Goal: Task Accomplishment & Management: Complete application form

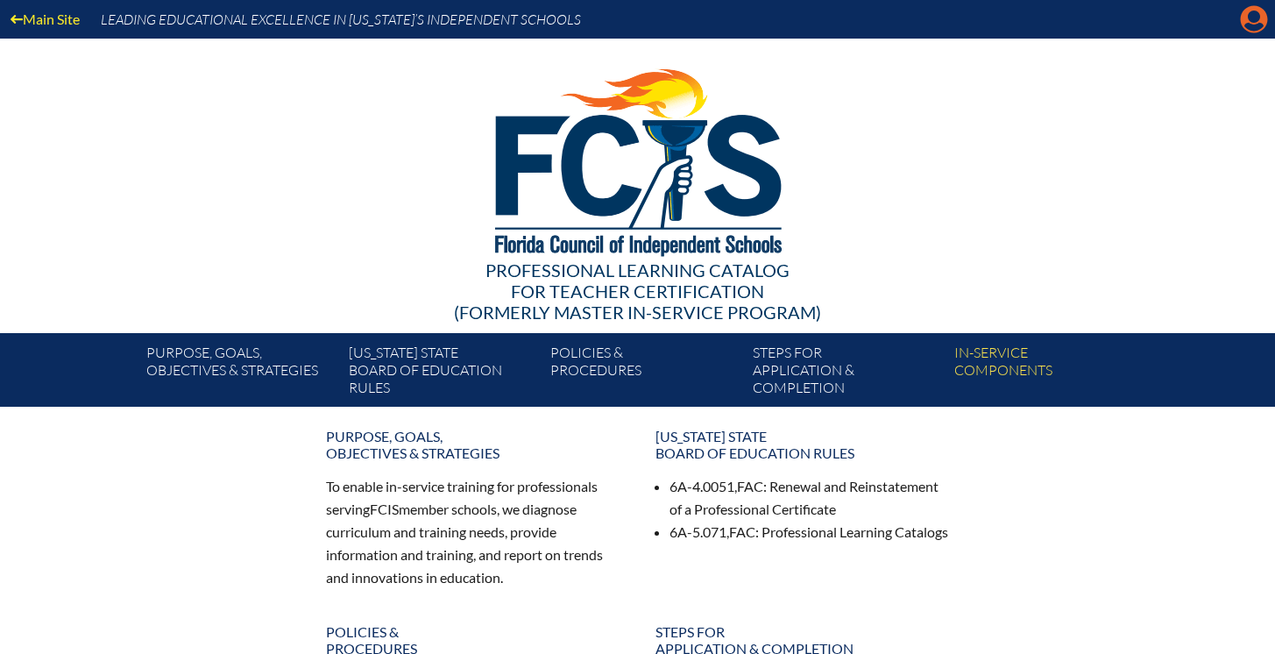
click at [1249, 24] on icon "Manage account" at bounding box center [1254, 19] width 28 height 28
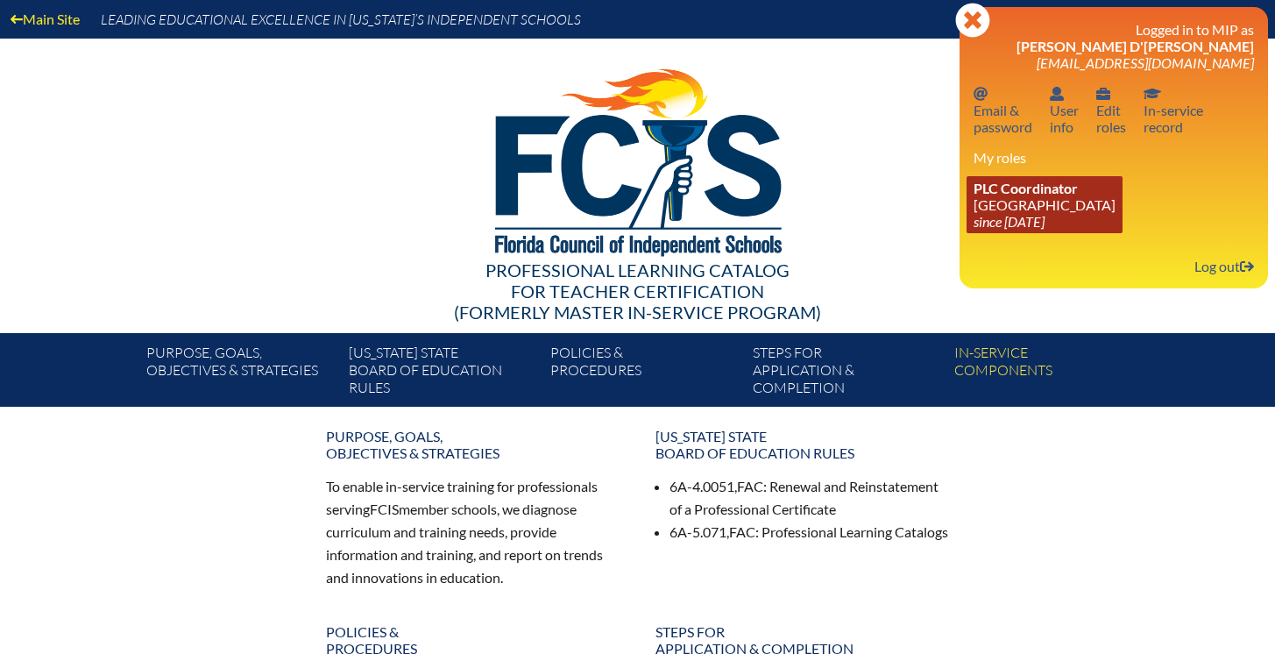
click at [1037, 201] on link "PLC Coordinator Lake Highland Preparatory School since 2023 Jun 6" at bounding box center [1044, 204] width 156 height 57
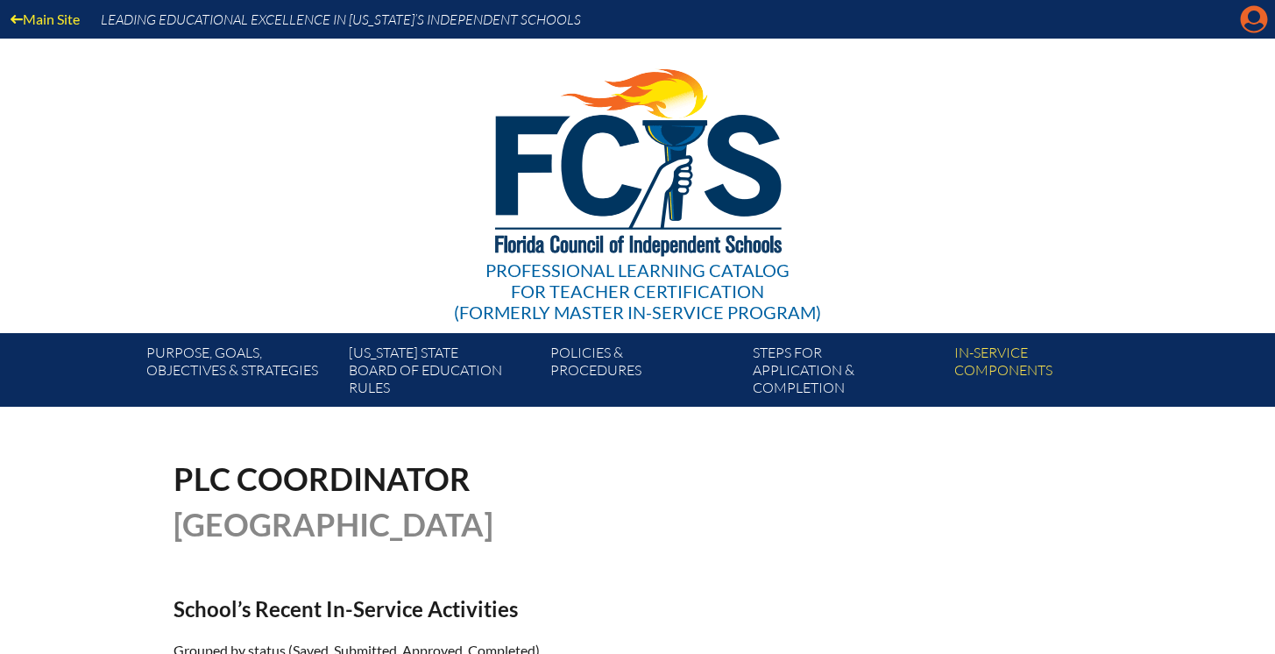
click at [1250, 18] on icon "Manage account" at bounding box center [1254, 19] width 28 height 28
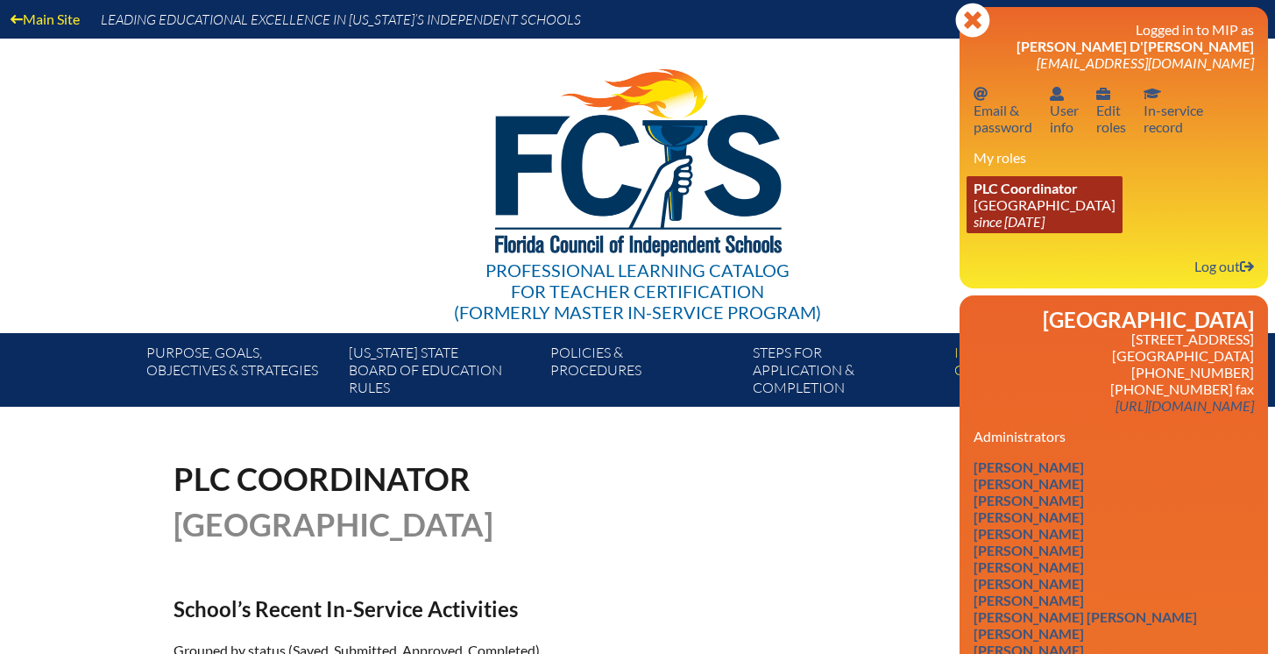
click at [1018, 202] on link "PLC Coordinator Lake Highland Preparatory School since 2023 Jun 6" at bounding box center [1044, 204] width 156 height 57
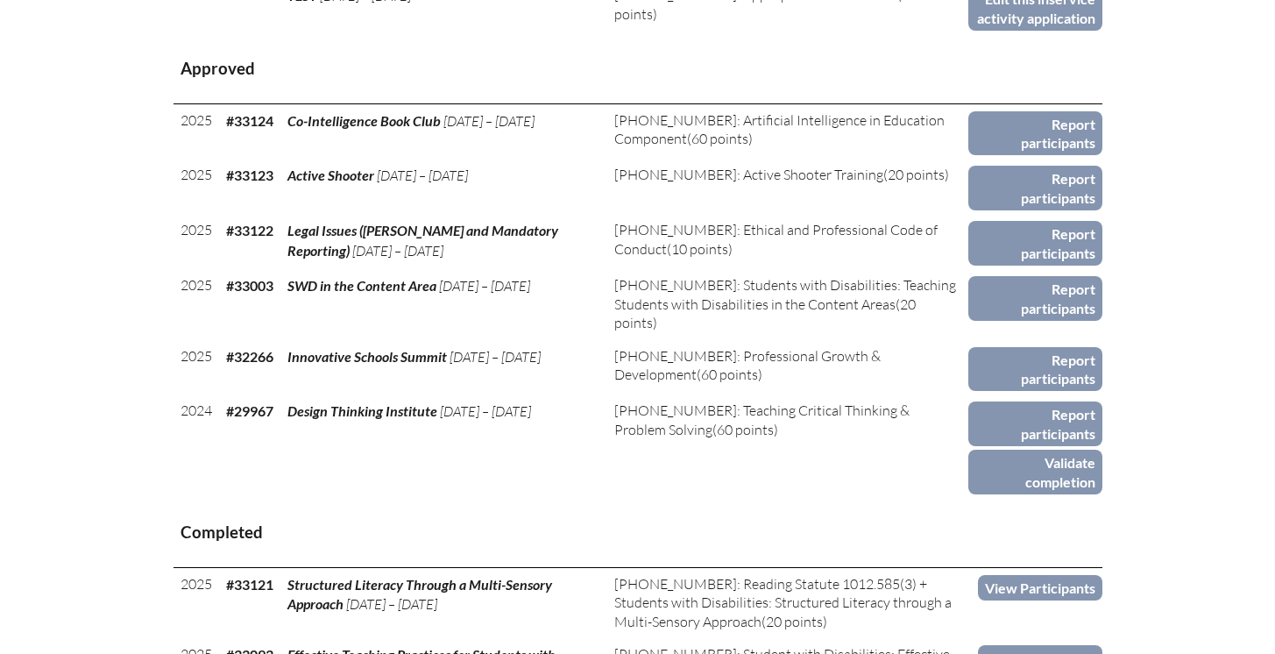
scroll to position [837, 0]
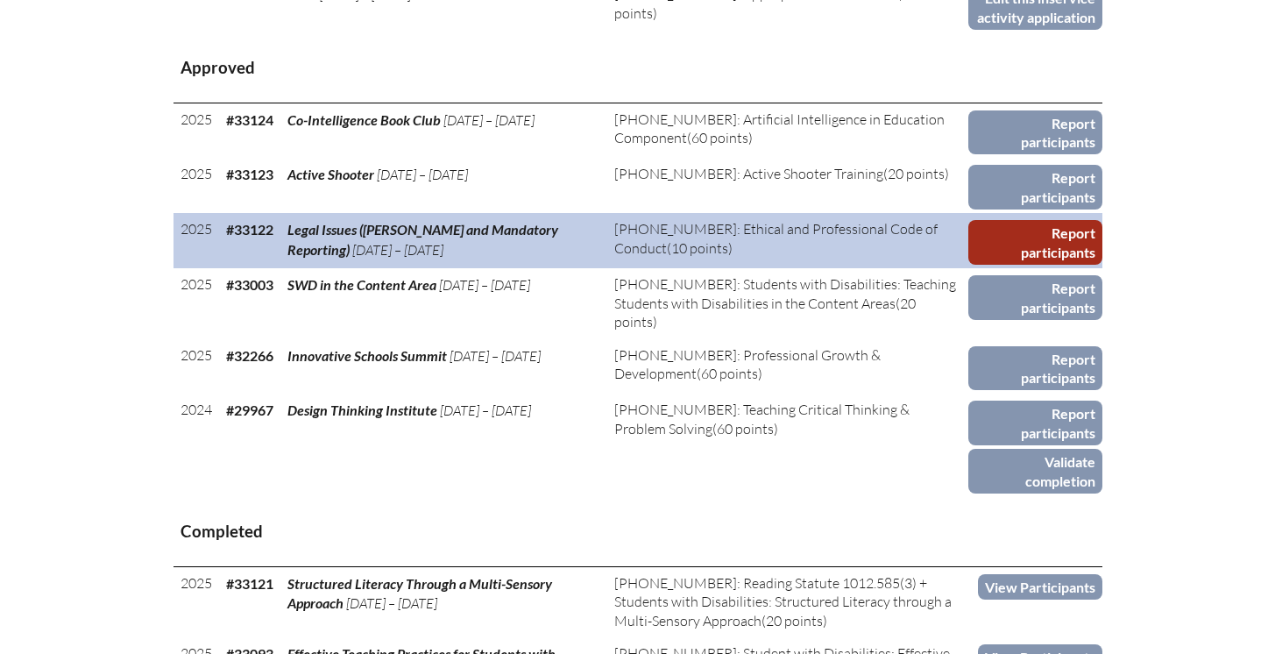
click at [1029, 265] on link "Report participants" at bounding box center [1035, 242] width 134 height 45
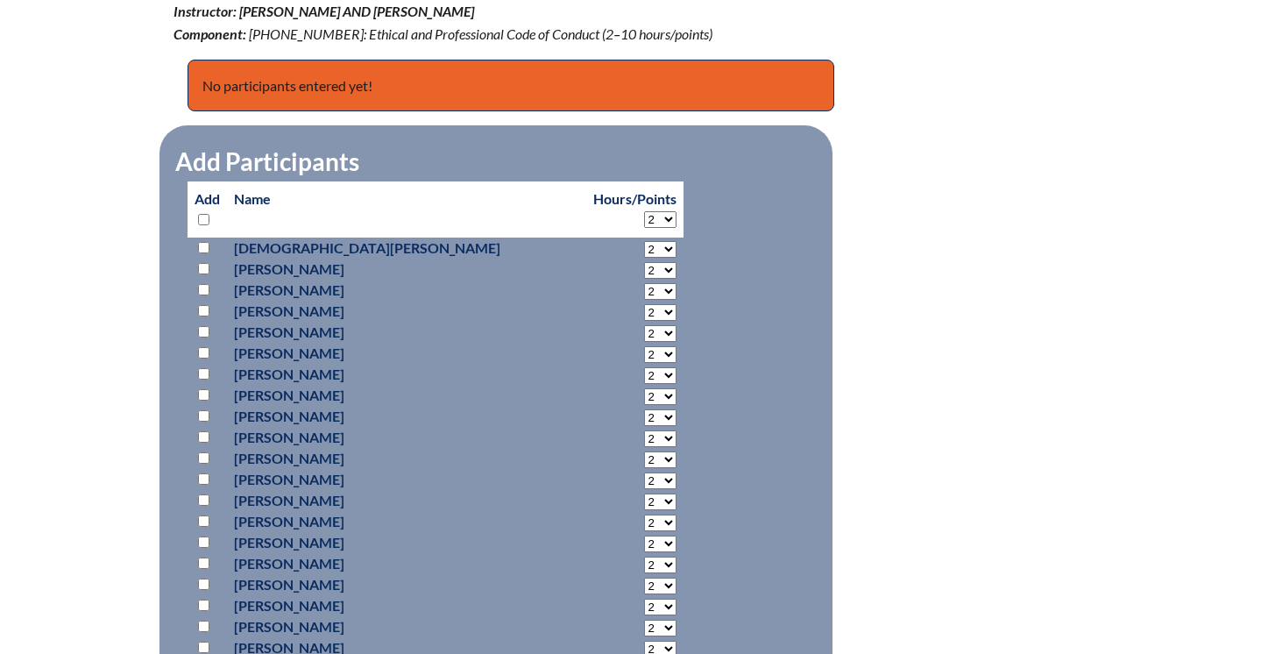
scroll to position [705, 0]
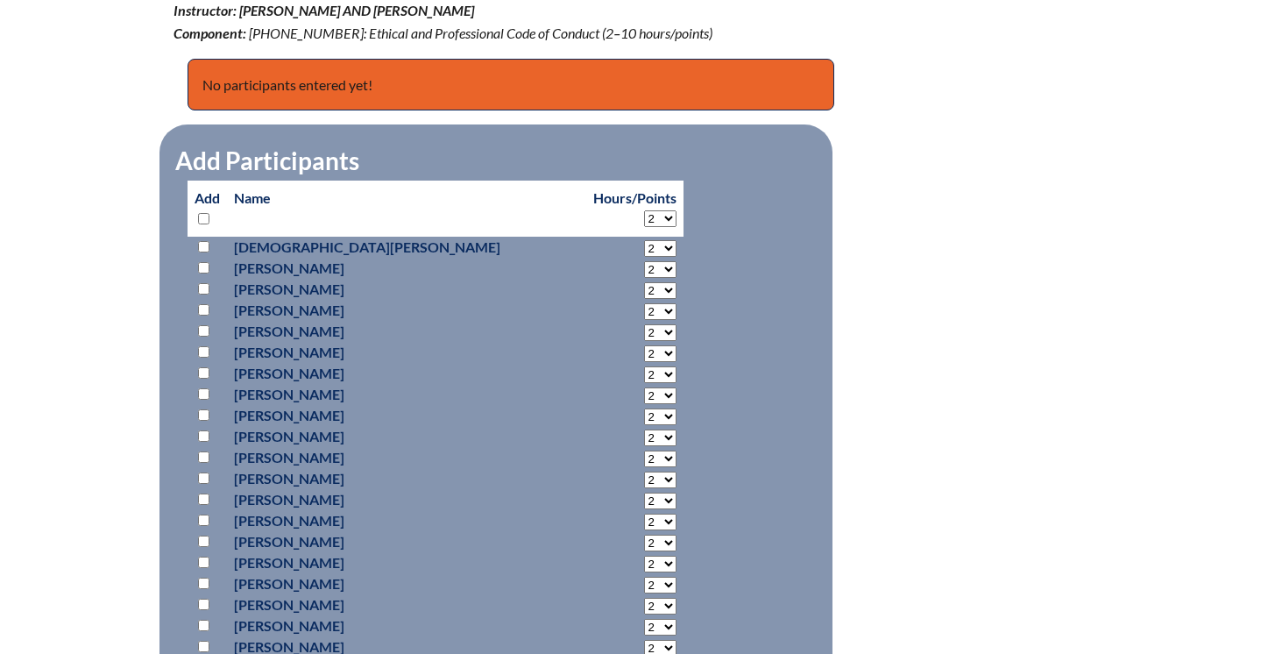
click at [203, 218] on input "checkbox" at bounding box center [203, 218] width 11 height 11
checkbox input "true"
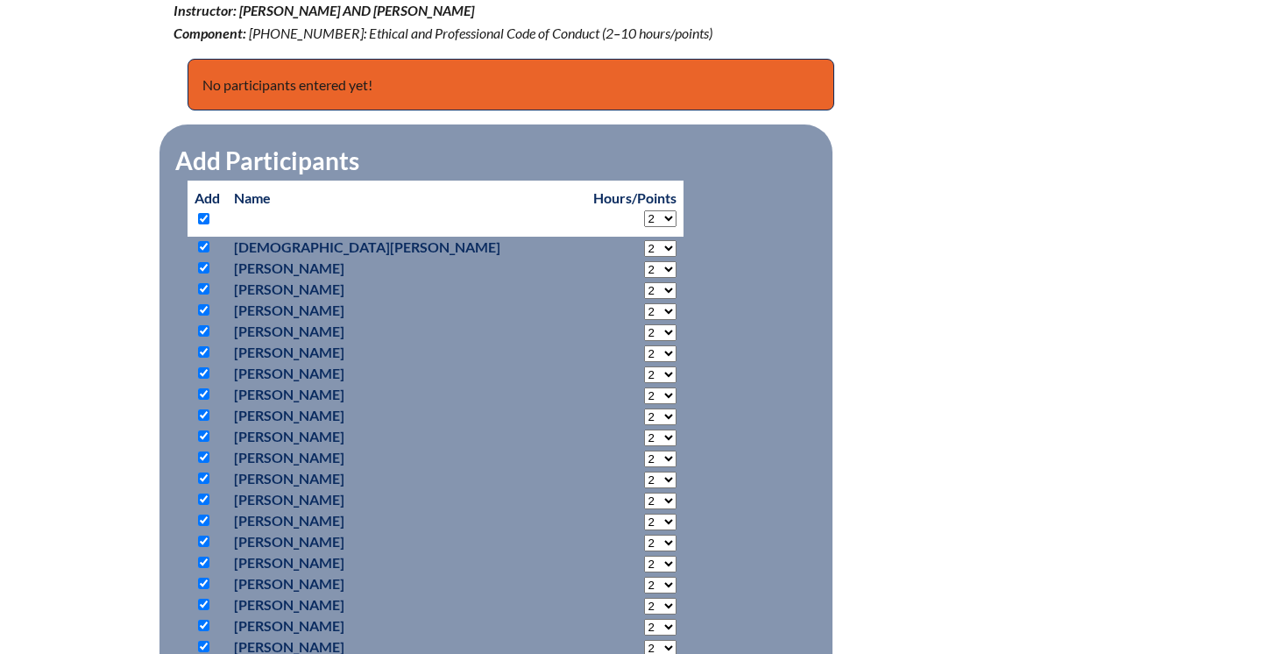
checkbox input "true"
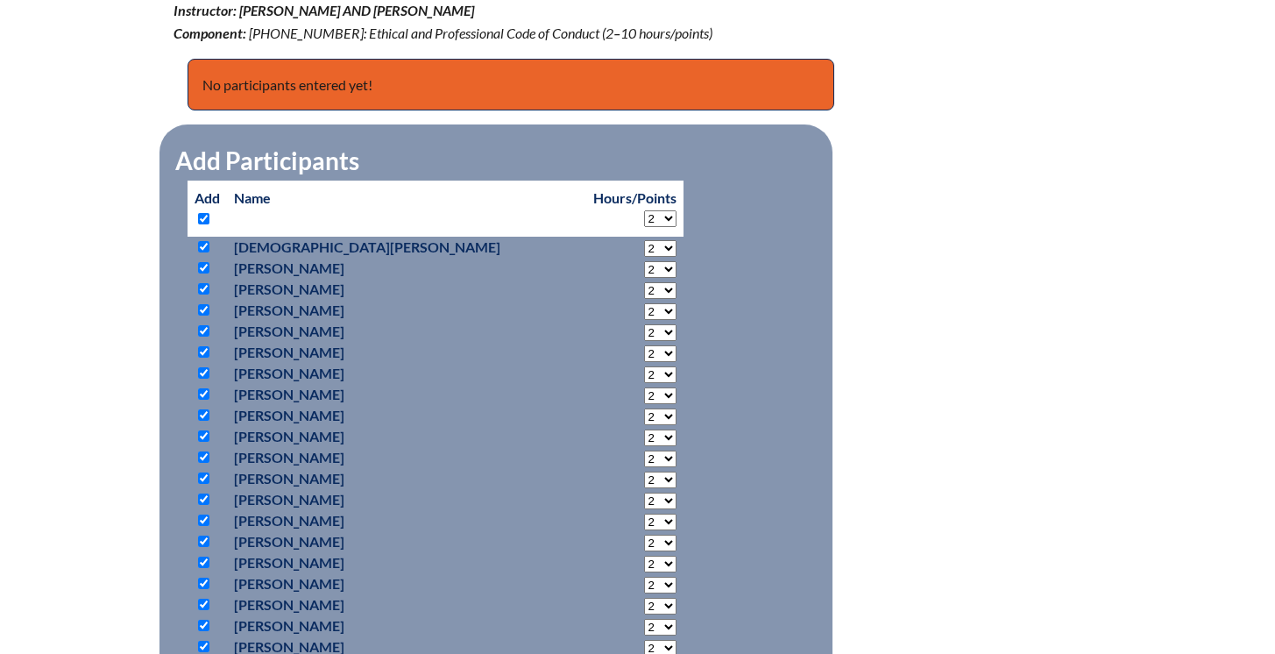
checkbox input "true"
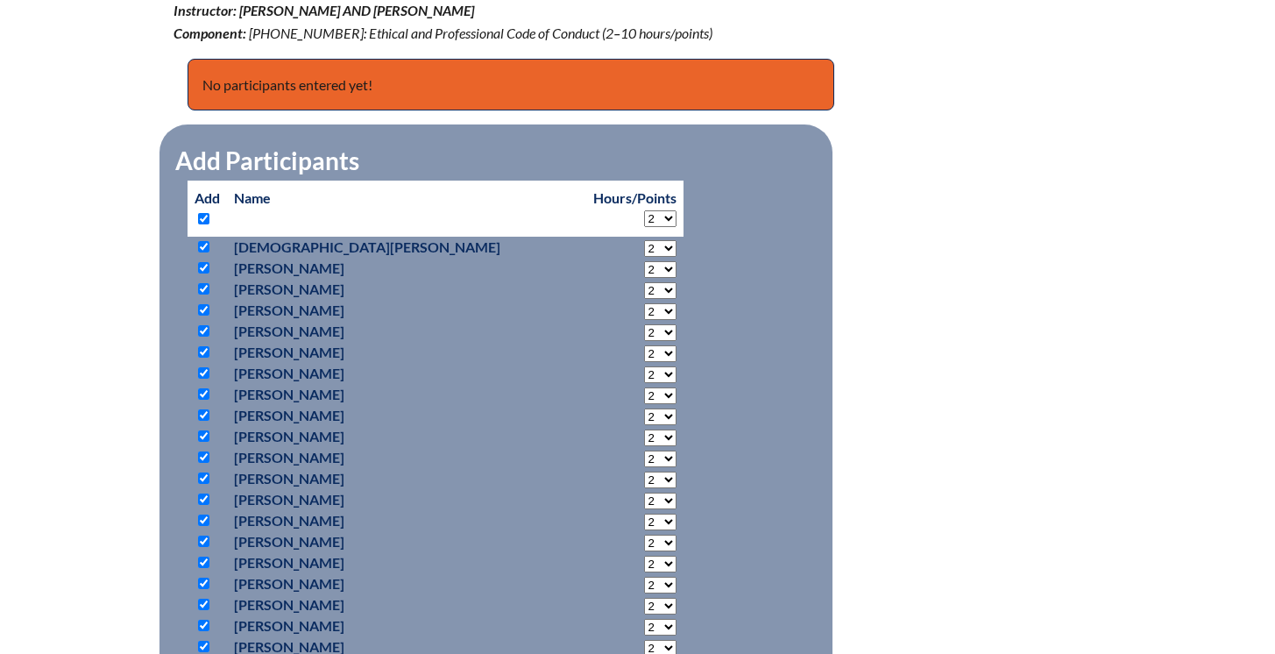
checkbox input "true"
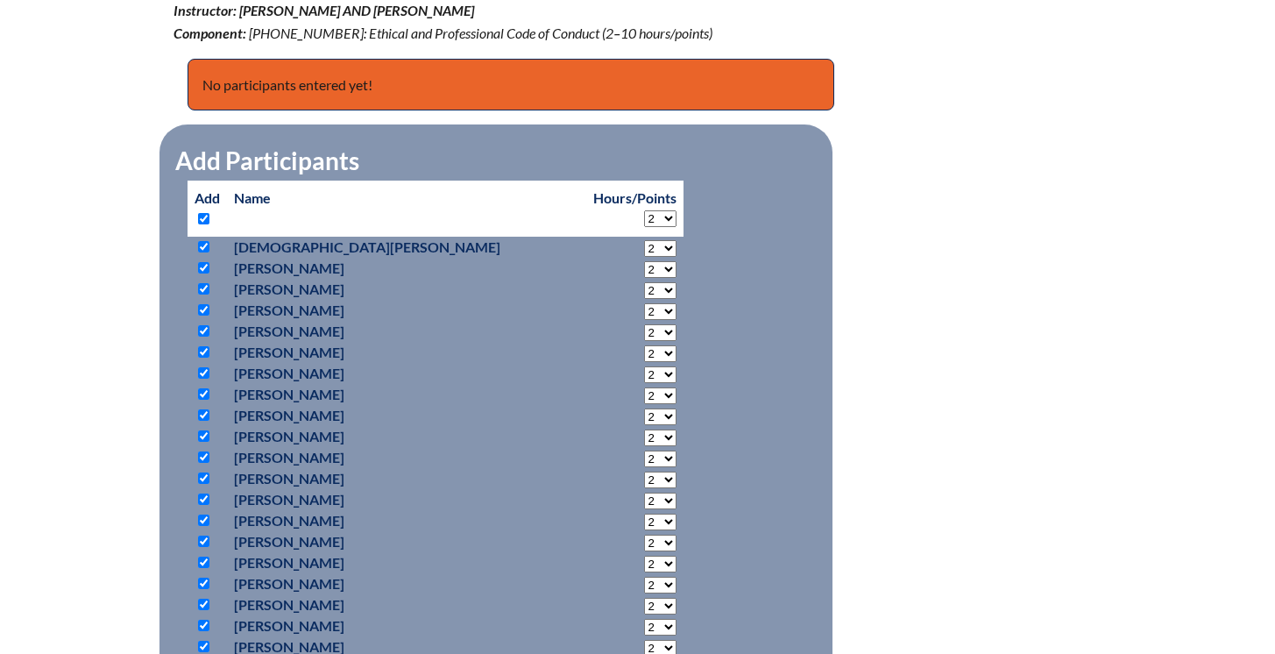
checkbox input "true"
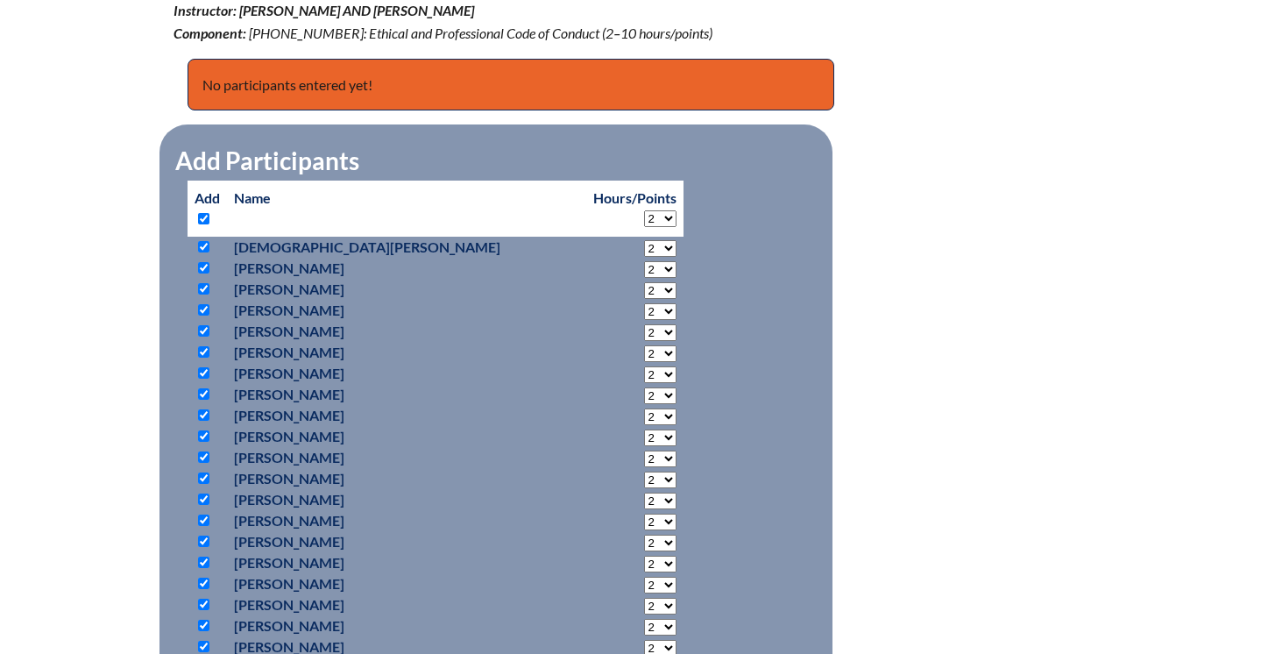
checkbox input "true"
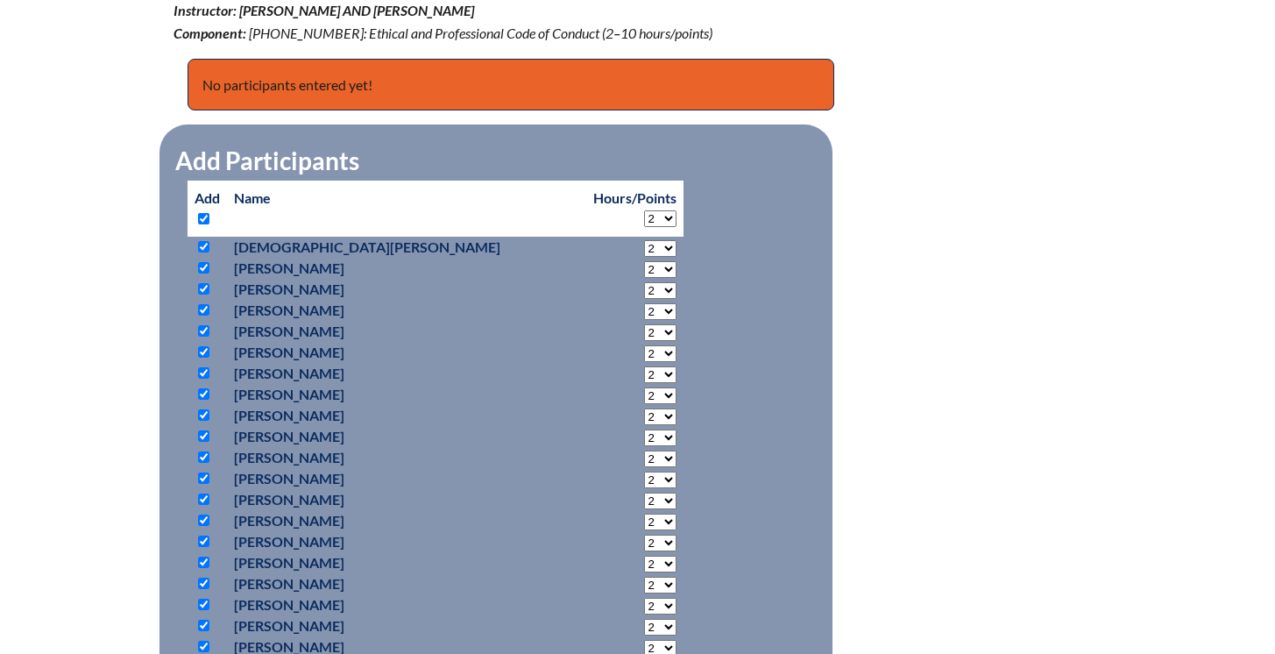
checkbox input "true"
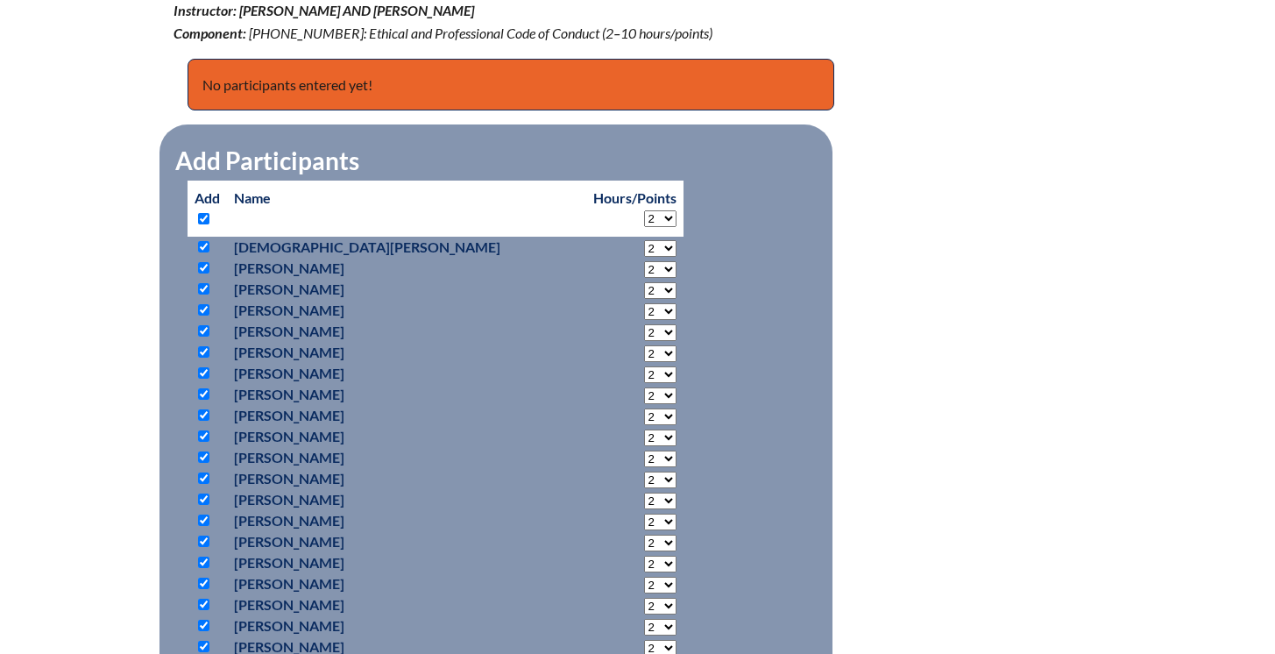
checkbox input "true"
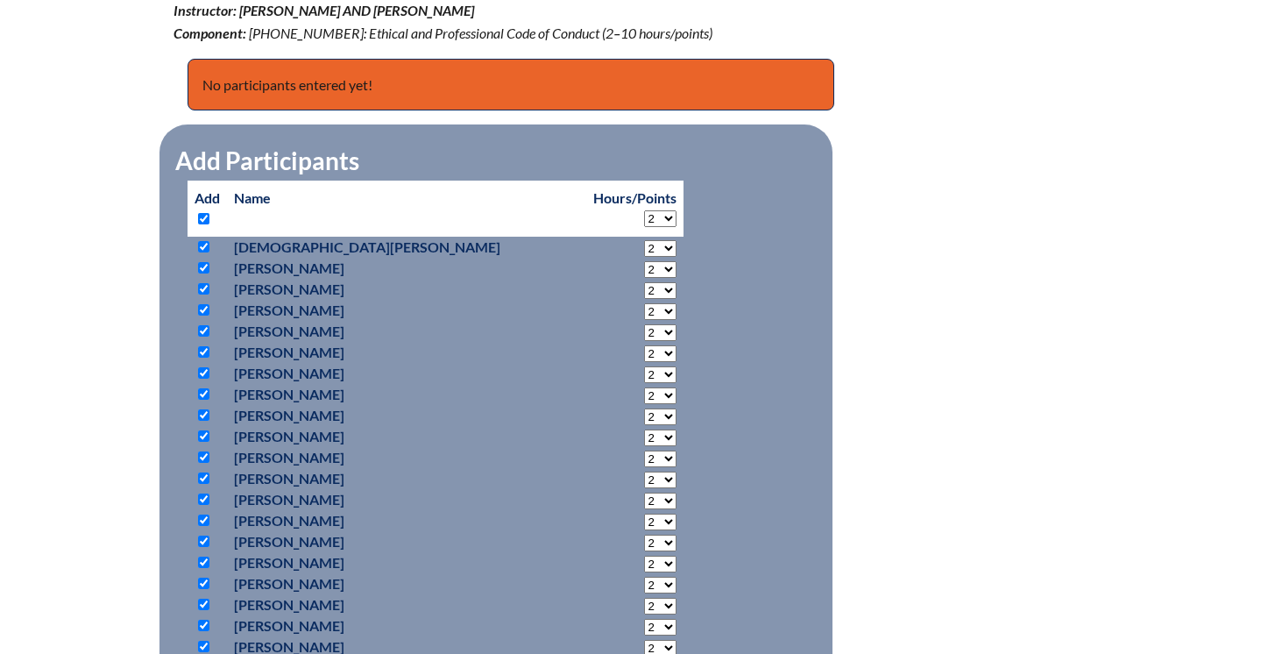
checkbox input "true"
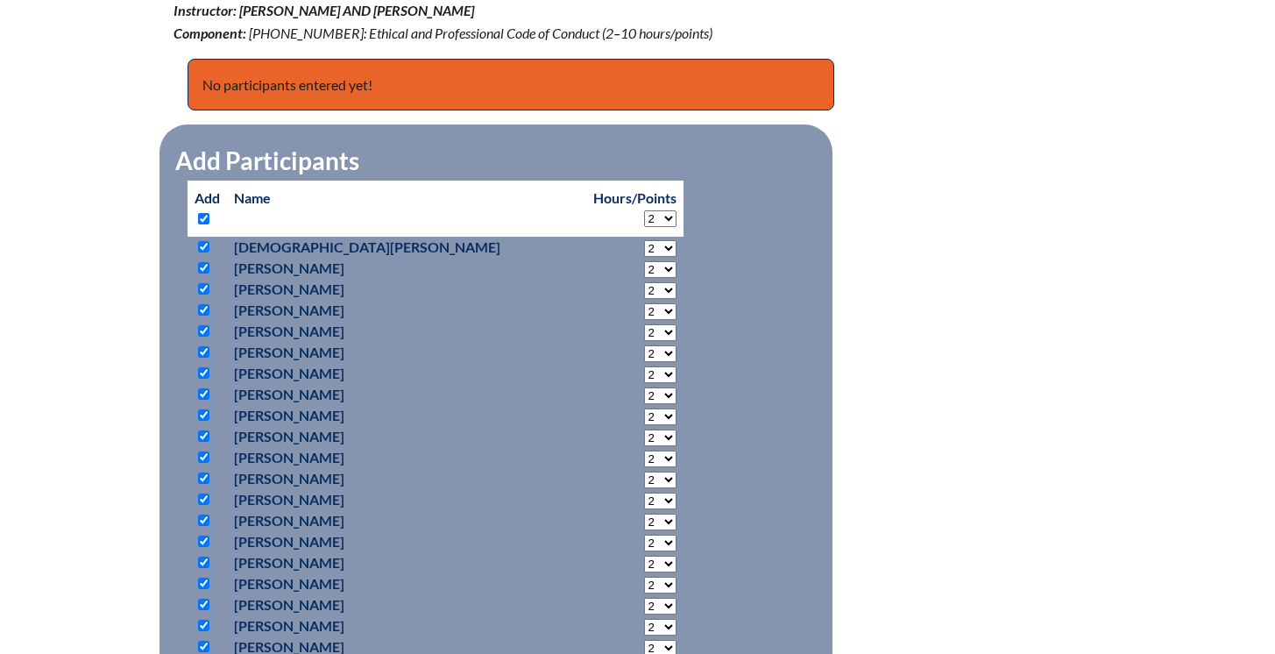
checkbox input "true"
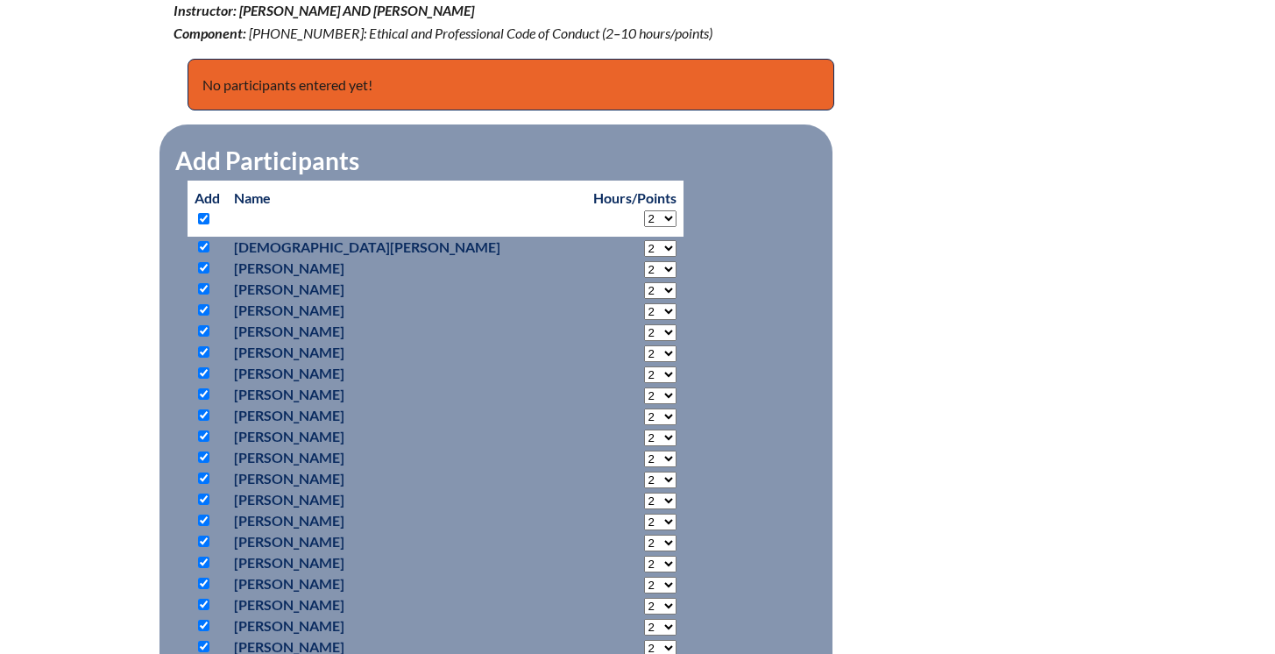
checkbox input "true"
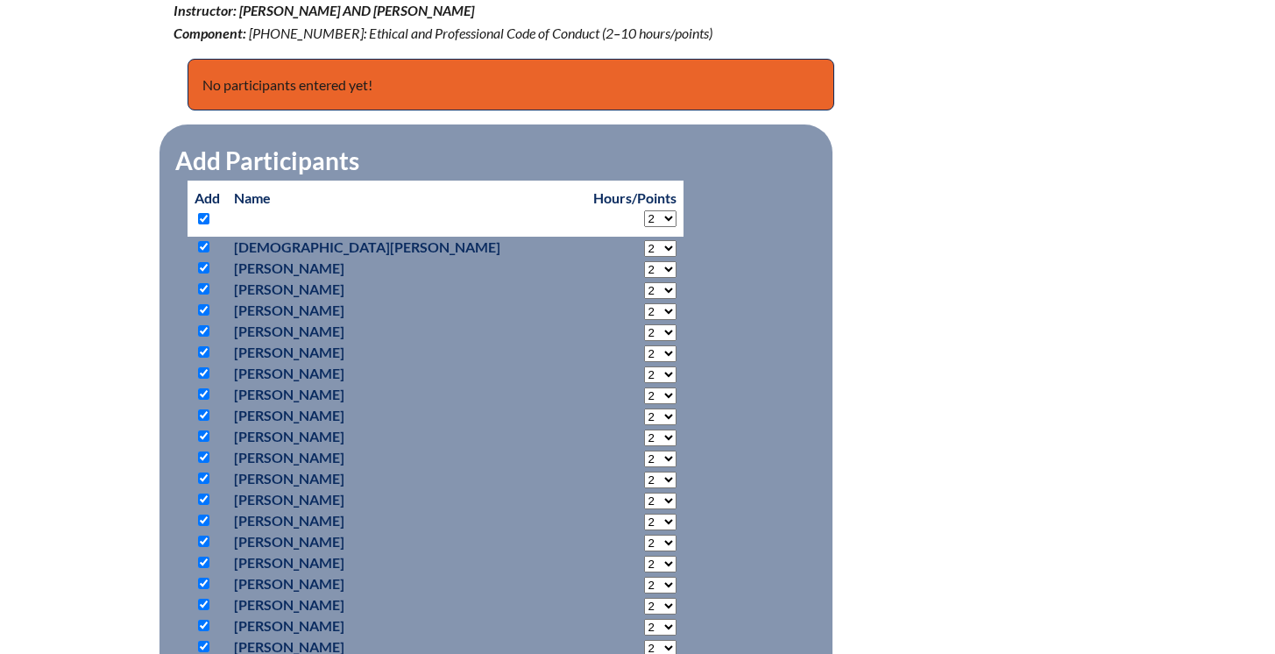
checkbox input "true"
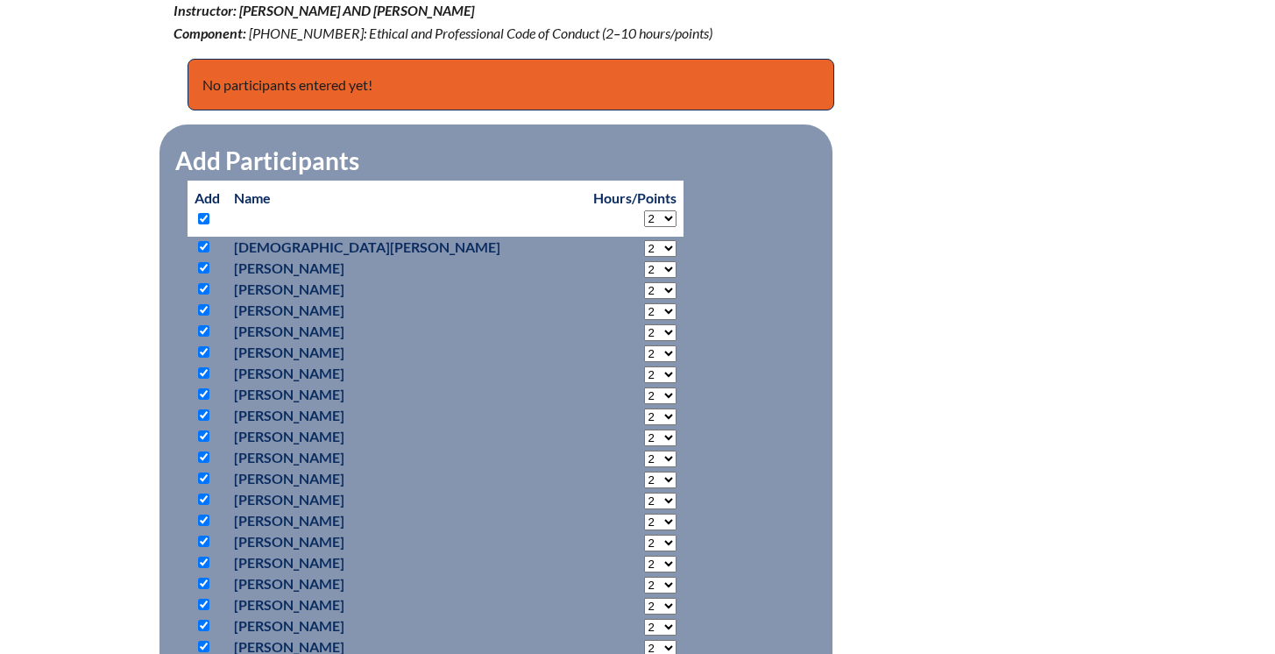
checkbox input "true"
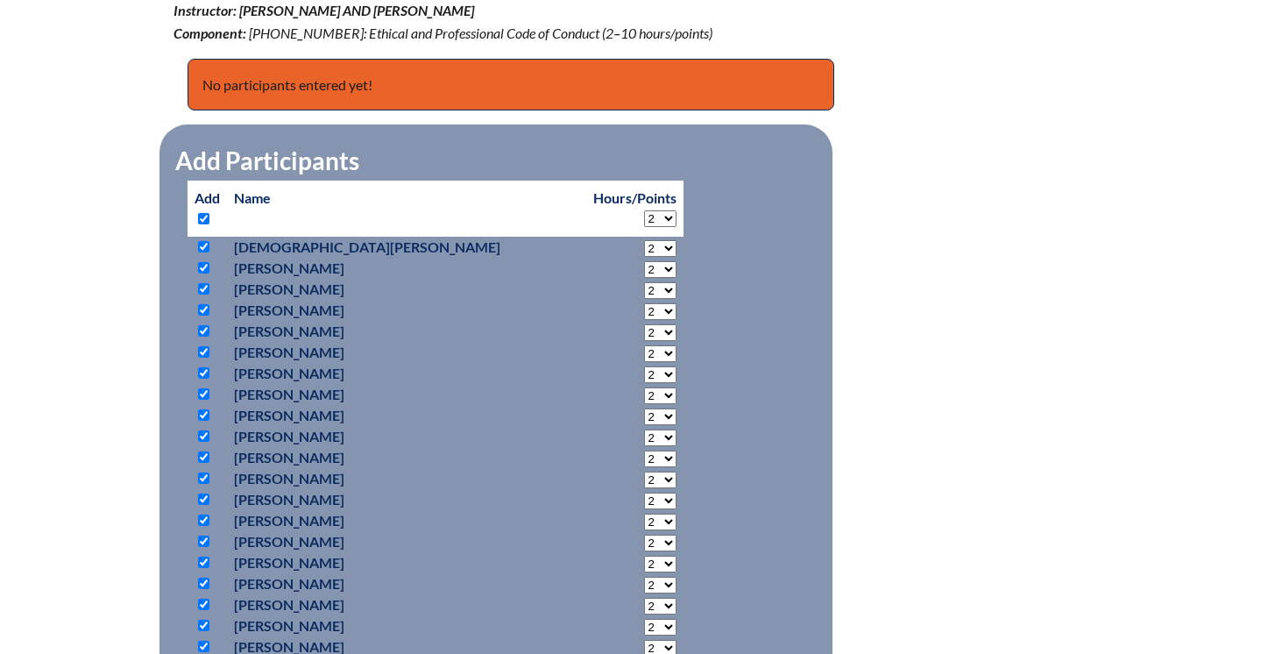
checkbox input "true"
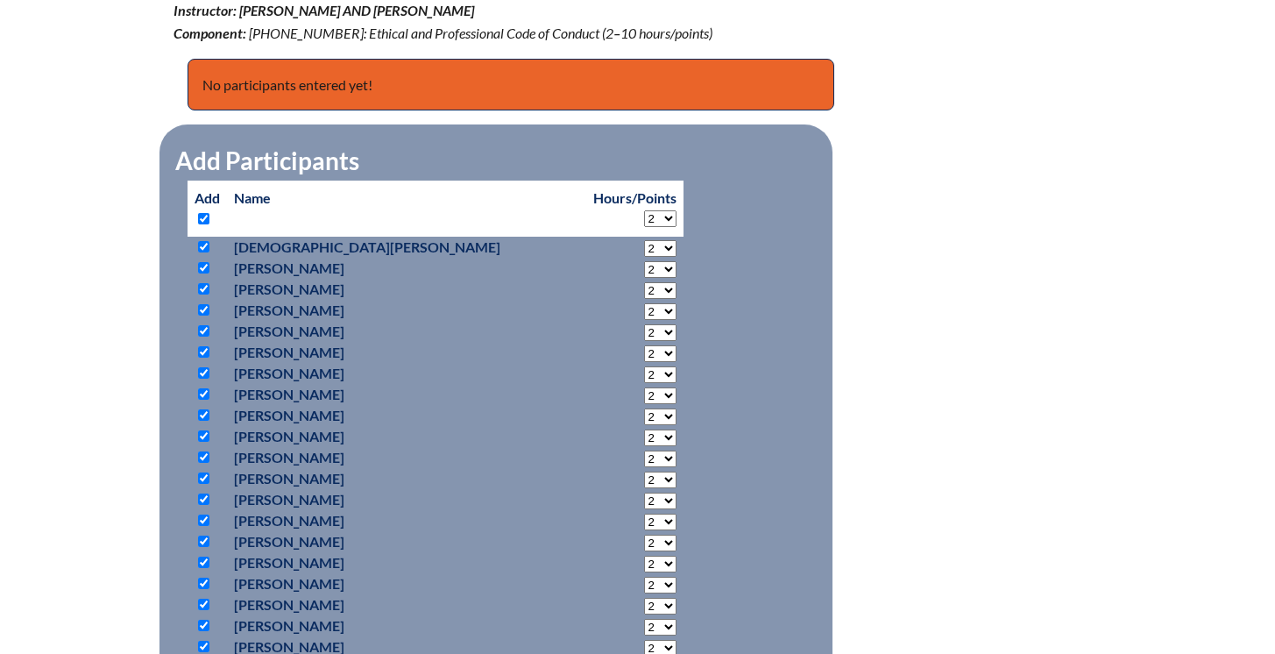
checkbox input "true"
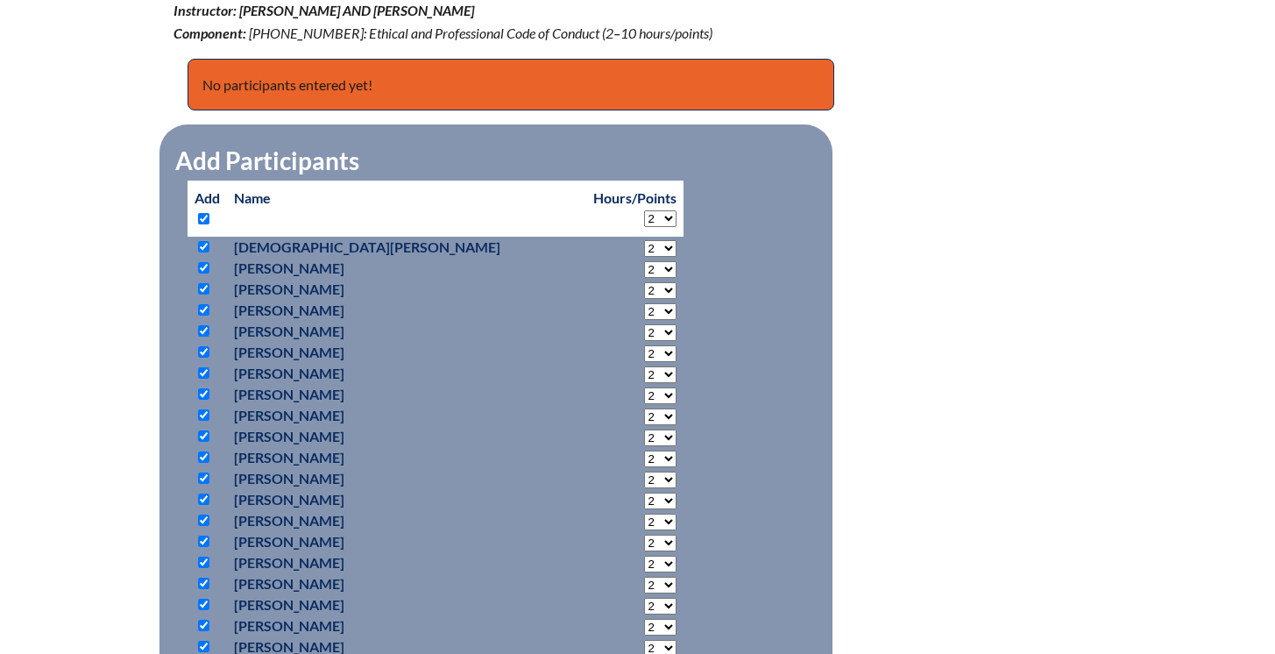
checkbox input "true"
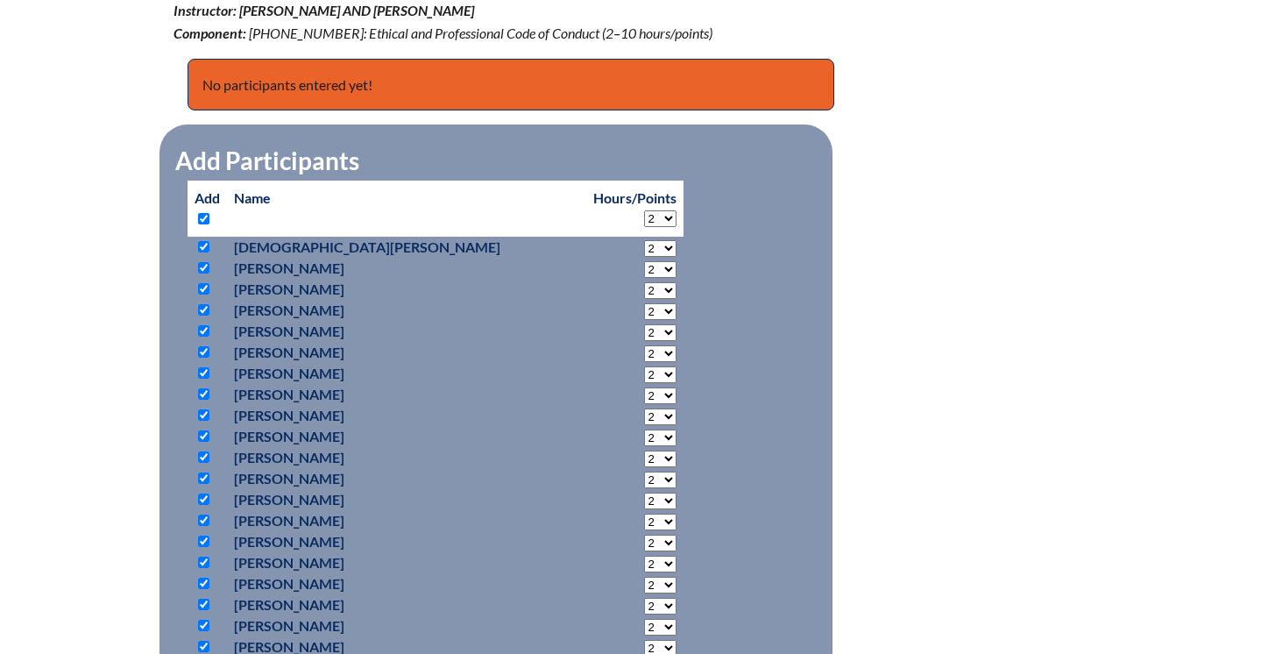
checkbox input "true"
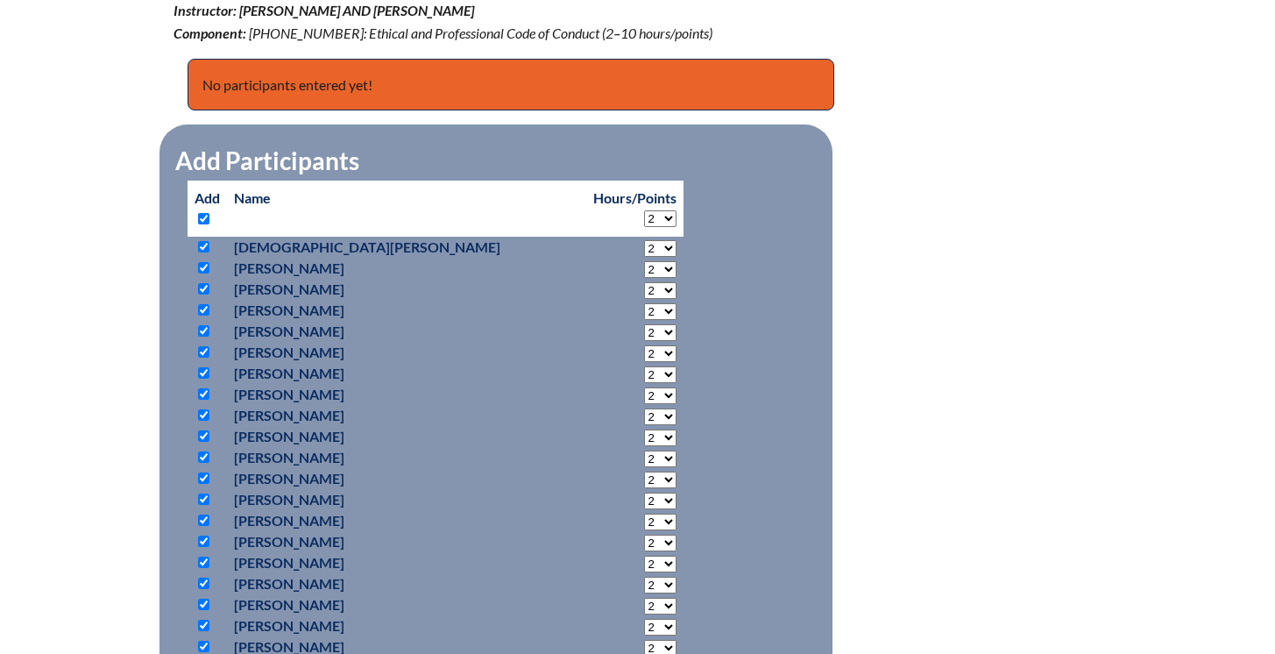
checkbox input "true"
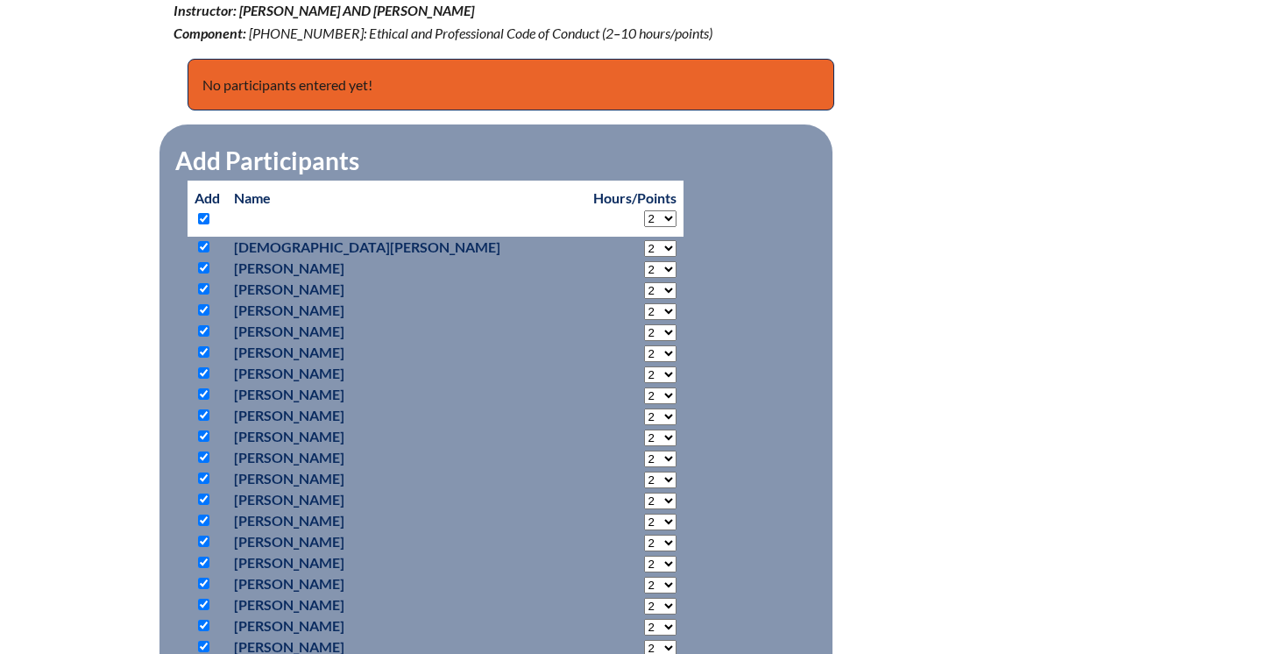
checkbox input "true"
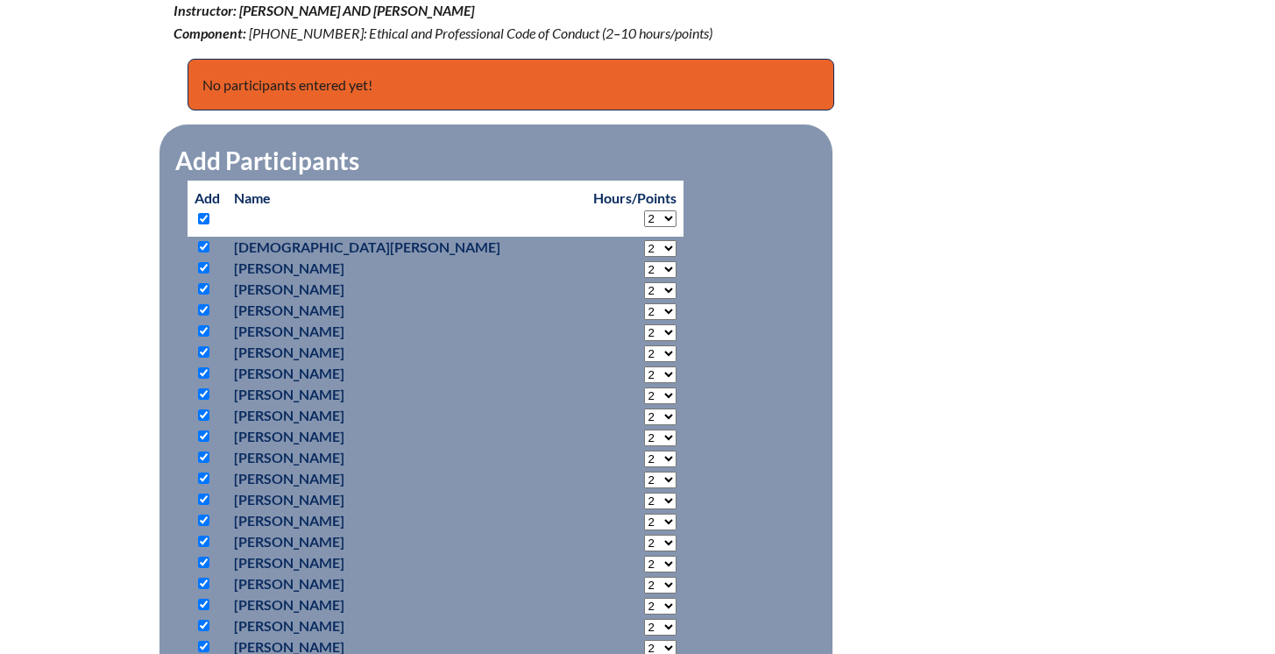
checkbox input "true"
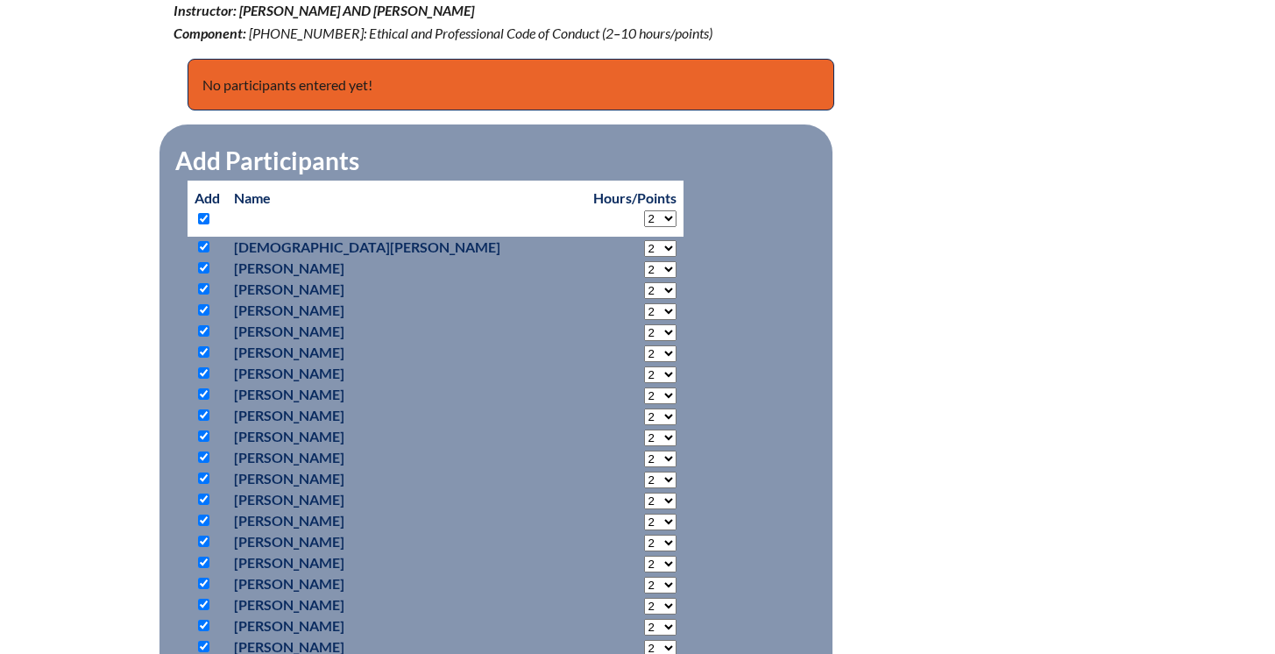
checkbox input "true"
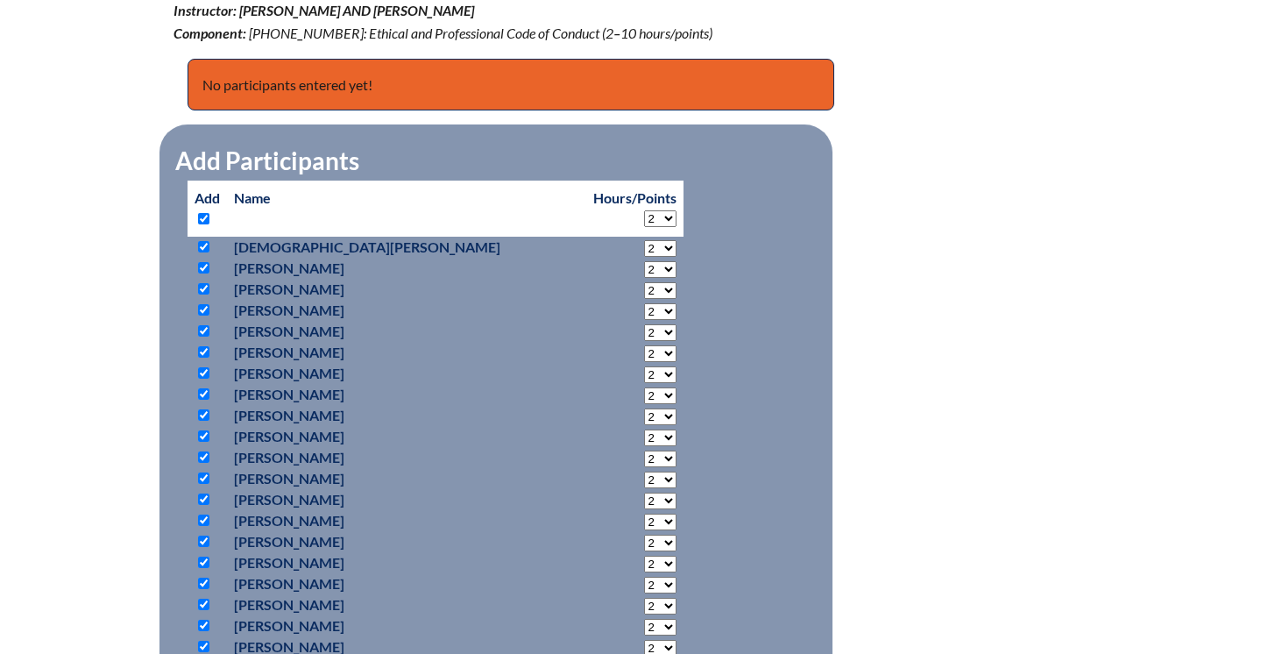
checkbox input "true"
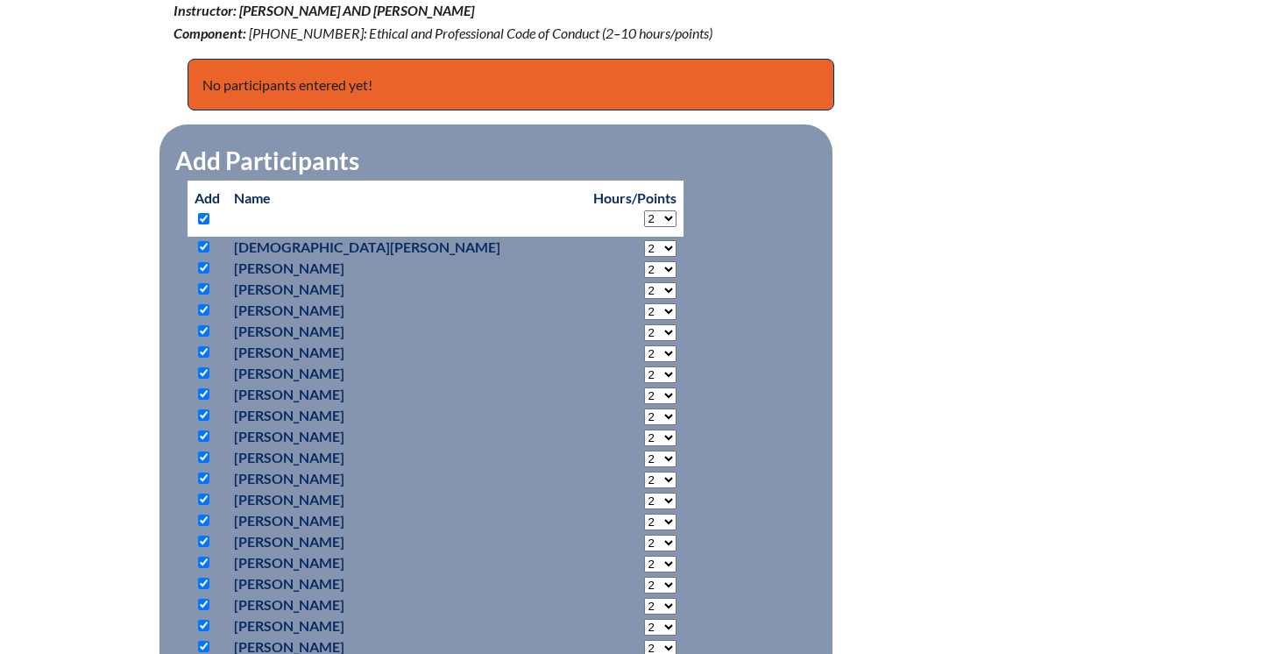
checkbox input "true"
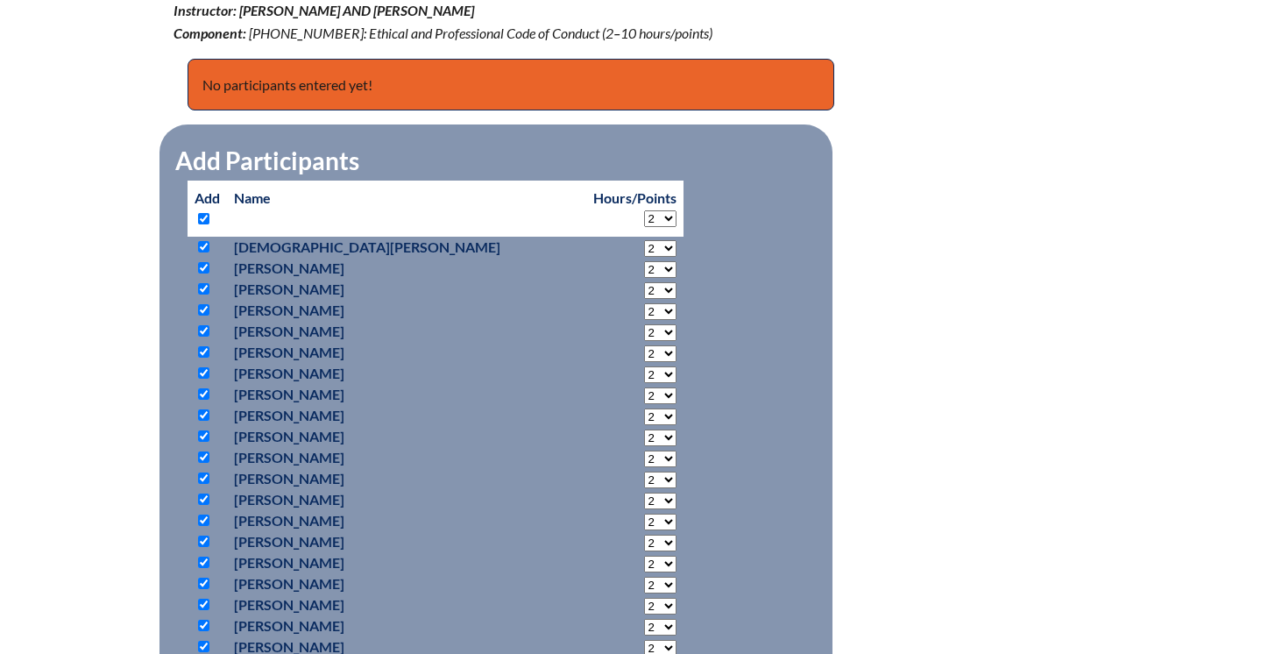
checkbox input "true"
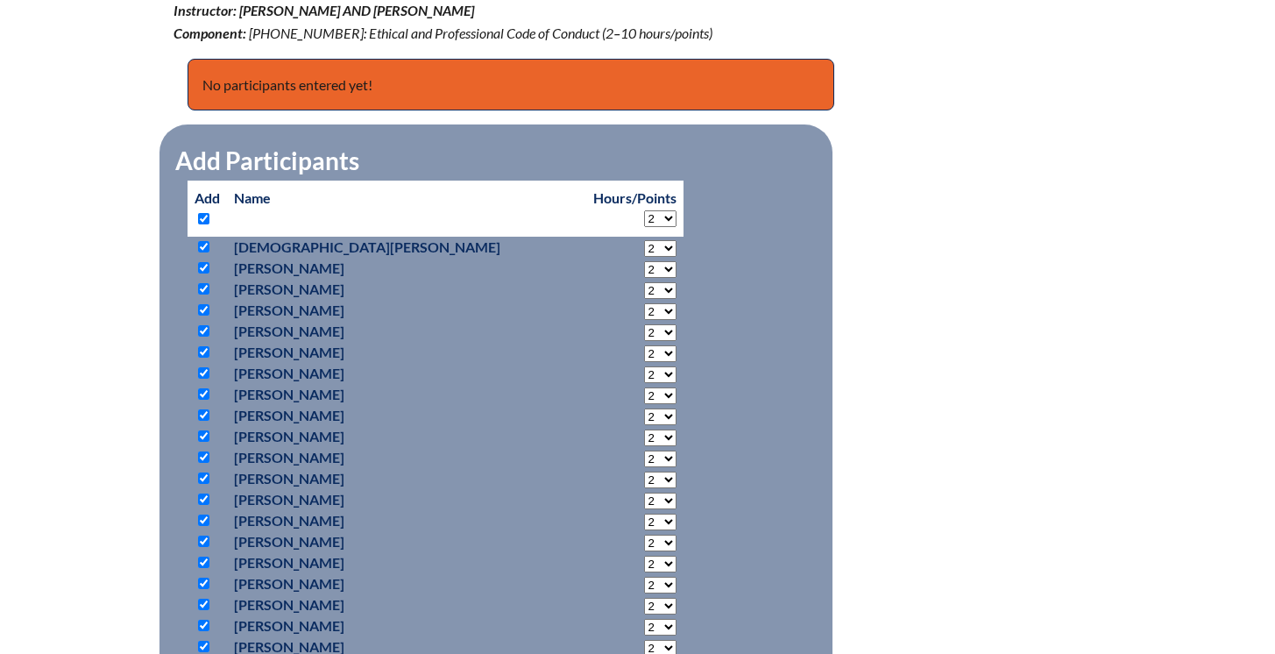
checkbox input "true"
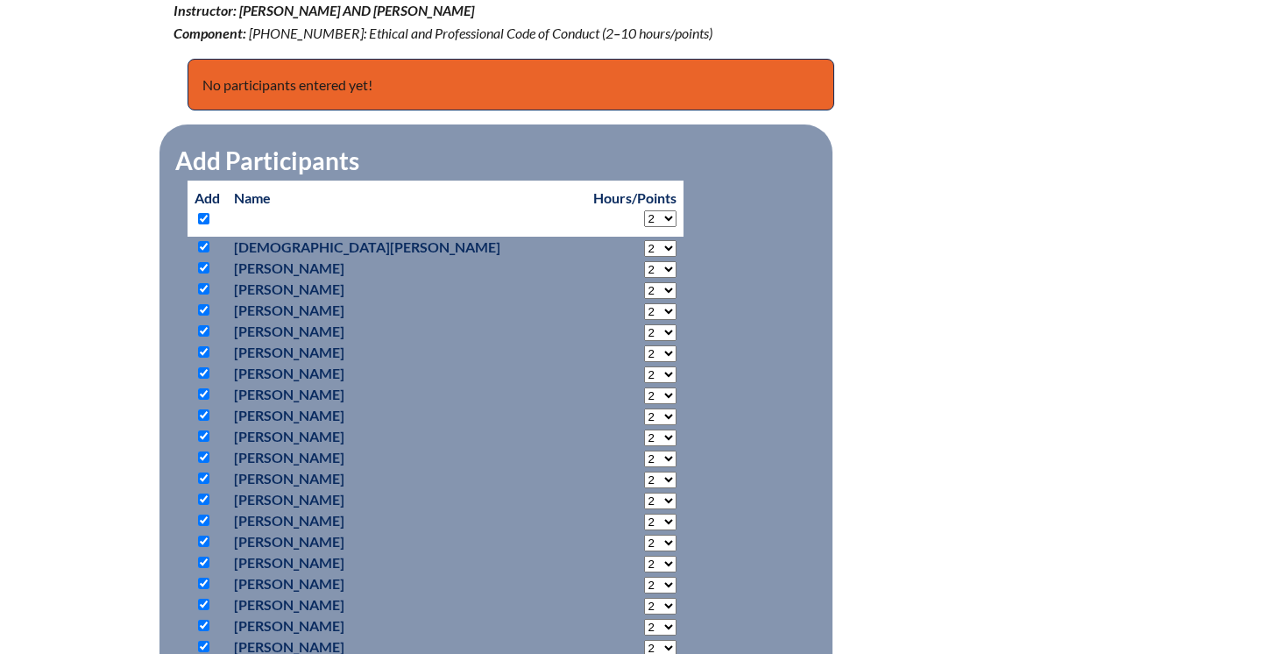
checkbox input "true"
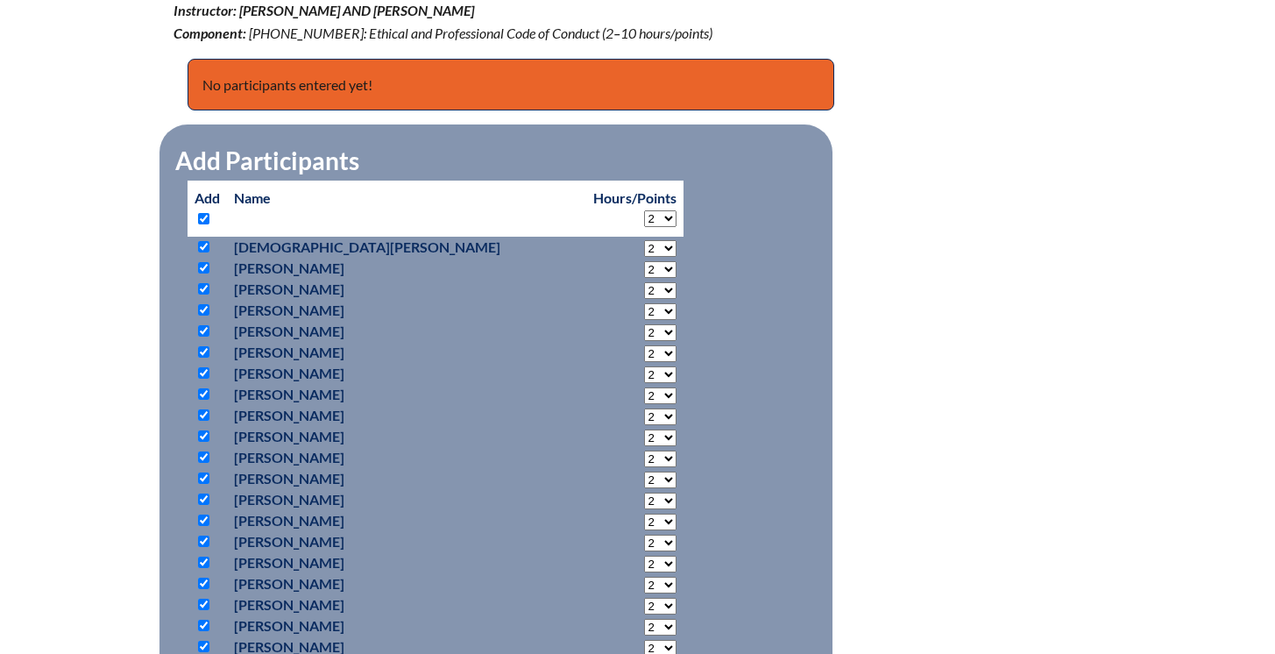
checkbox input "true"
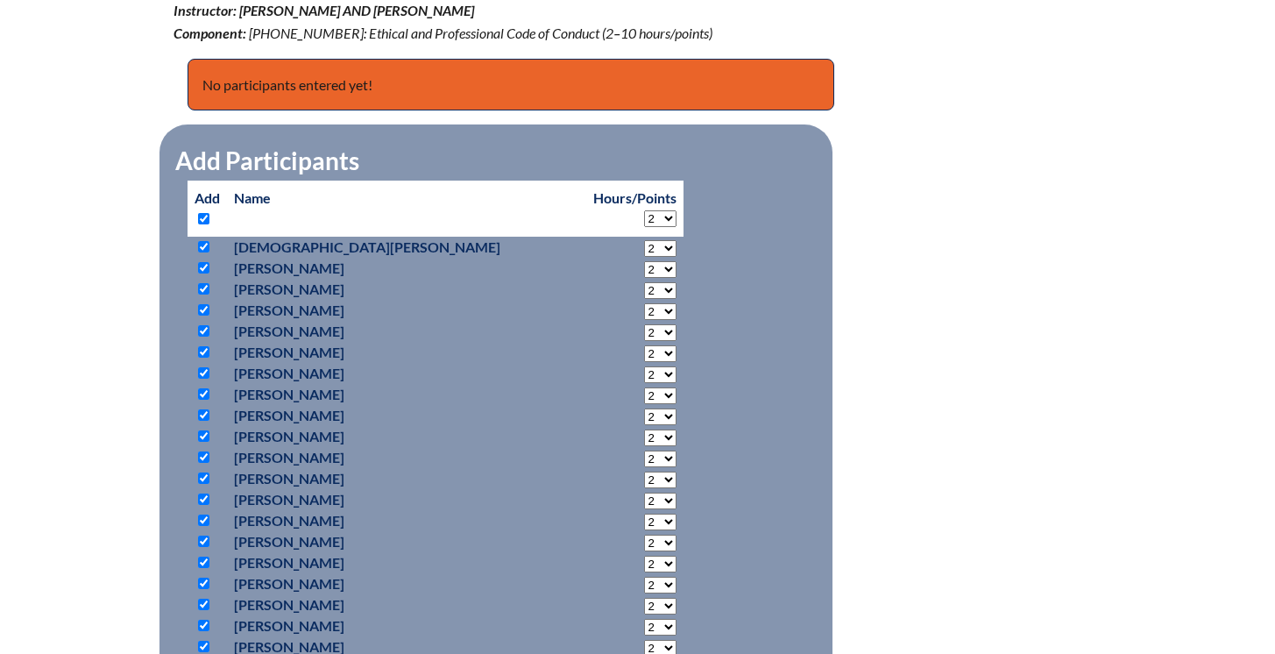
checkbox input "true"
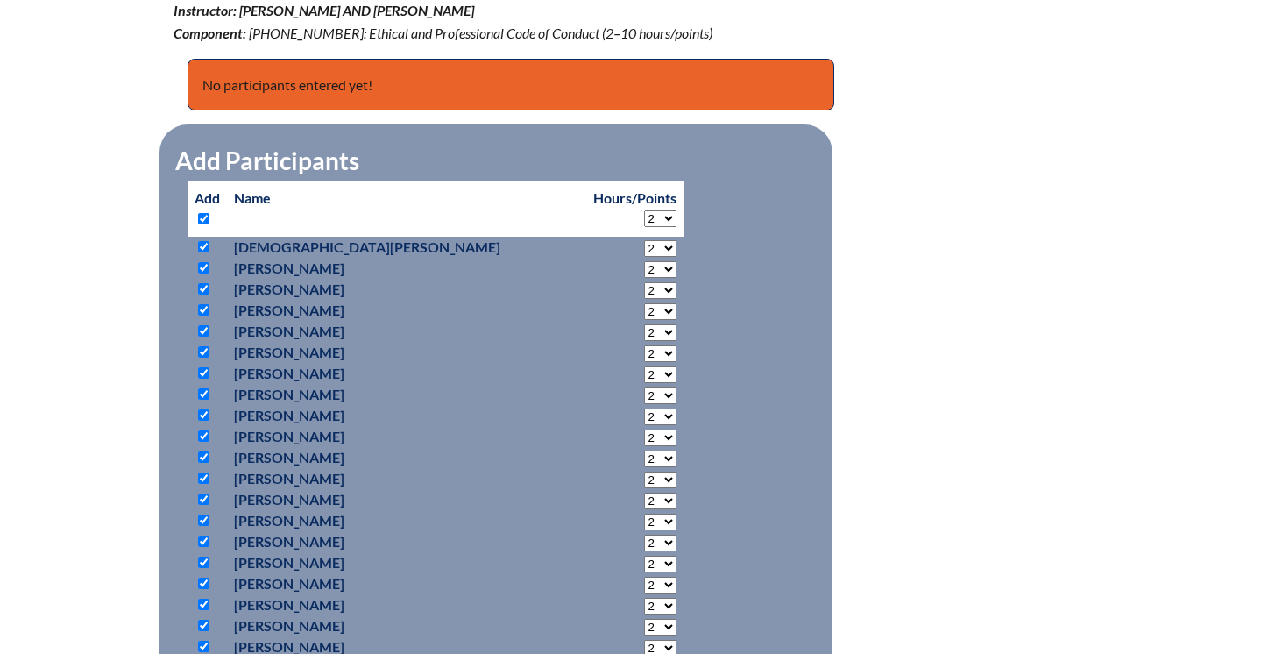
checkbox input "true"
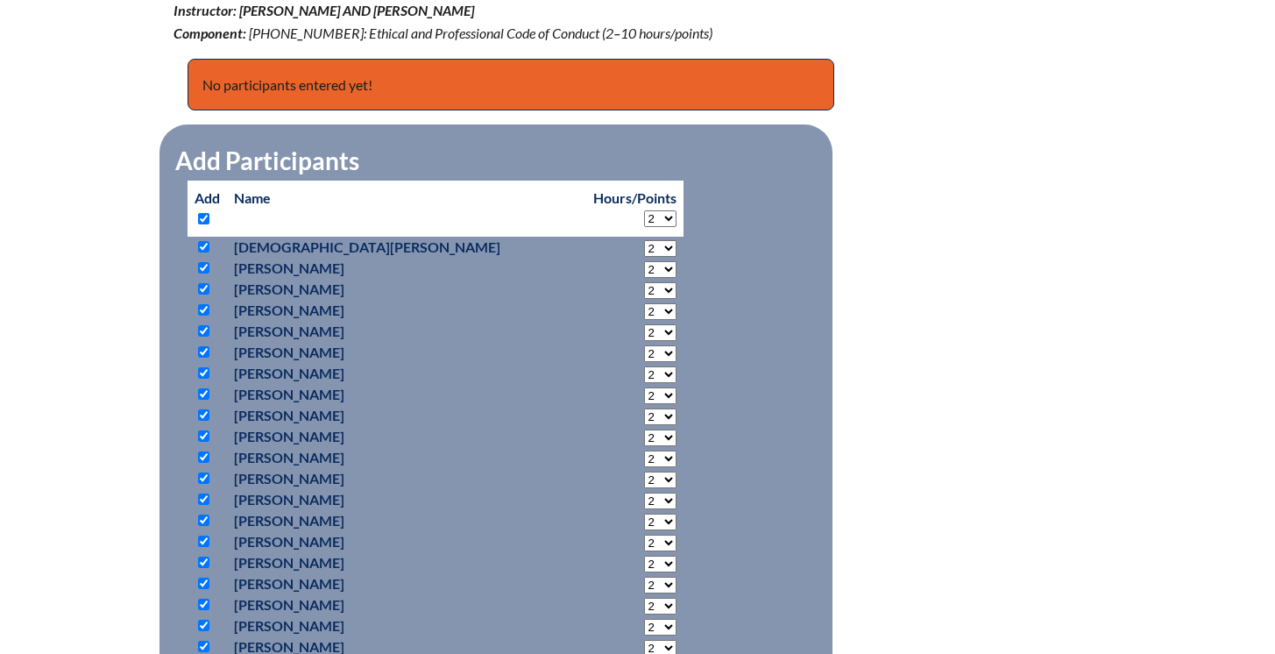
checkbox input "true"
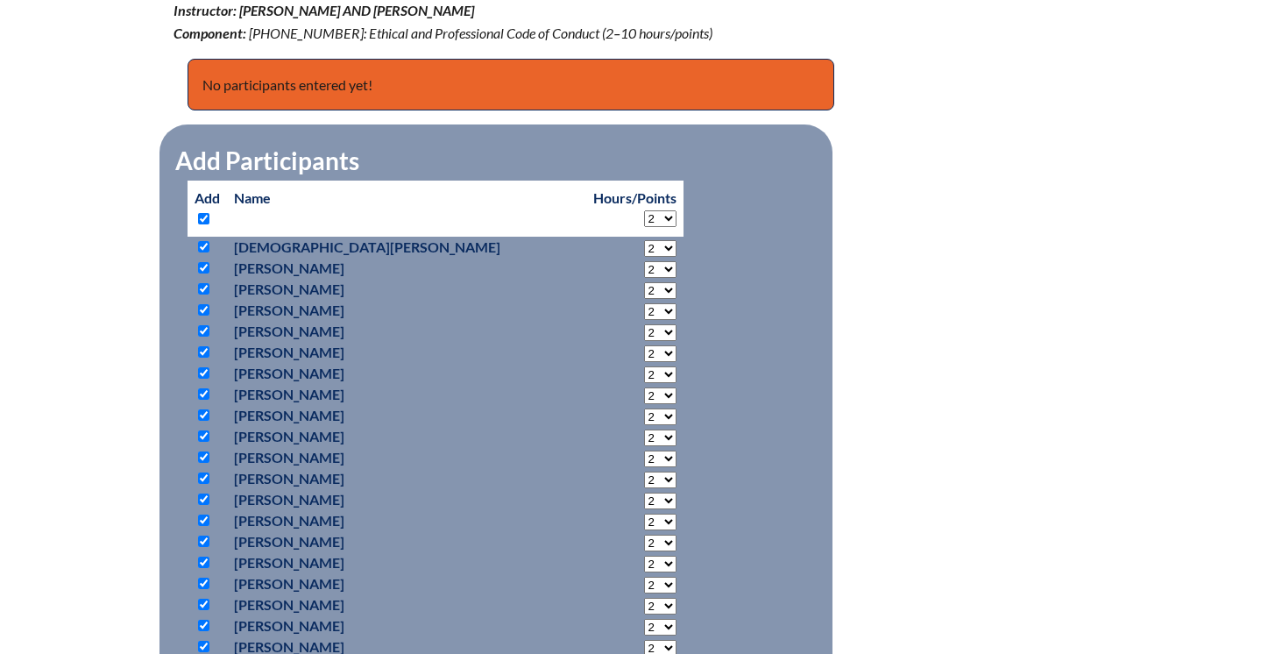
checkbox input "true"
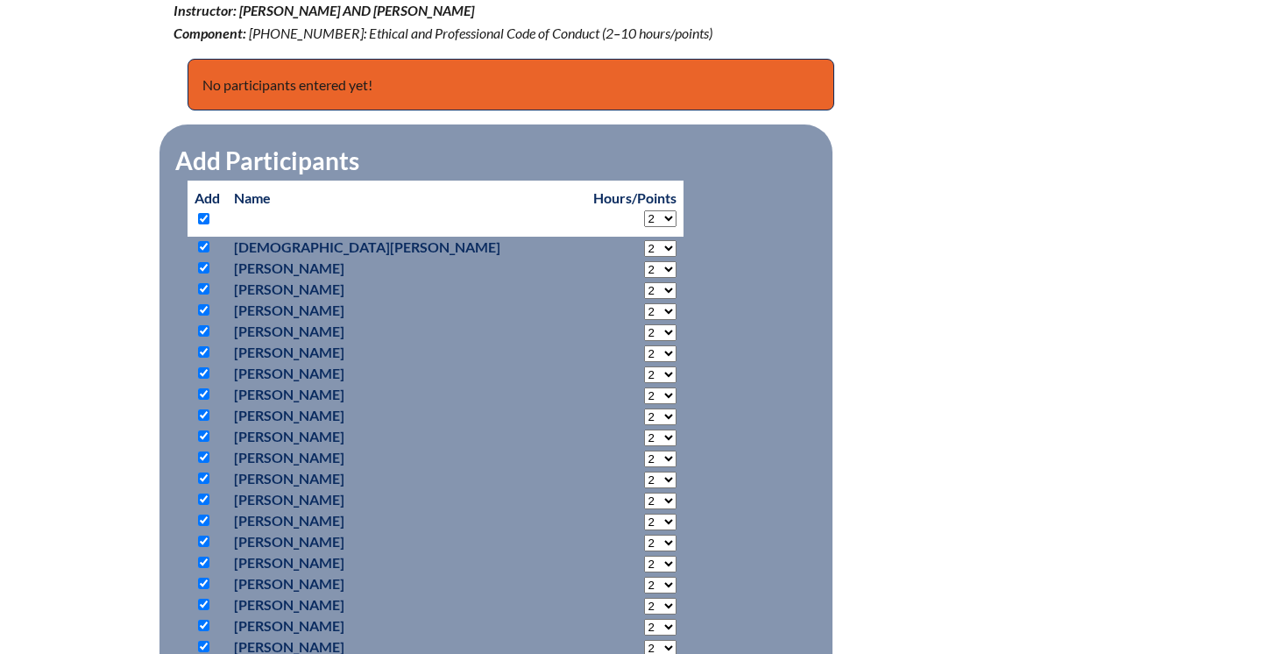
checkbox input "true"
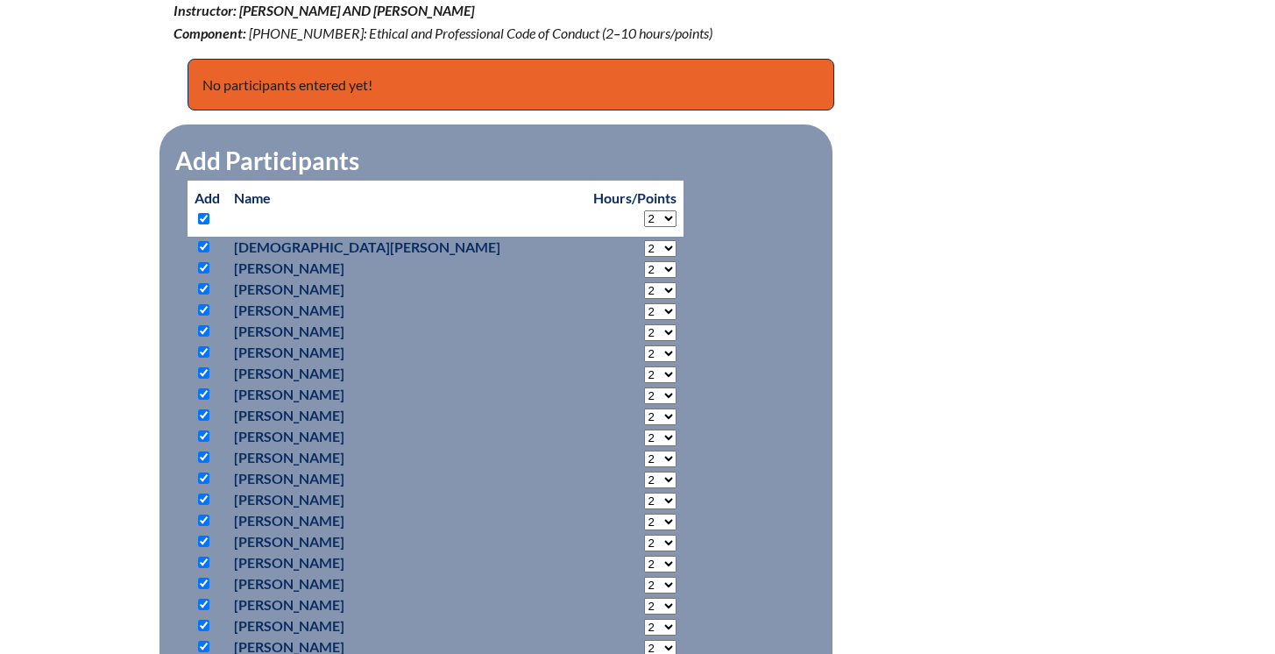
checkbox input "true"
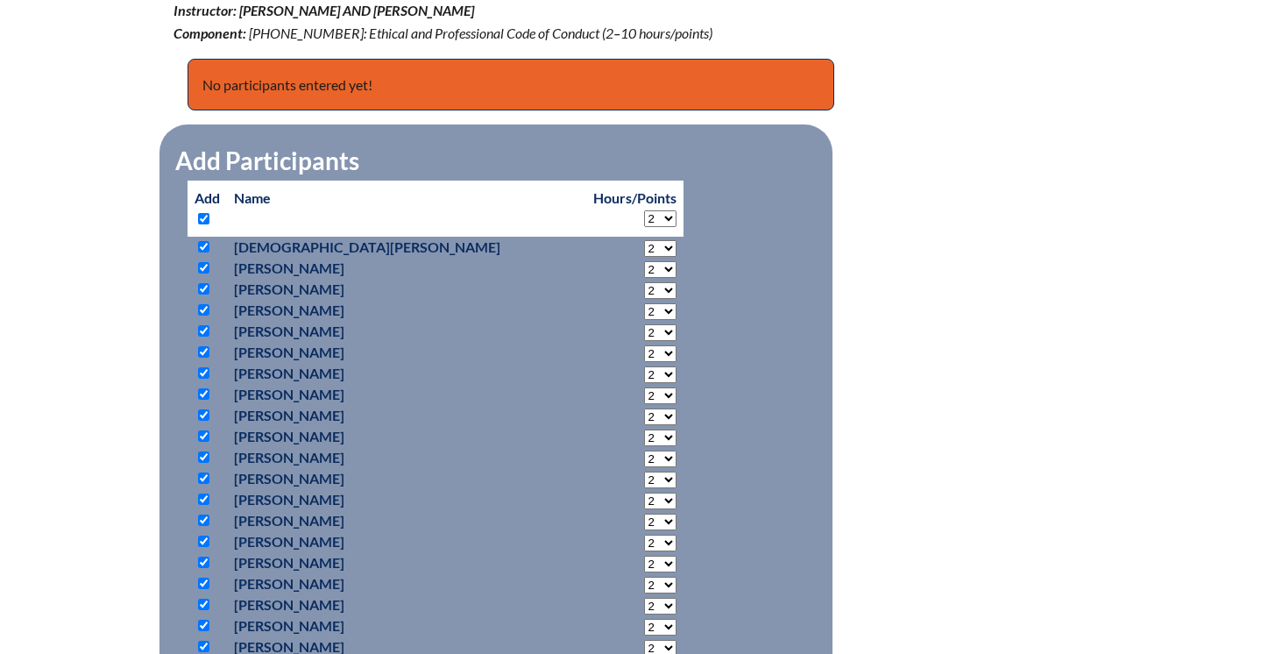
checkbox input "true"
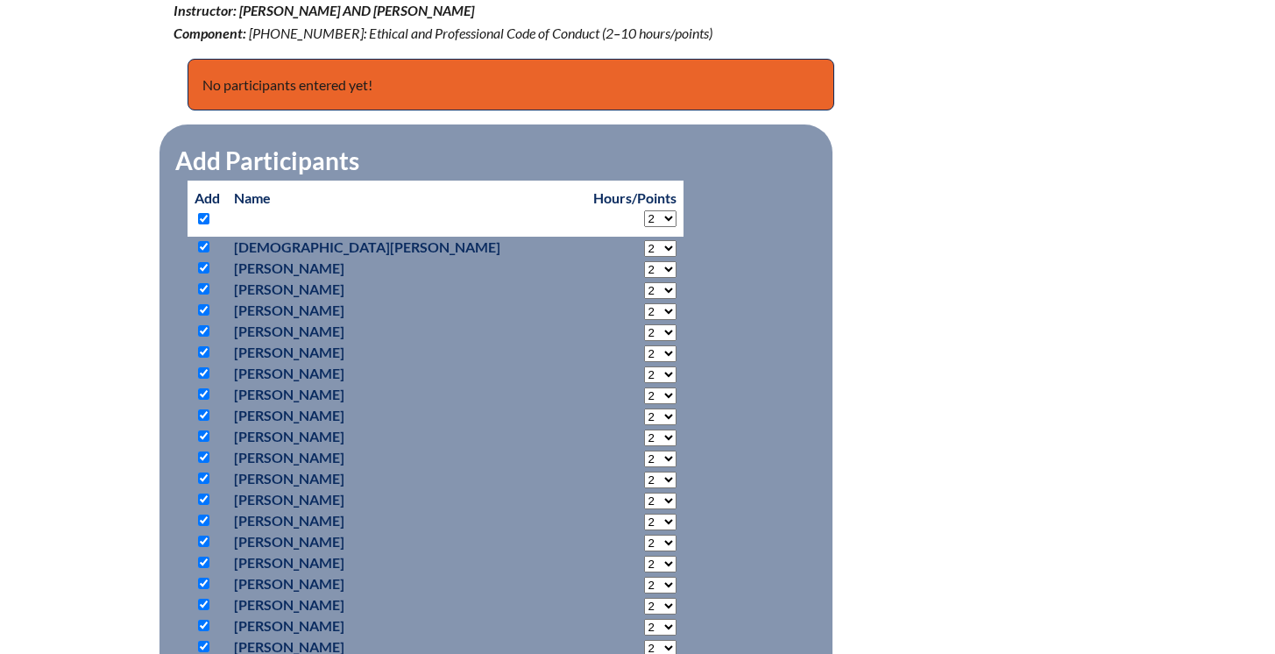
checkbox input "true"
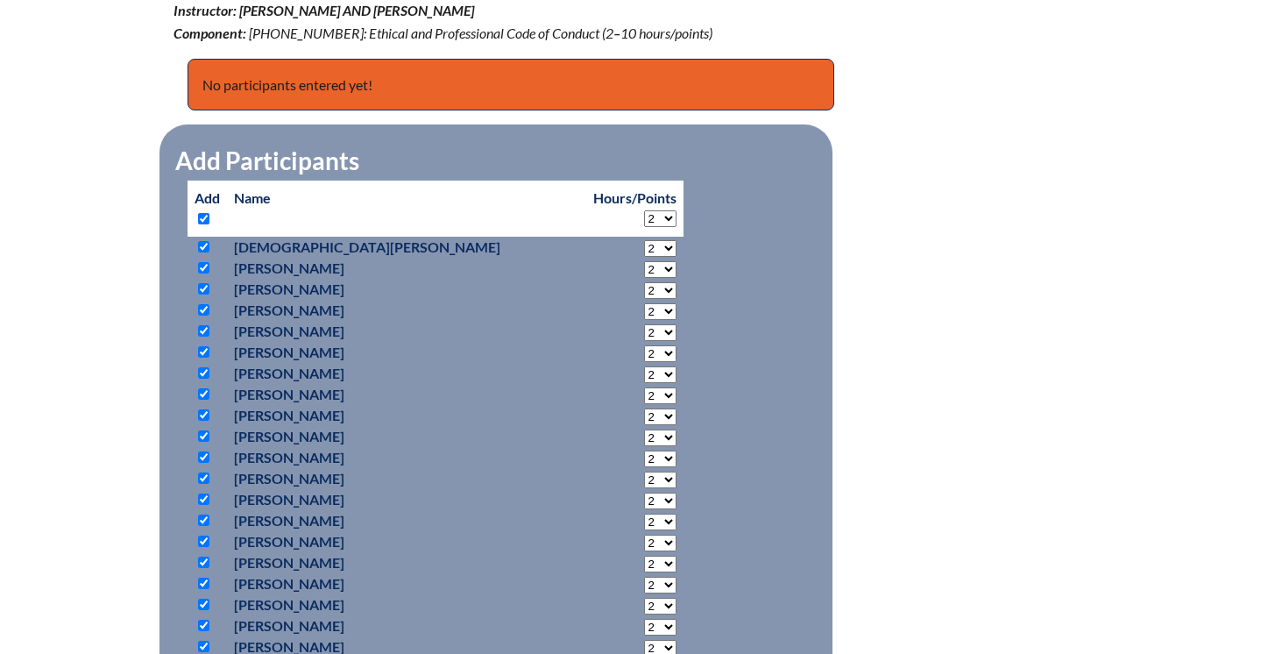
checkbox input "true"
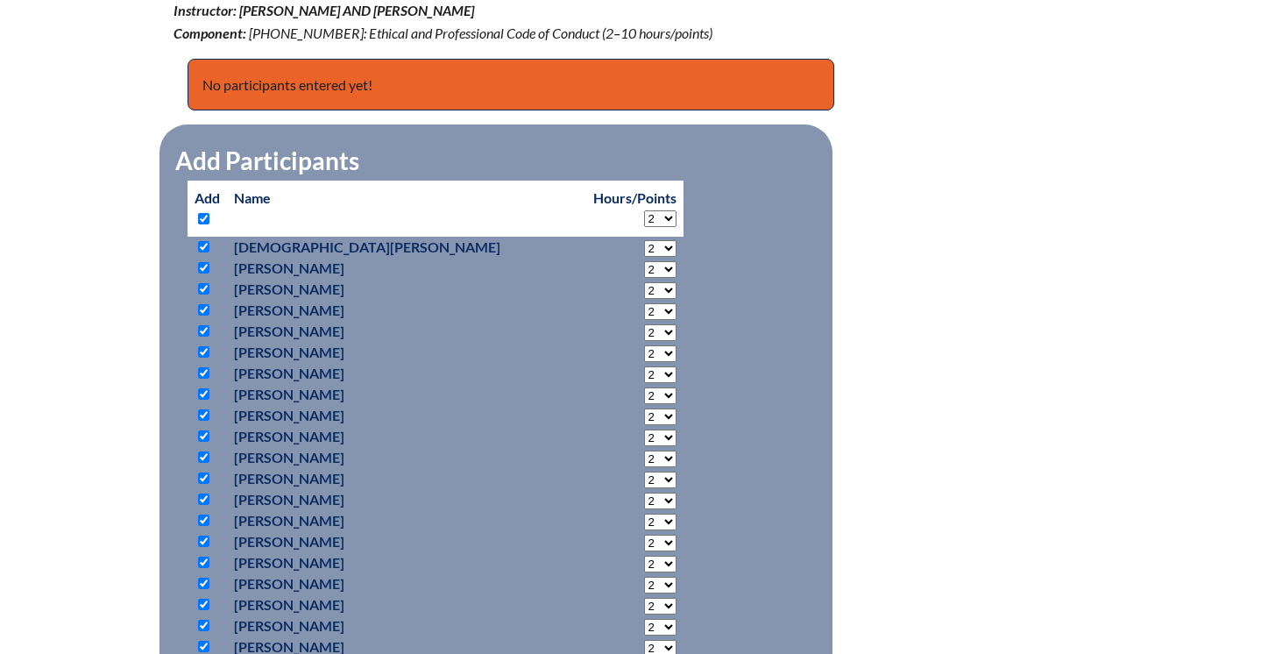
checkbox input "true"
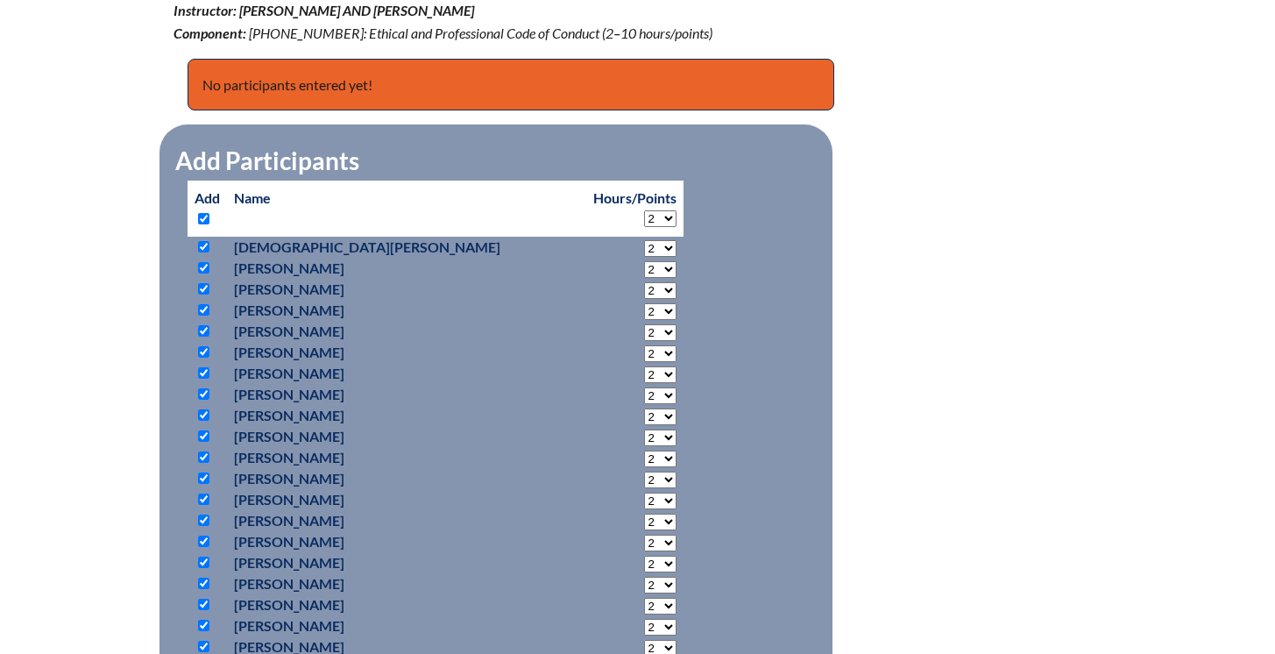
checkbox input "true"
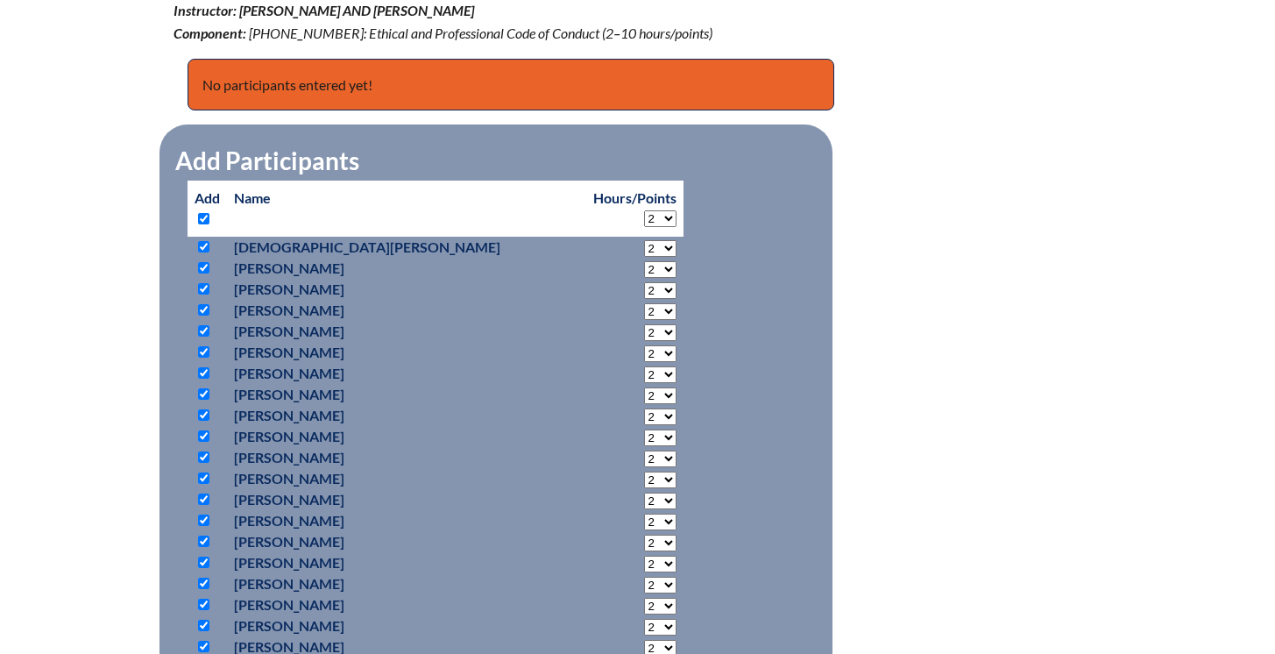
checkbox input "true"
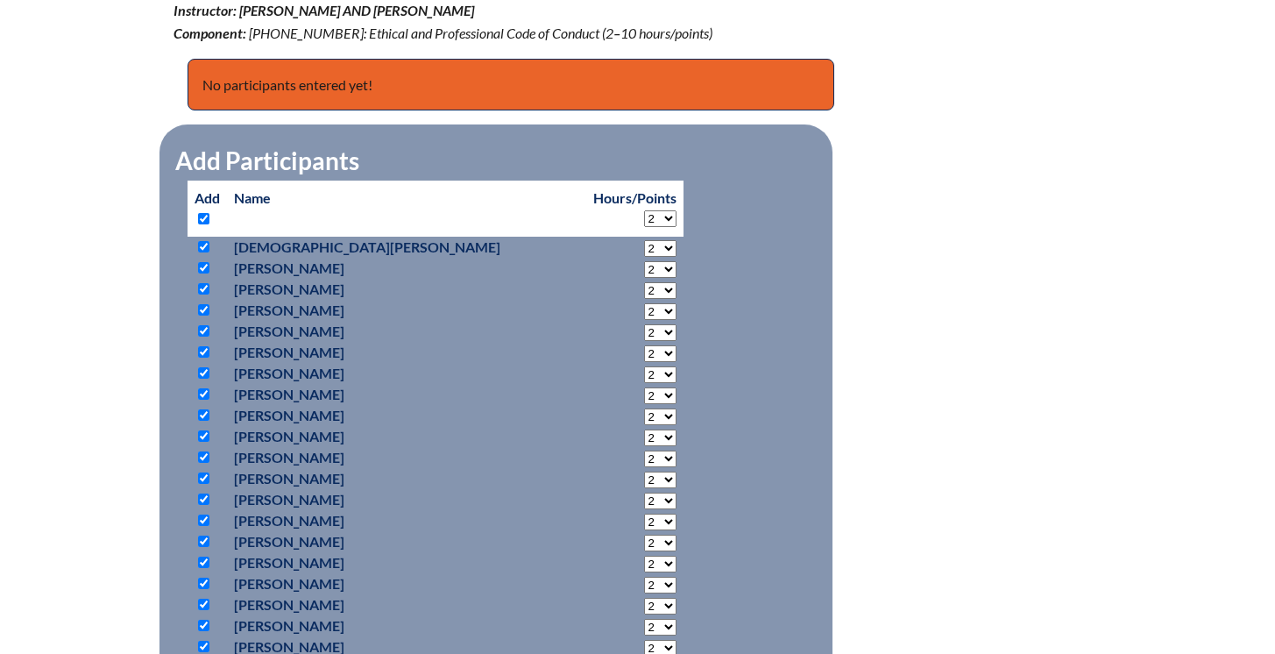
checkbox input "true"
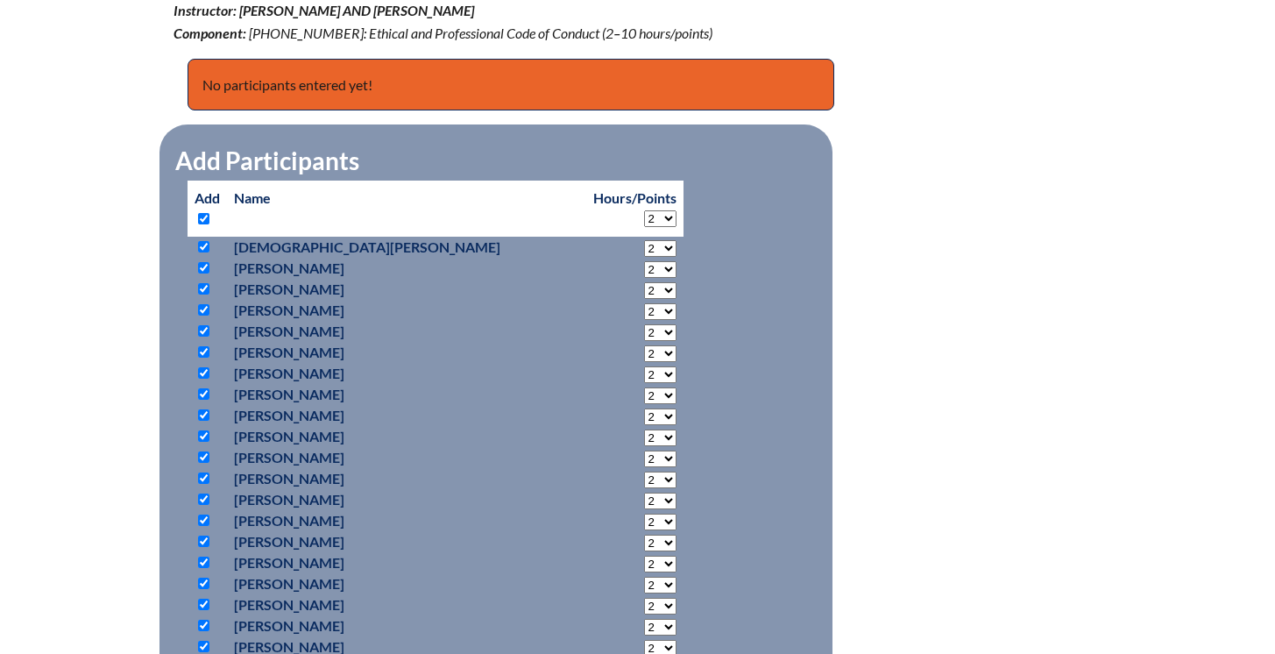
checkbox input "true"
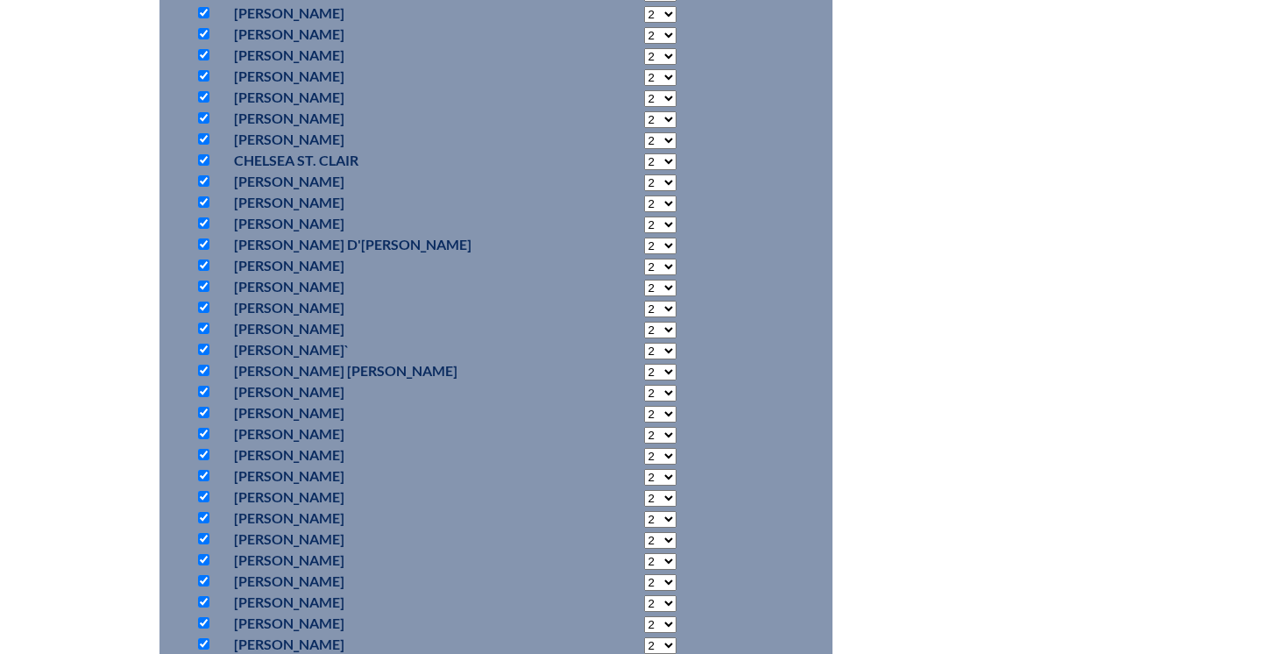
scroll to position [5634, 0]
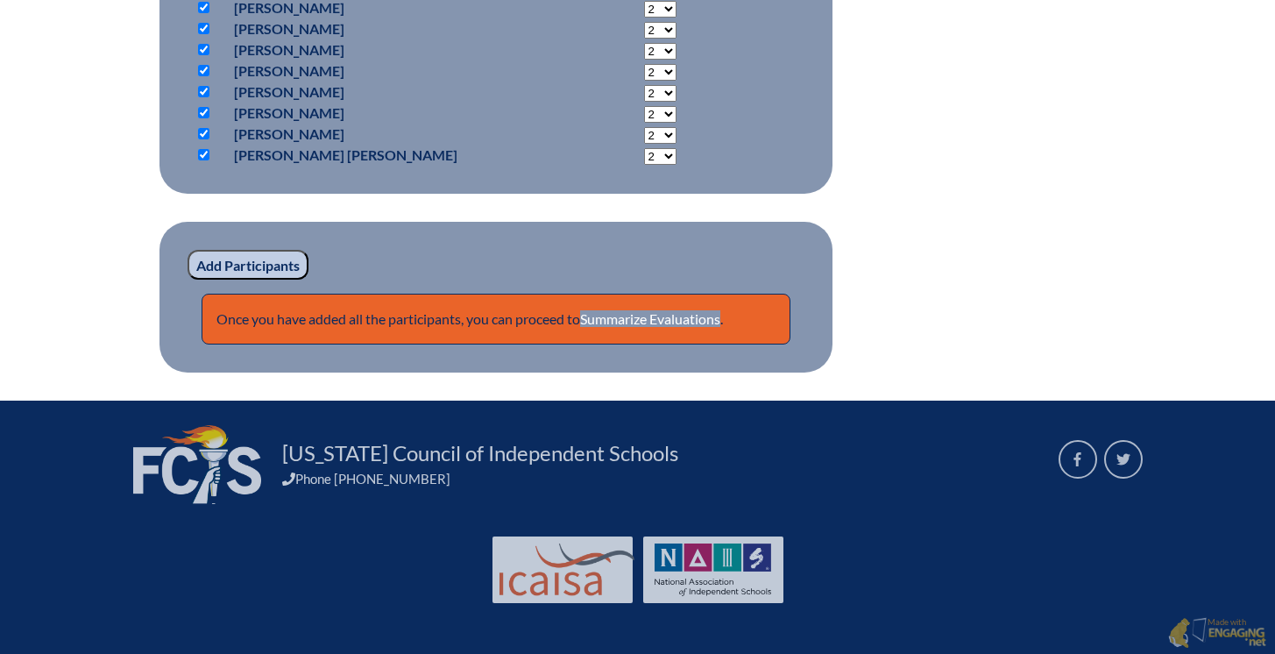
click at [215, 265] on input "Add Participants" at bounding box center [247, 265] width 121 height 30
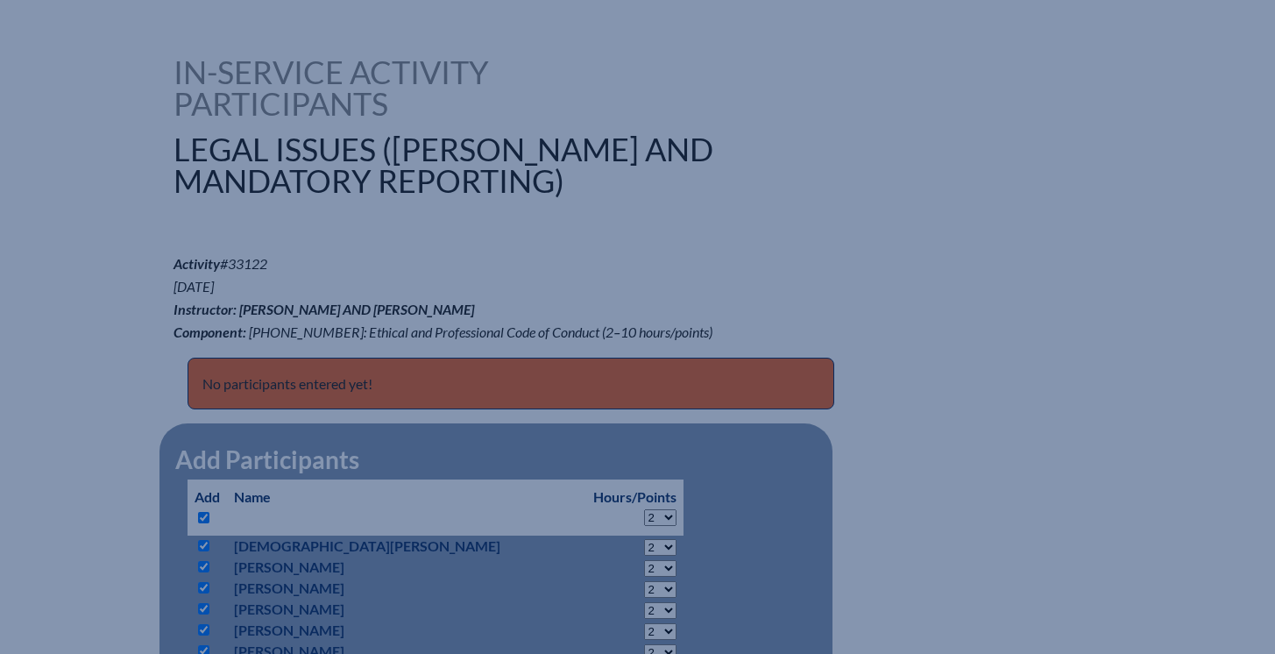
scroll to position [0, 0]
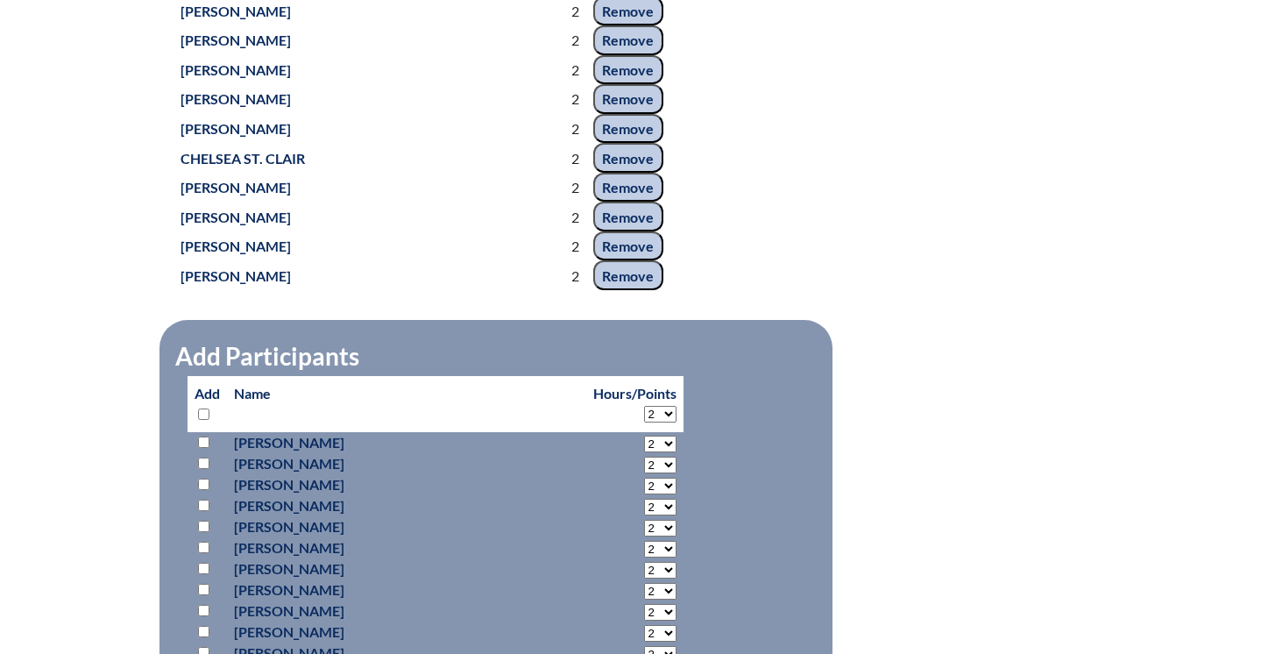
scroll to position [2609, 0]
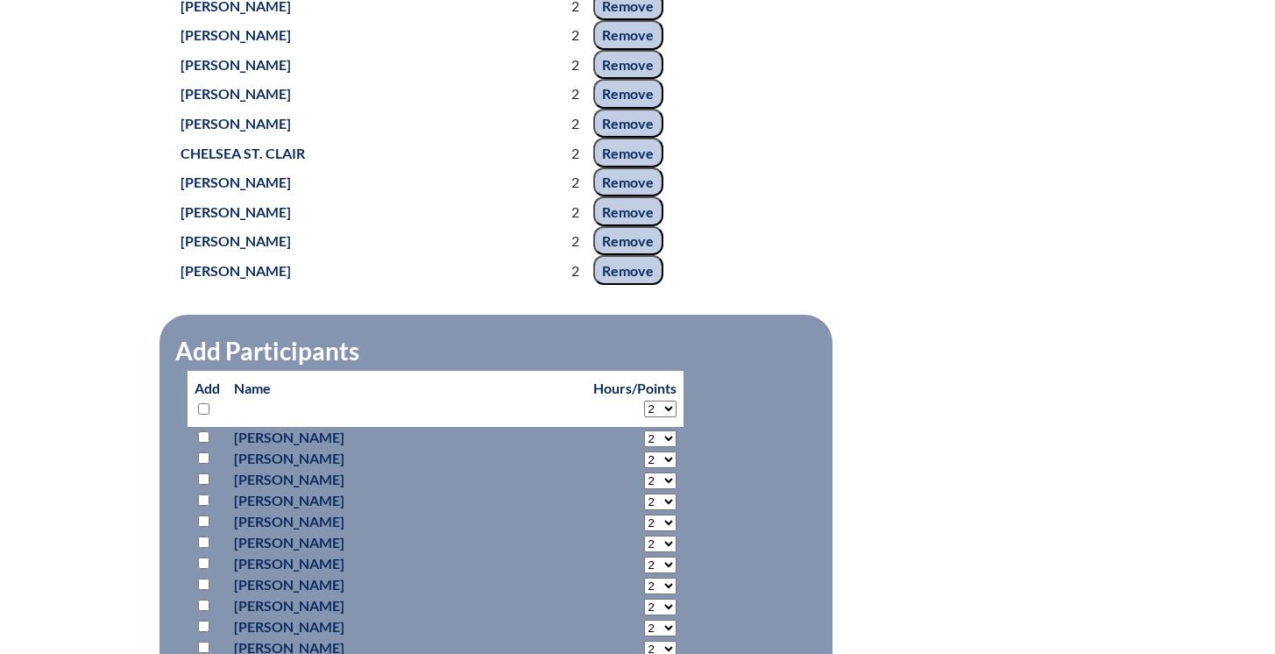
click at [208, 414] on input "checkbox" at bounding box center [203, 408] width 11 height 11
checkbox input "true"
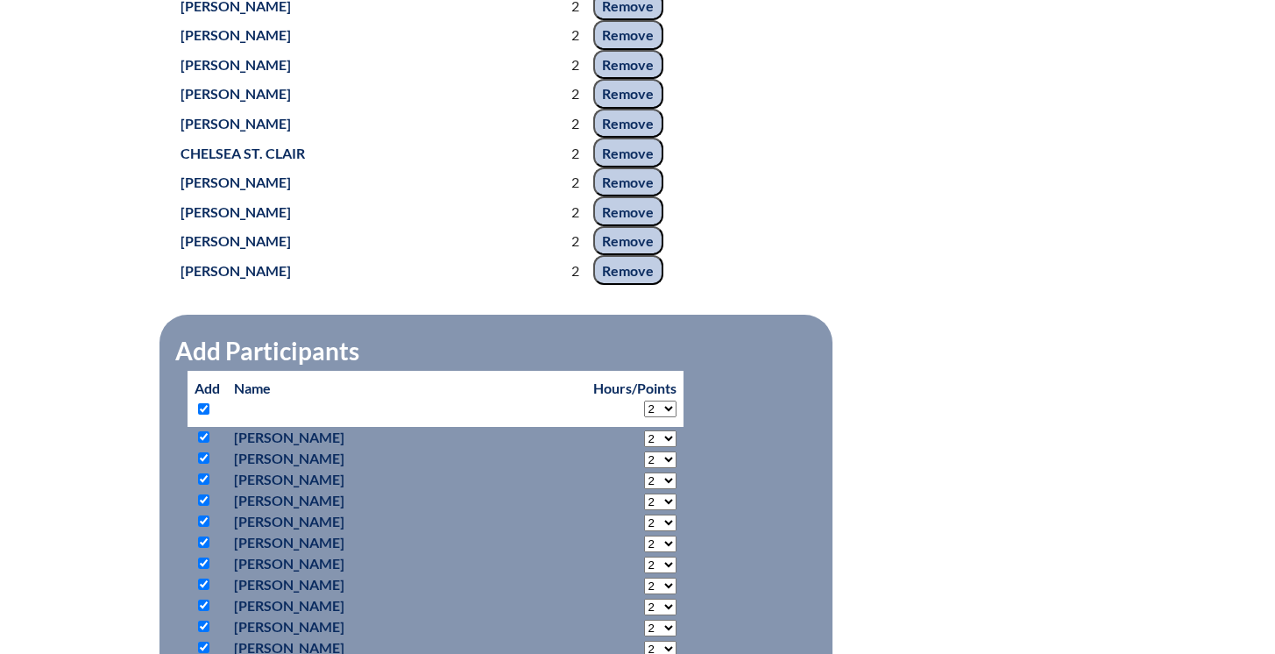
checkbox input "true"
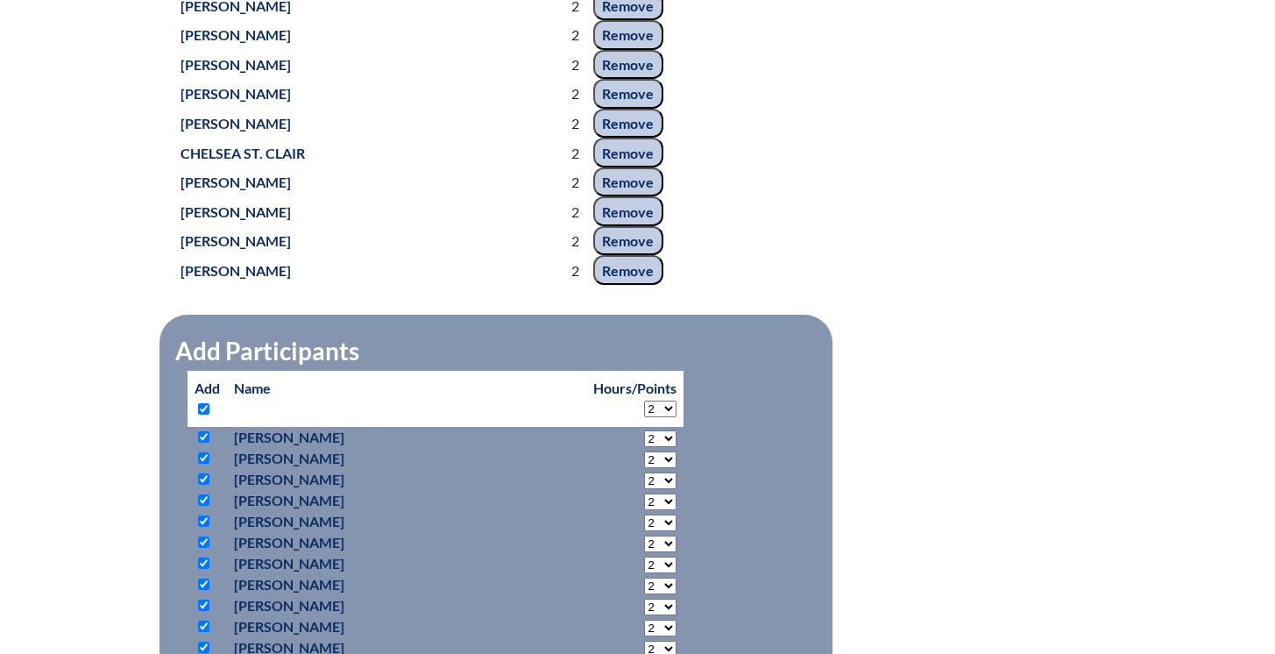
checkbox input "true"
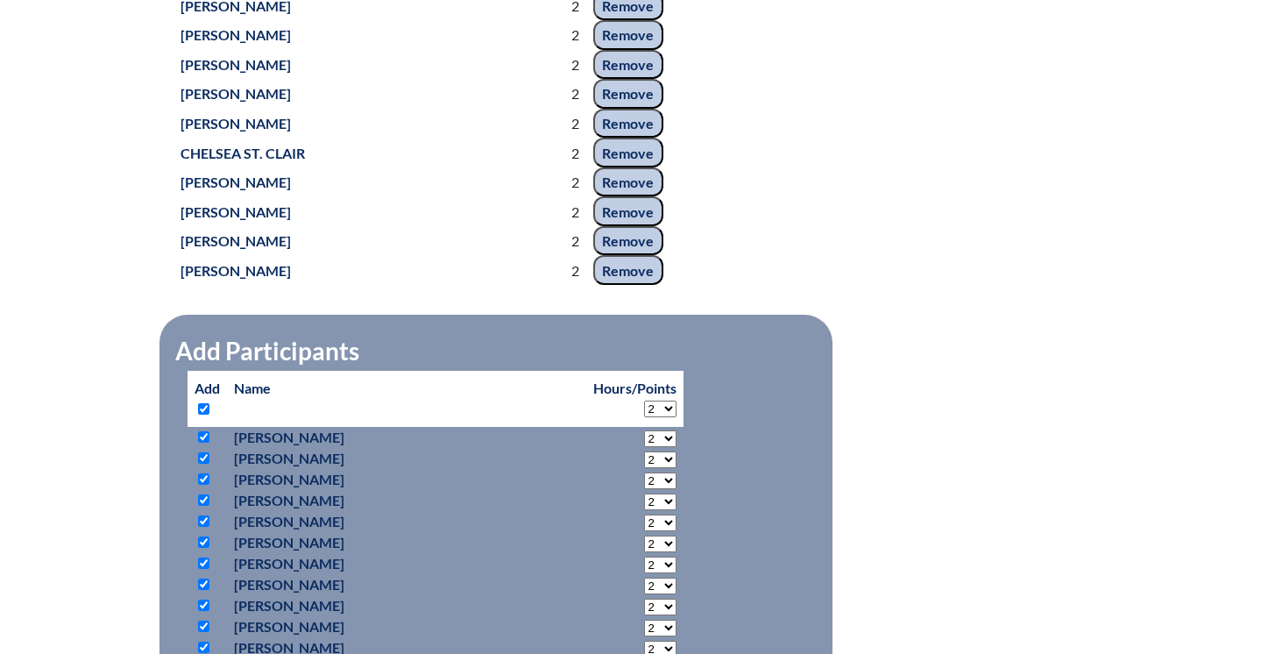
checkbox input "true"
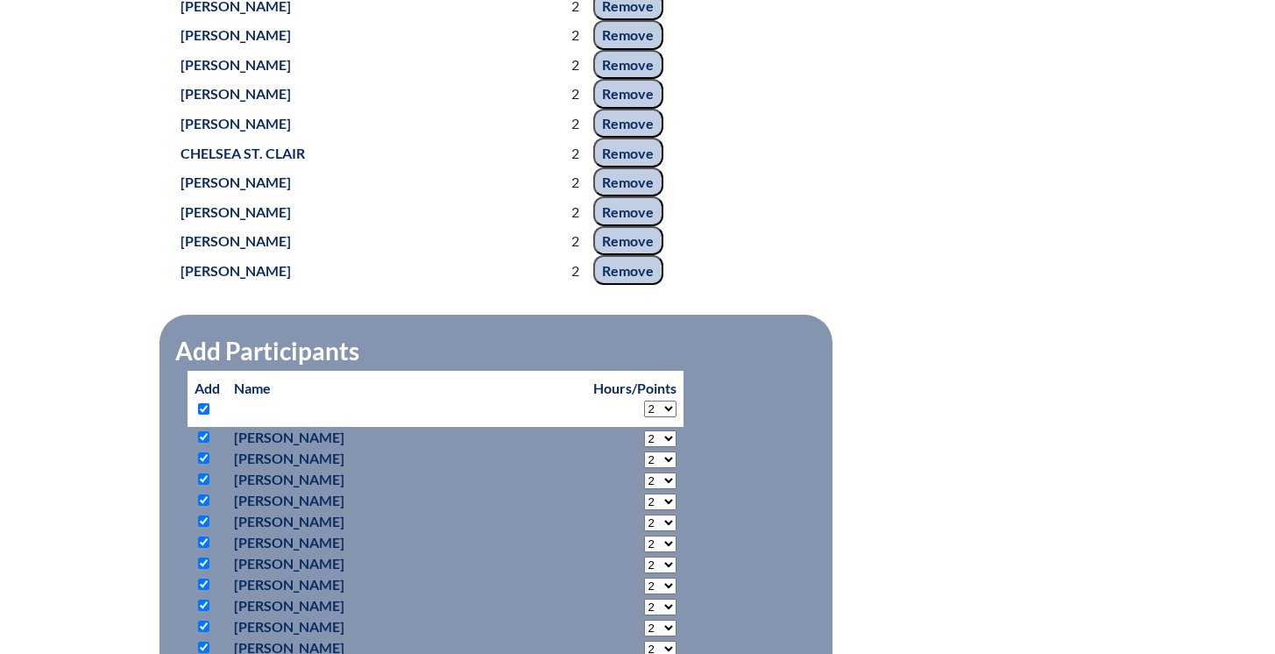
checkbox input "true"
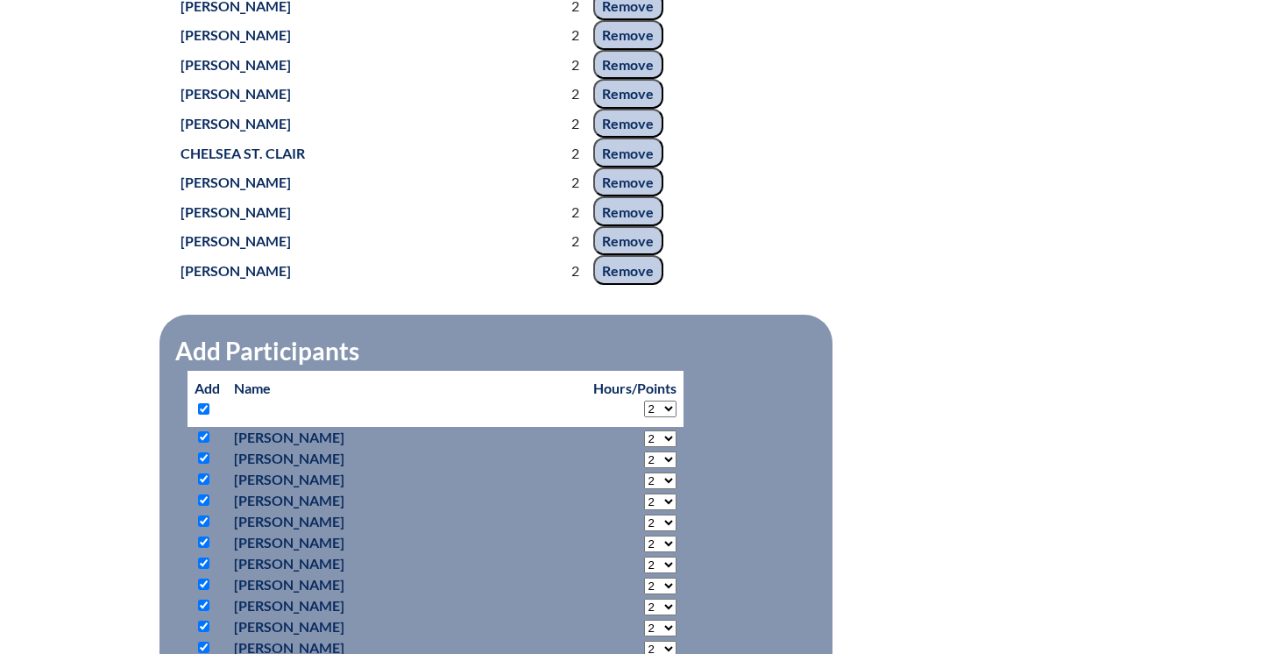
checkbox input "true"
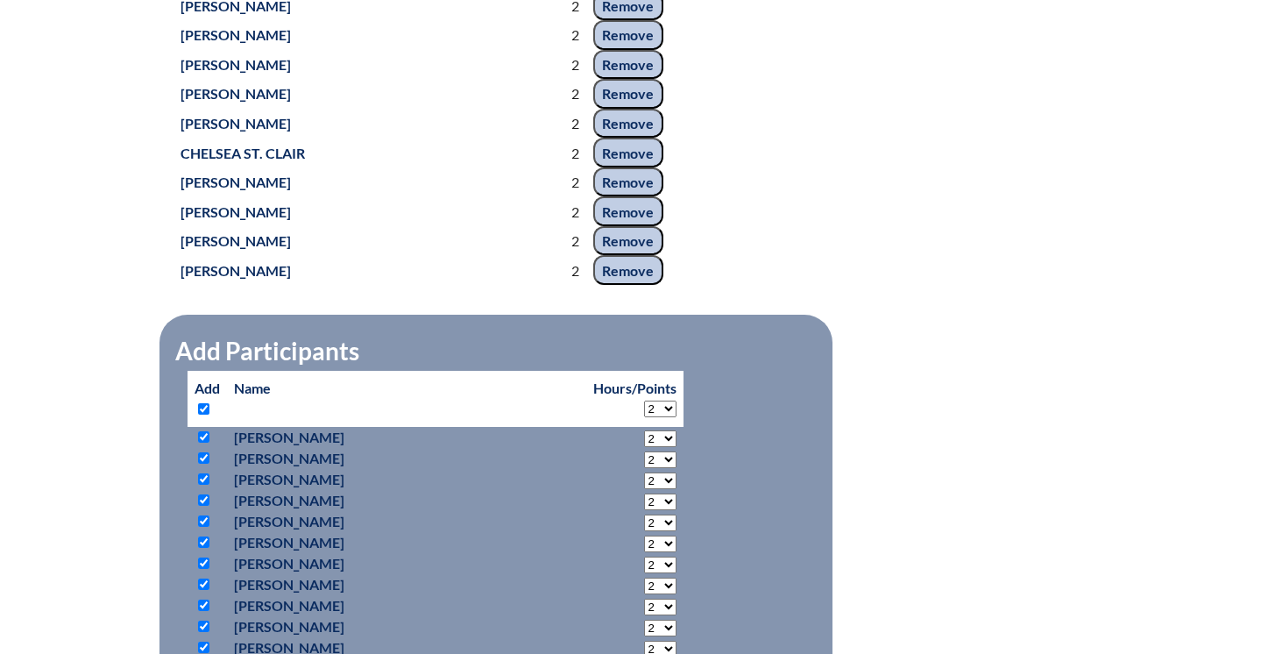
checkbox input "true"
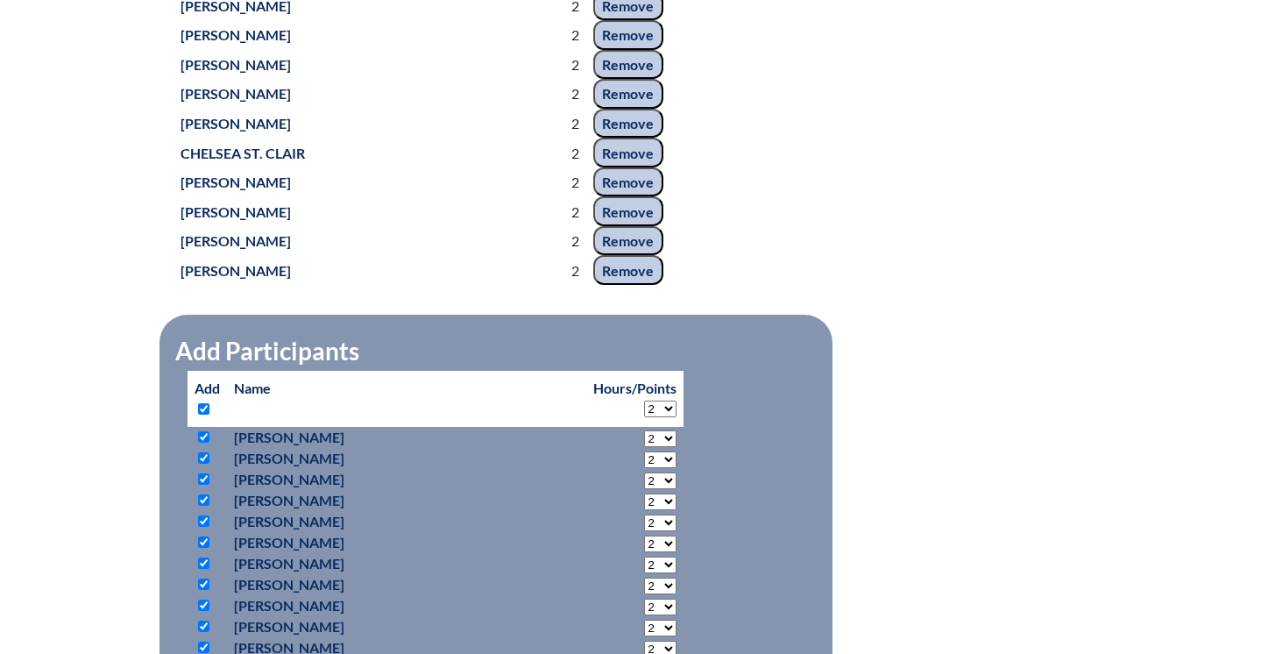
checkbox input "true"
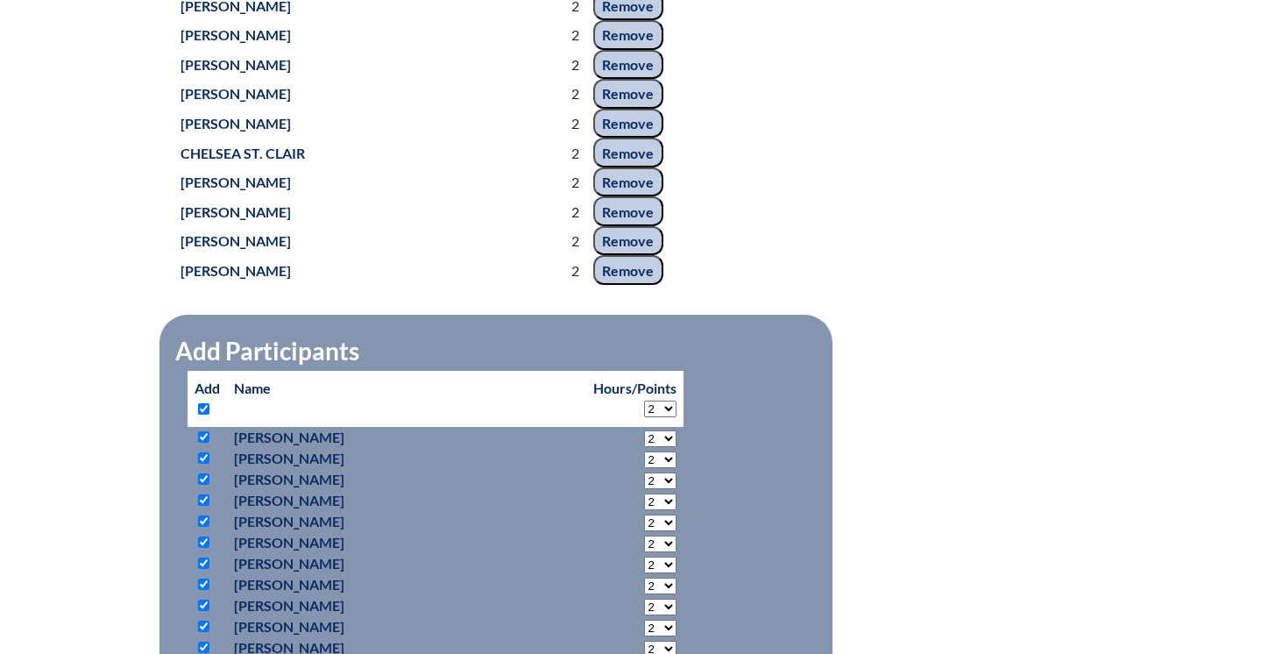
checkbox input "true"
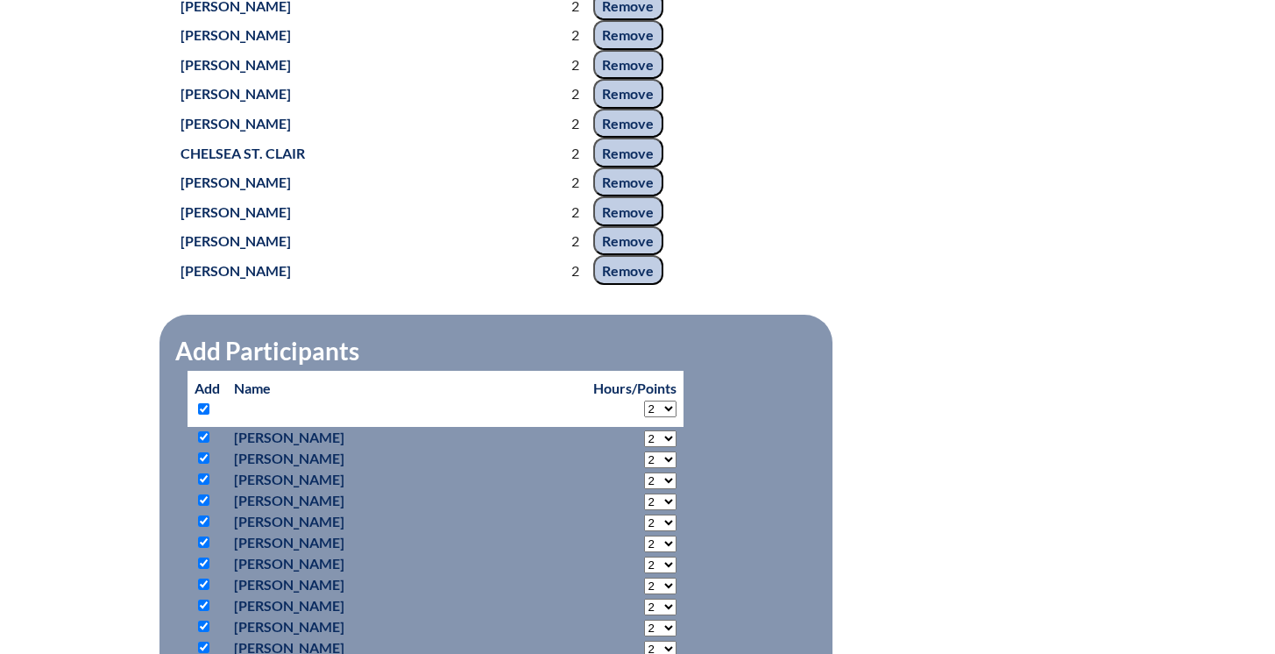
checkbox input "true"
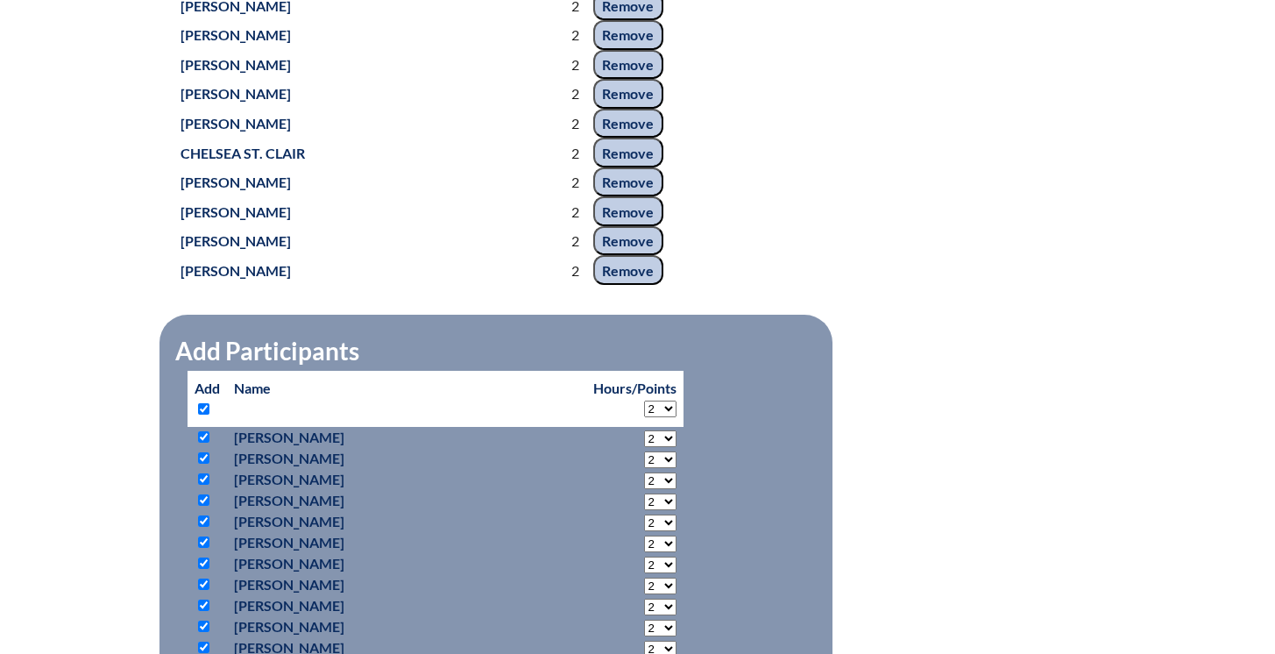
checkbox input "true"
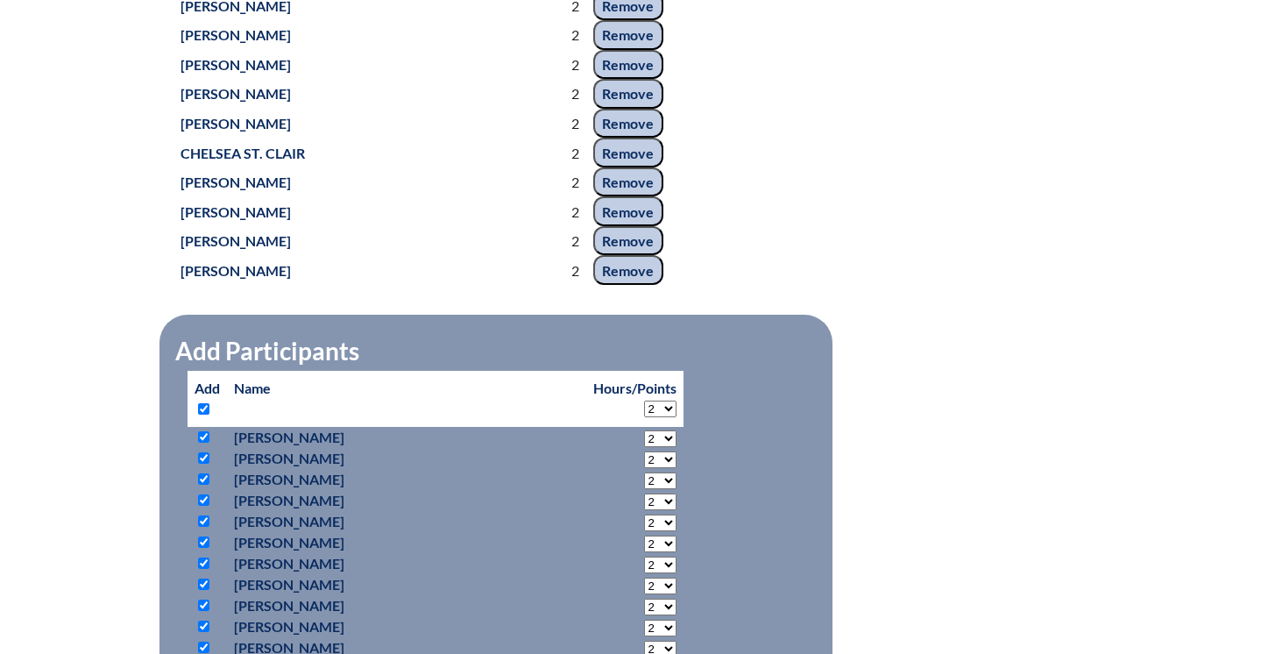
checkbox input "true"
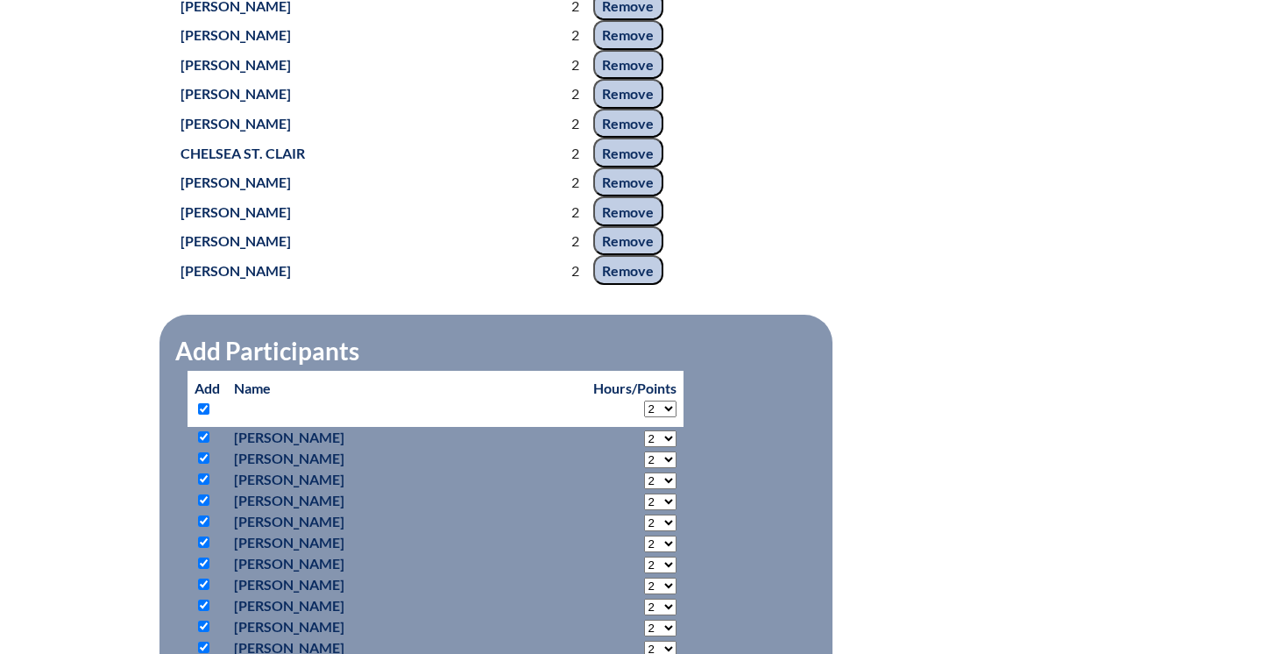
checkbox input "true"
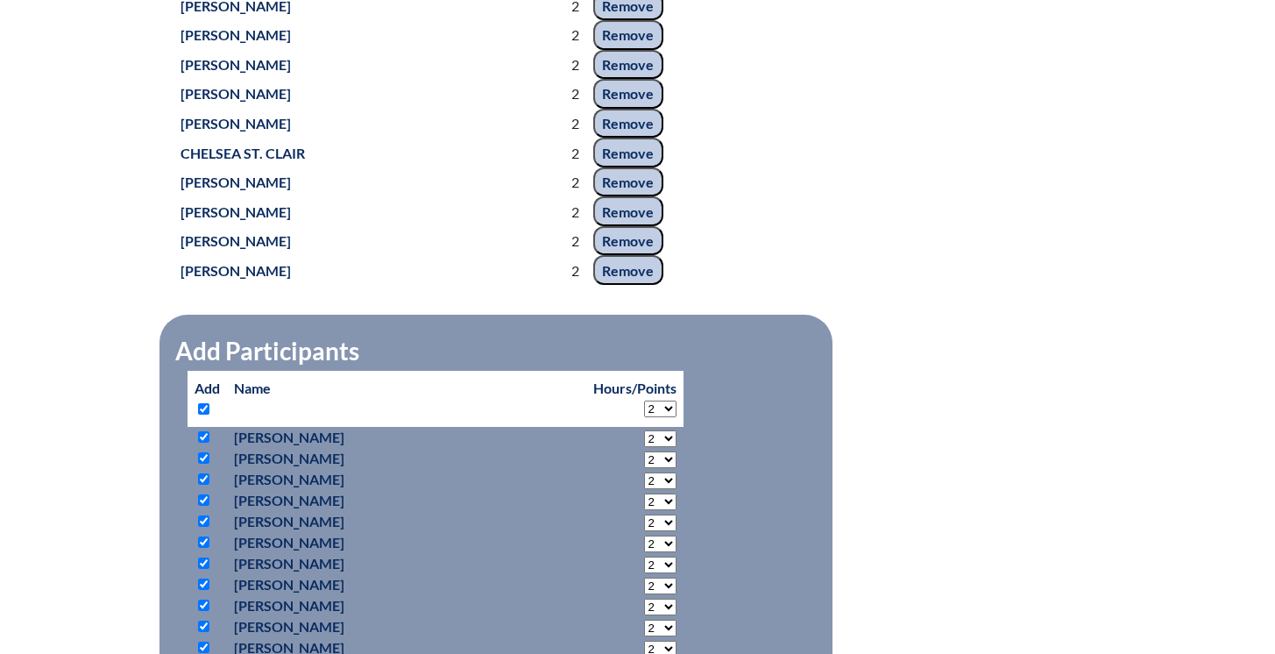
checkbox input "true"
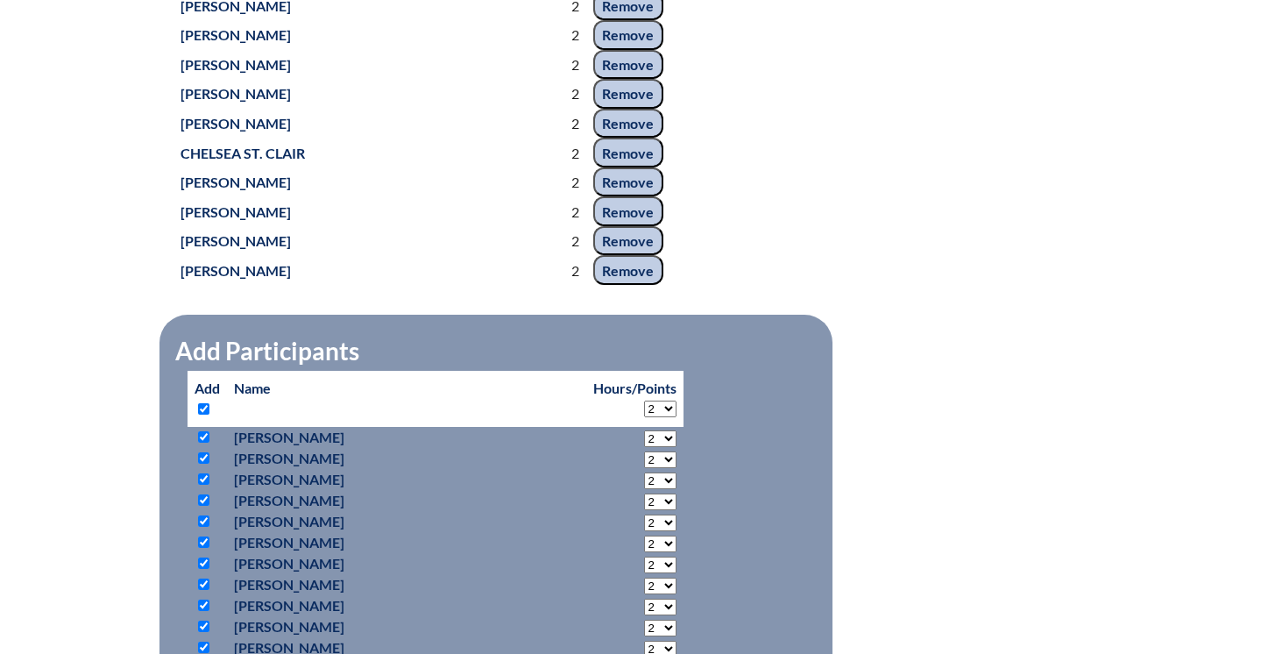
checkbox input "true"
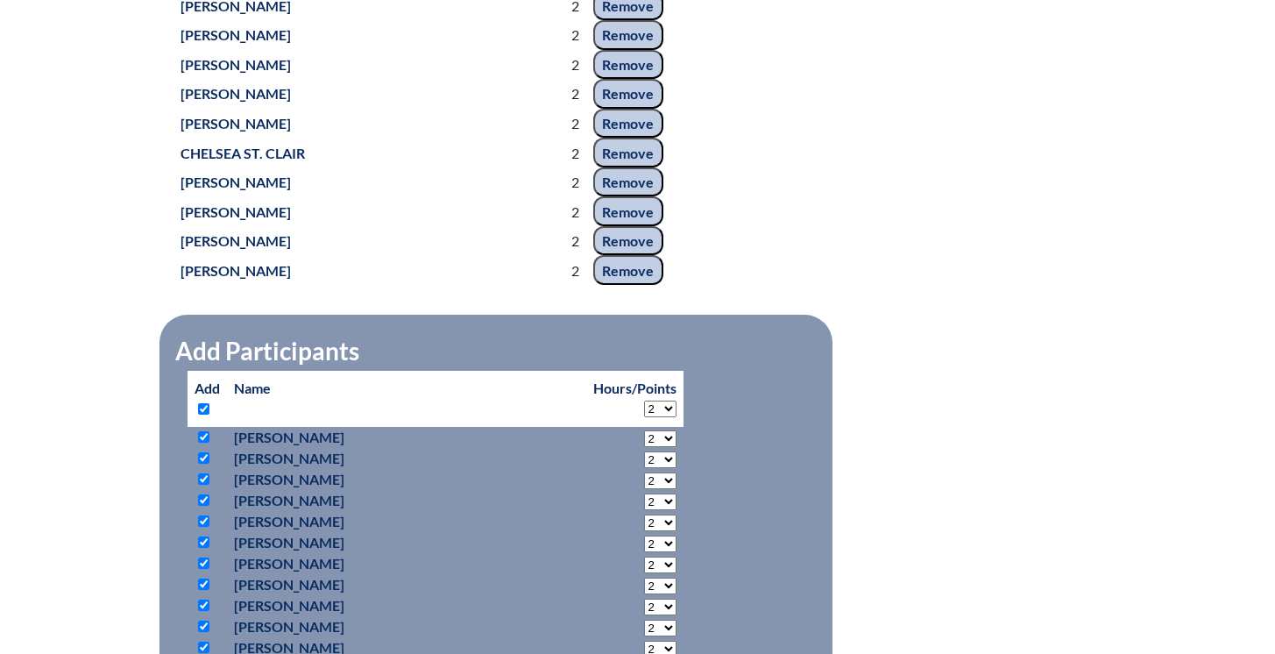
checkbox input "true"
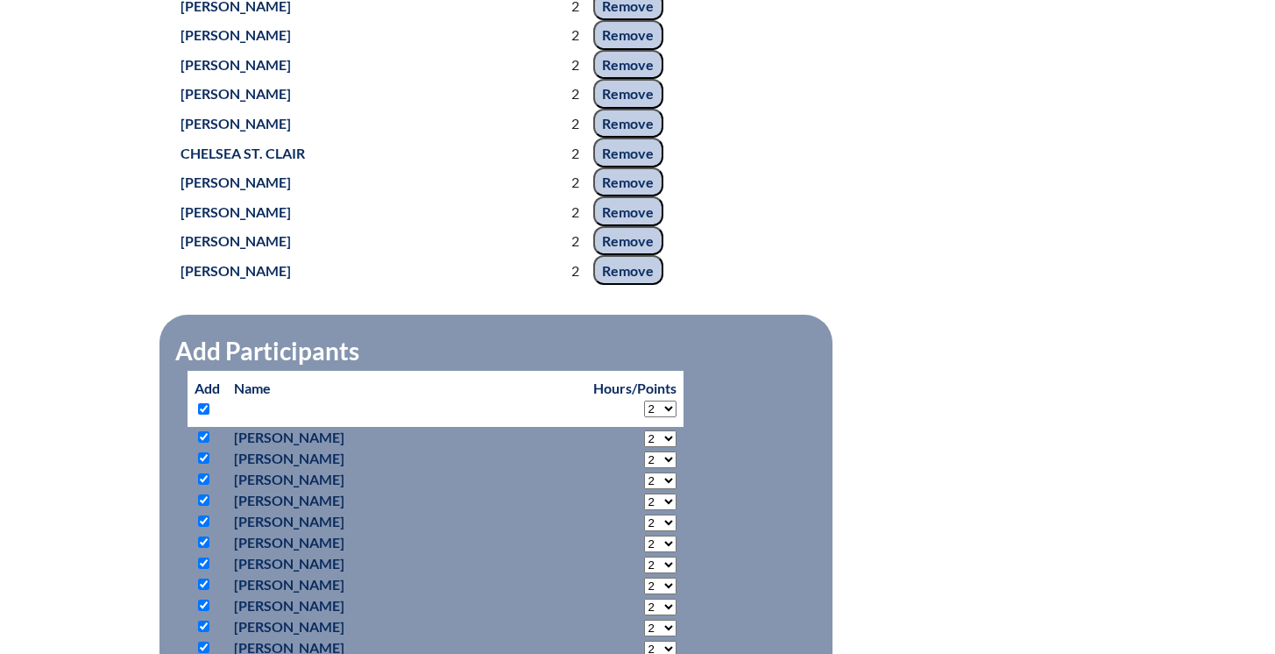
checkbox input "true"
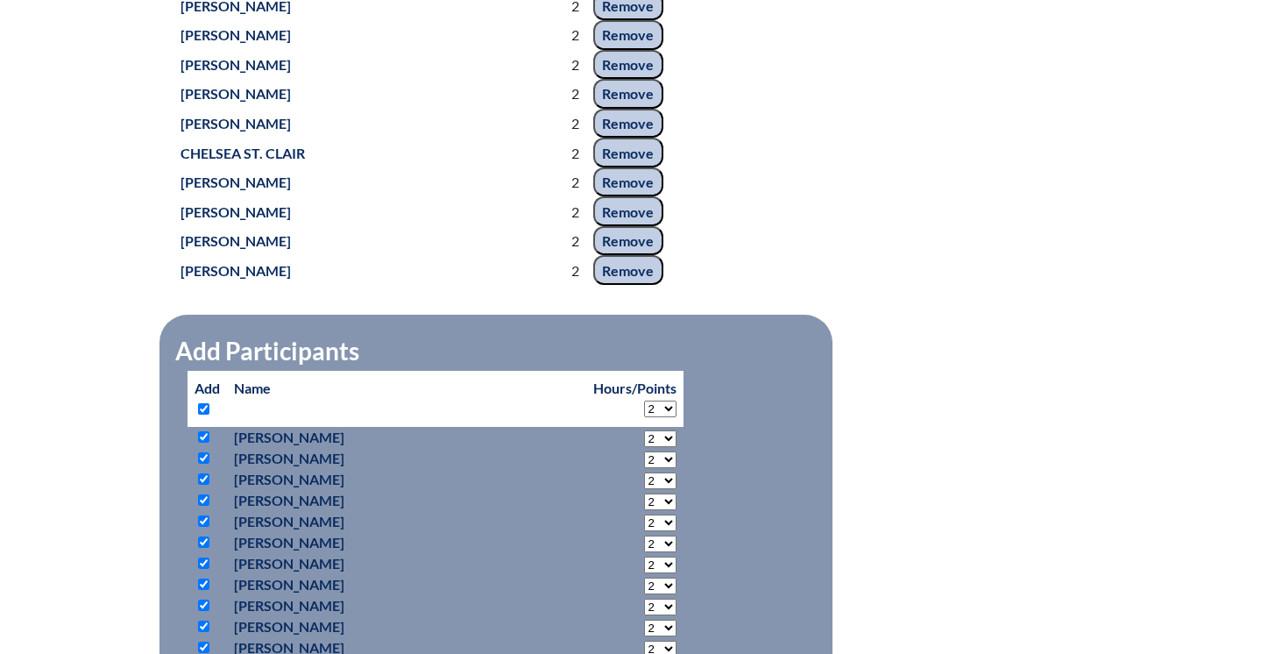
checkbox input "true"
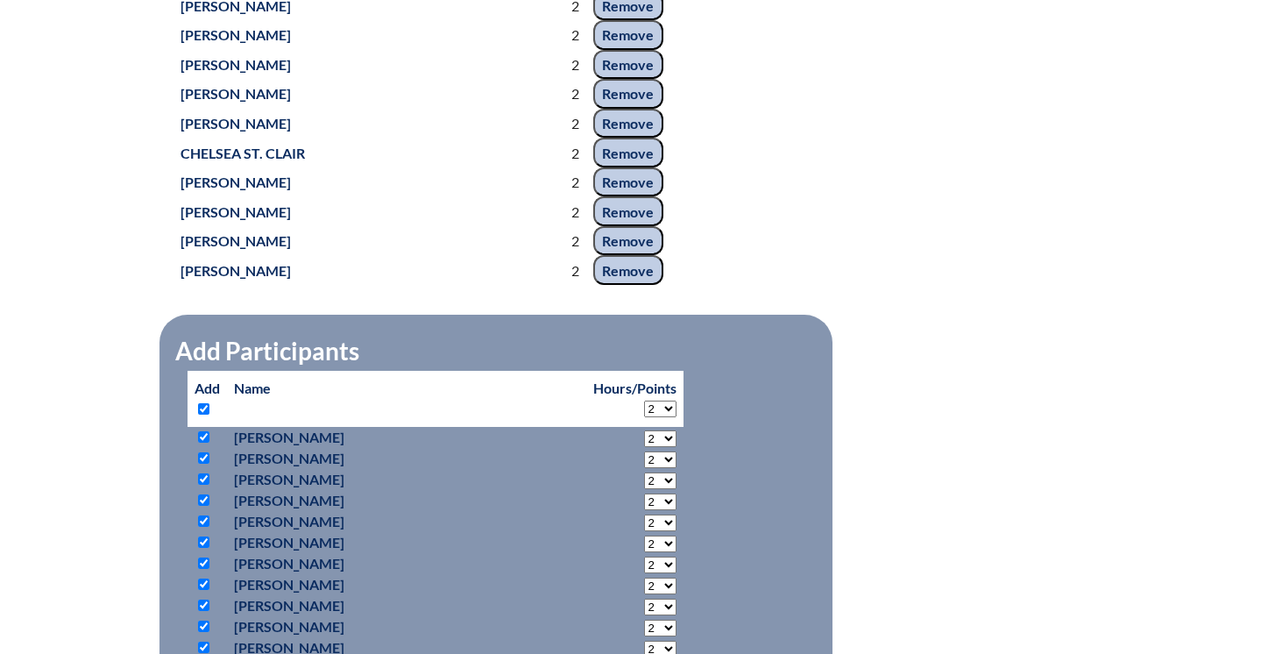
checkbox input "true"
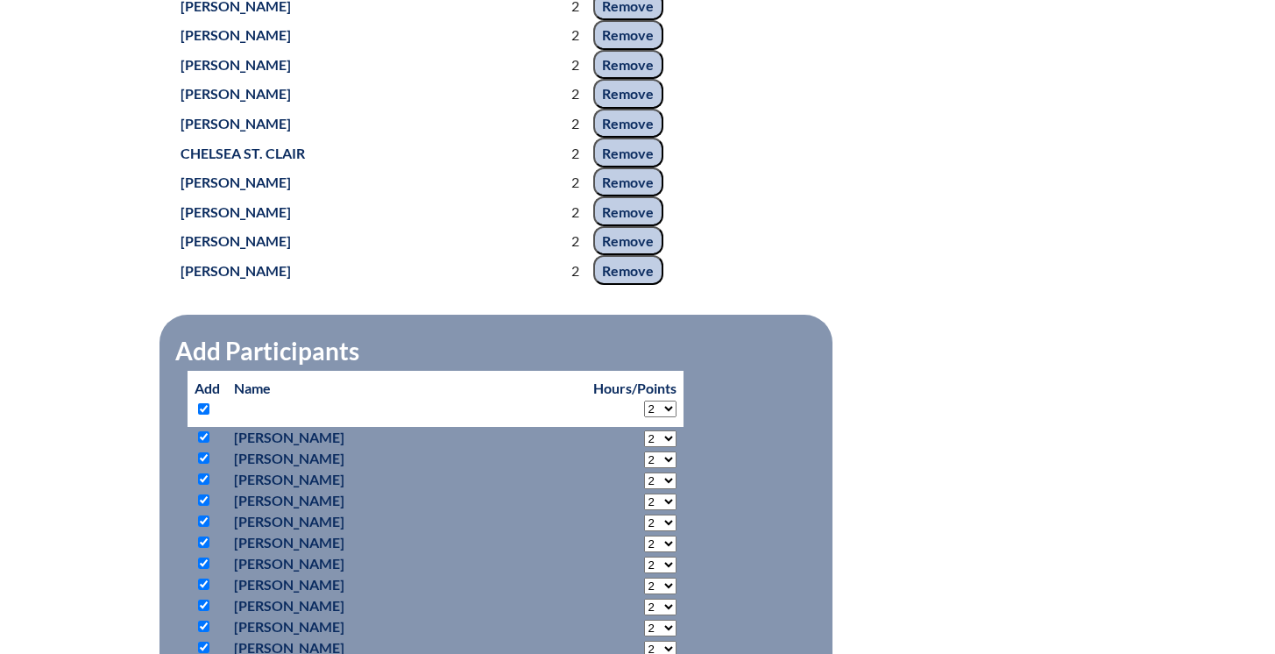
checkbox input "true"
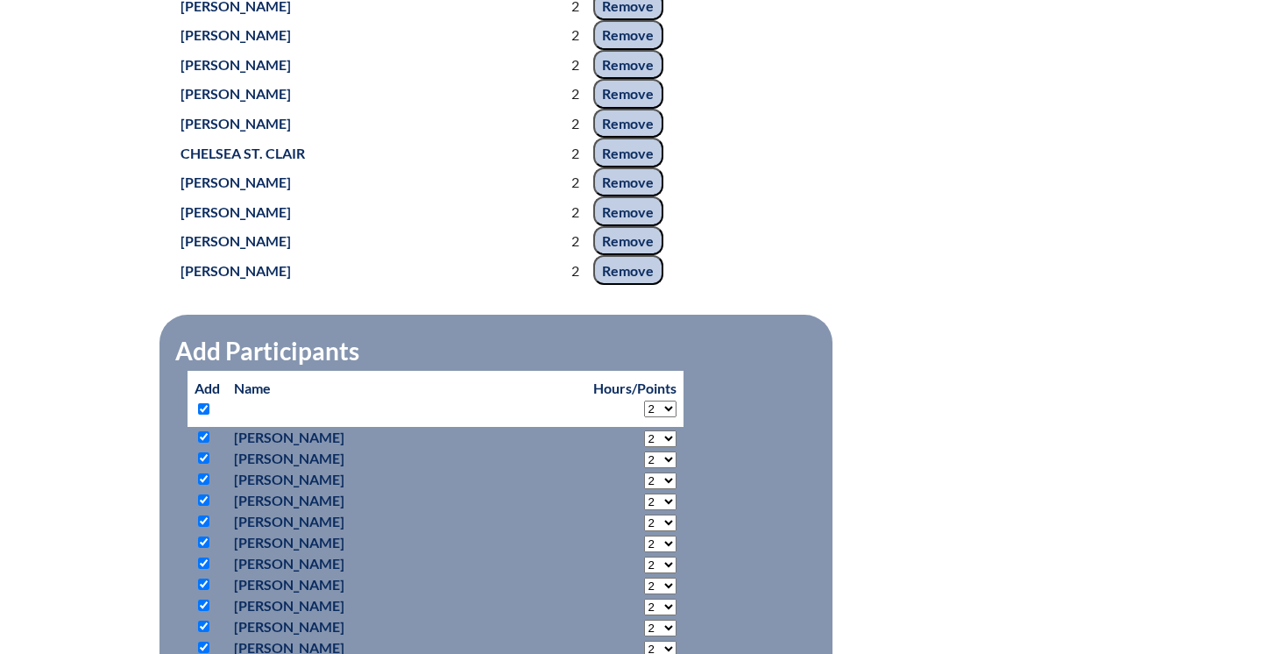
checkbox input "true"
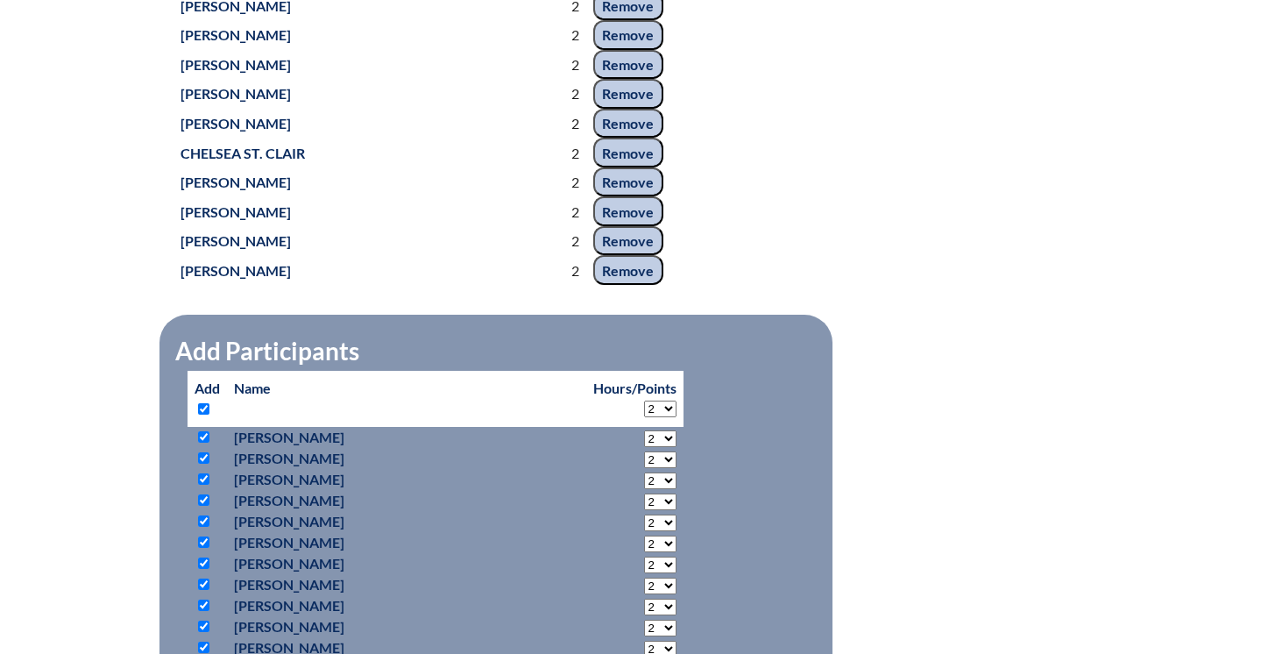
checkbox input "true"
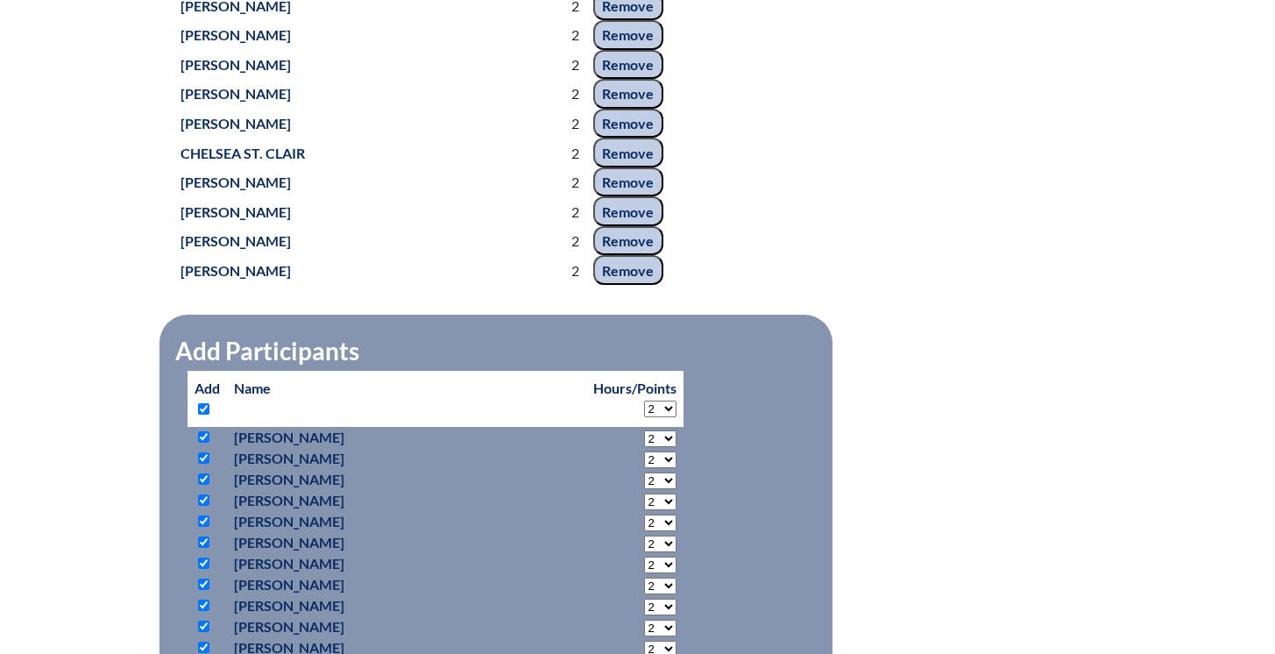
checkbox input "true"
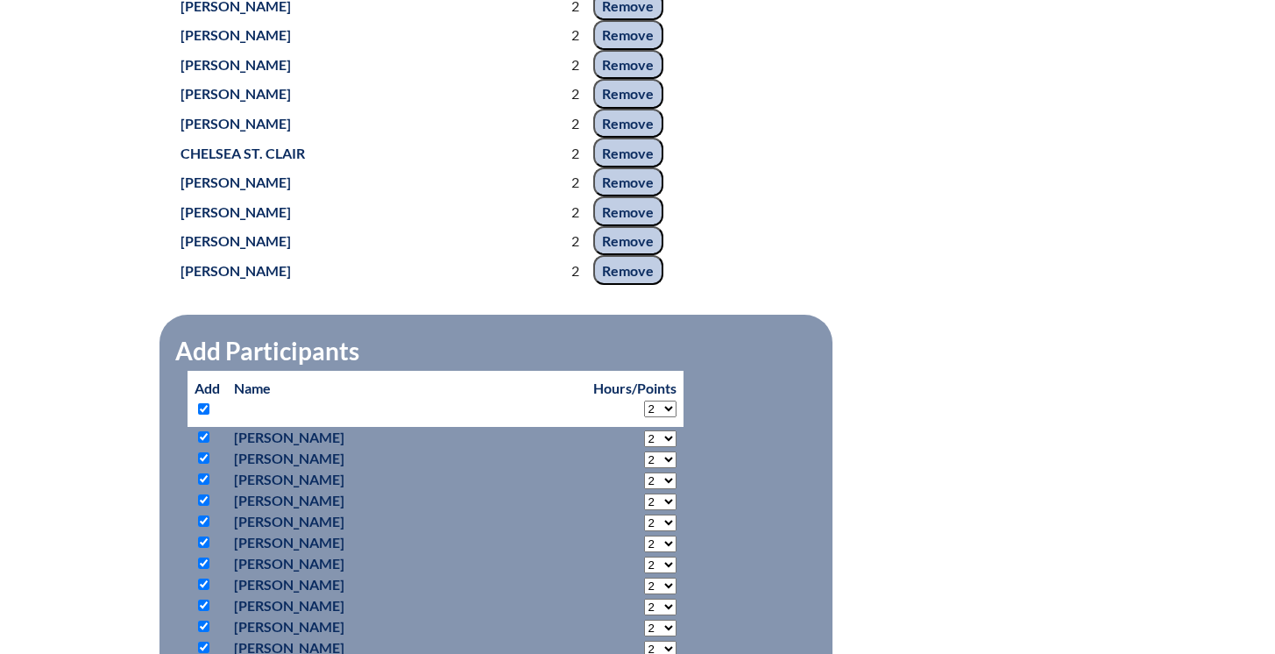
checkbox input "true"
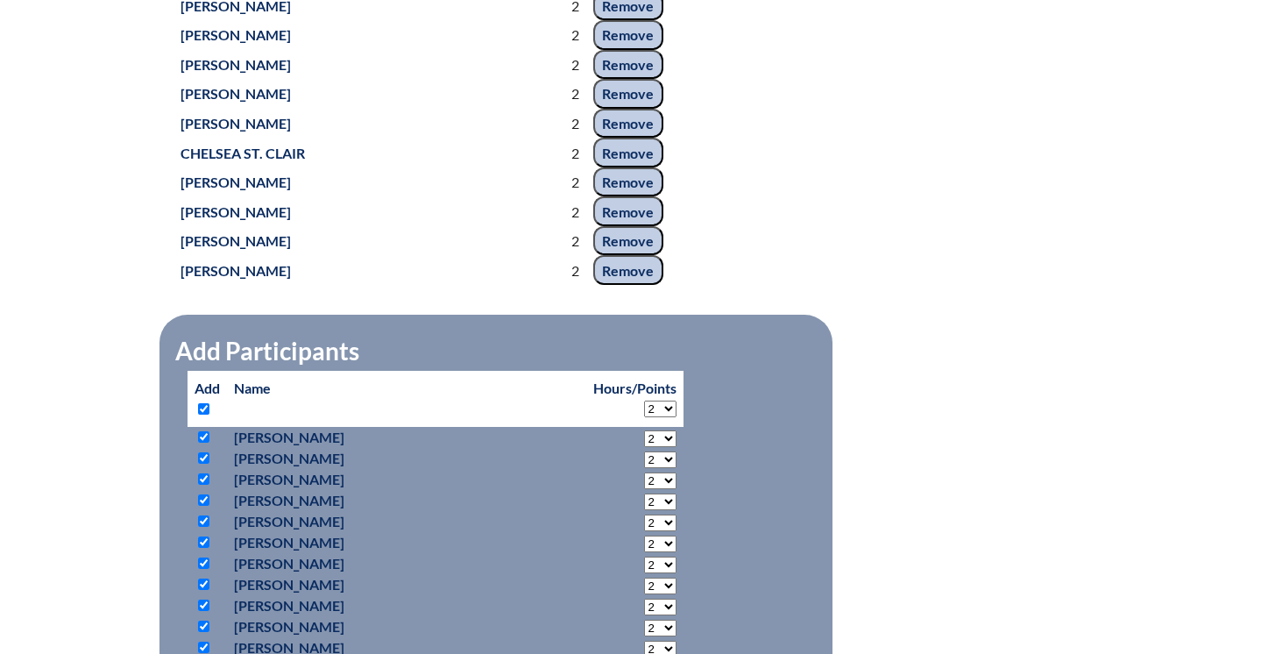
checkbox input "true"
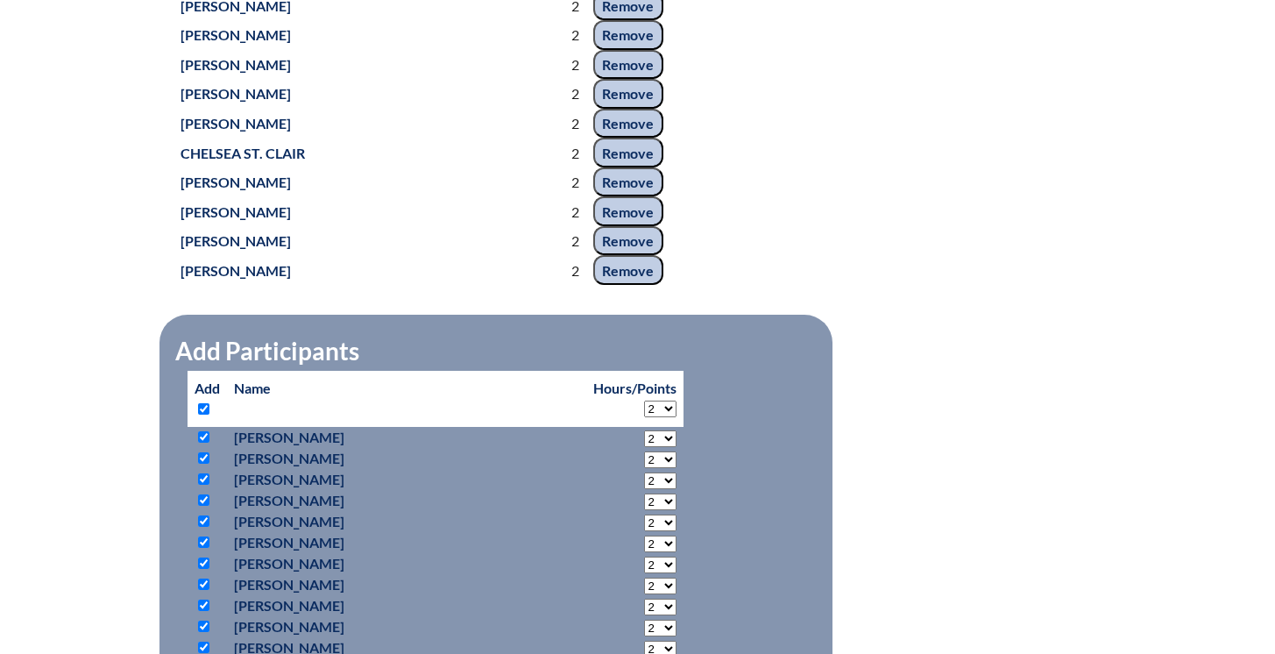
checkbox input "true"
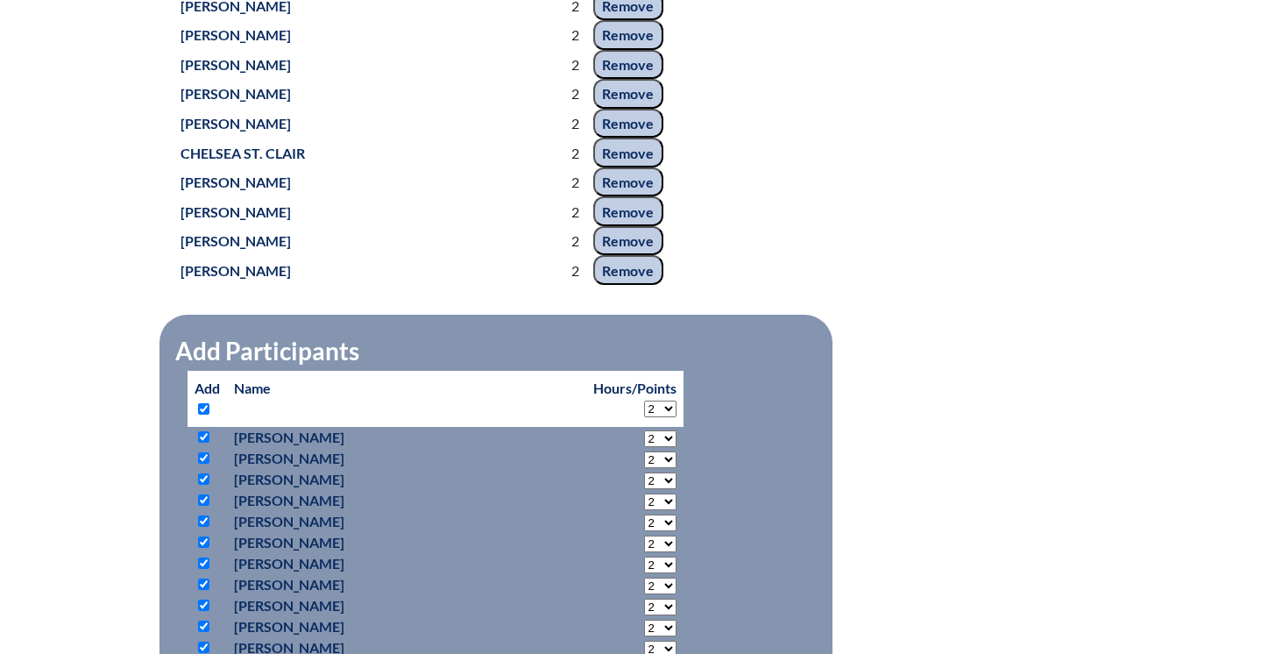
checkbox input "true"
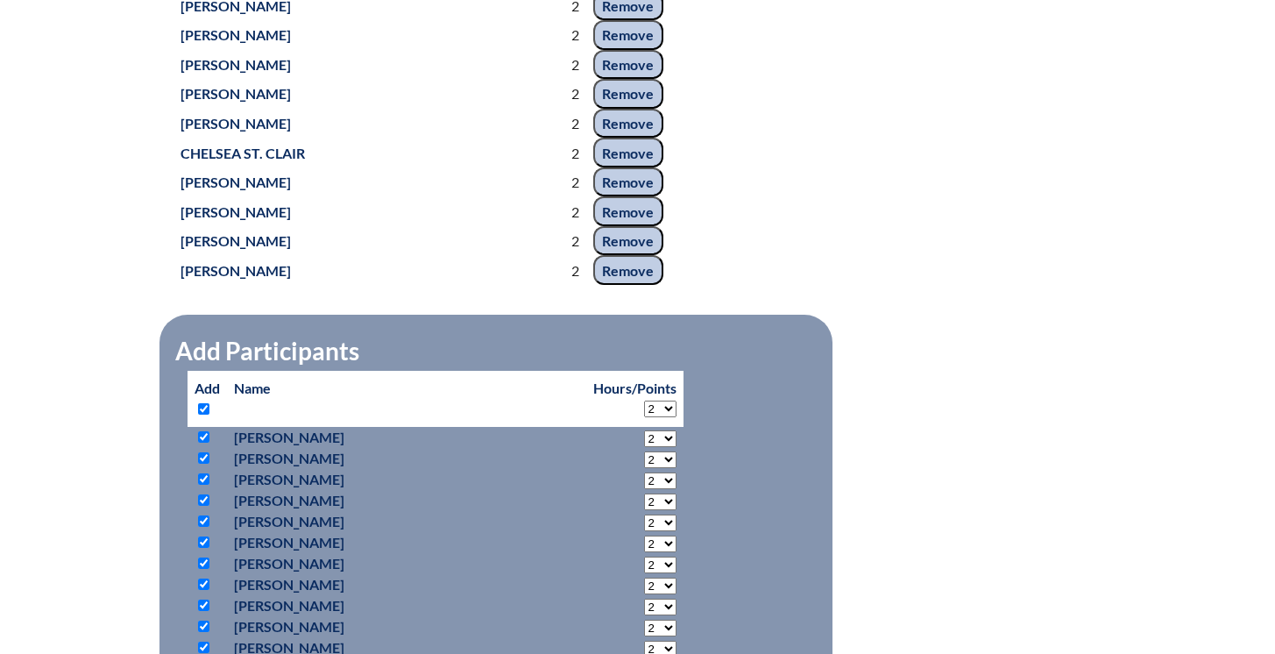
checkbox input "true"
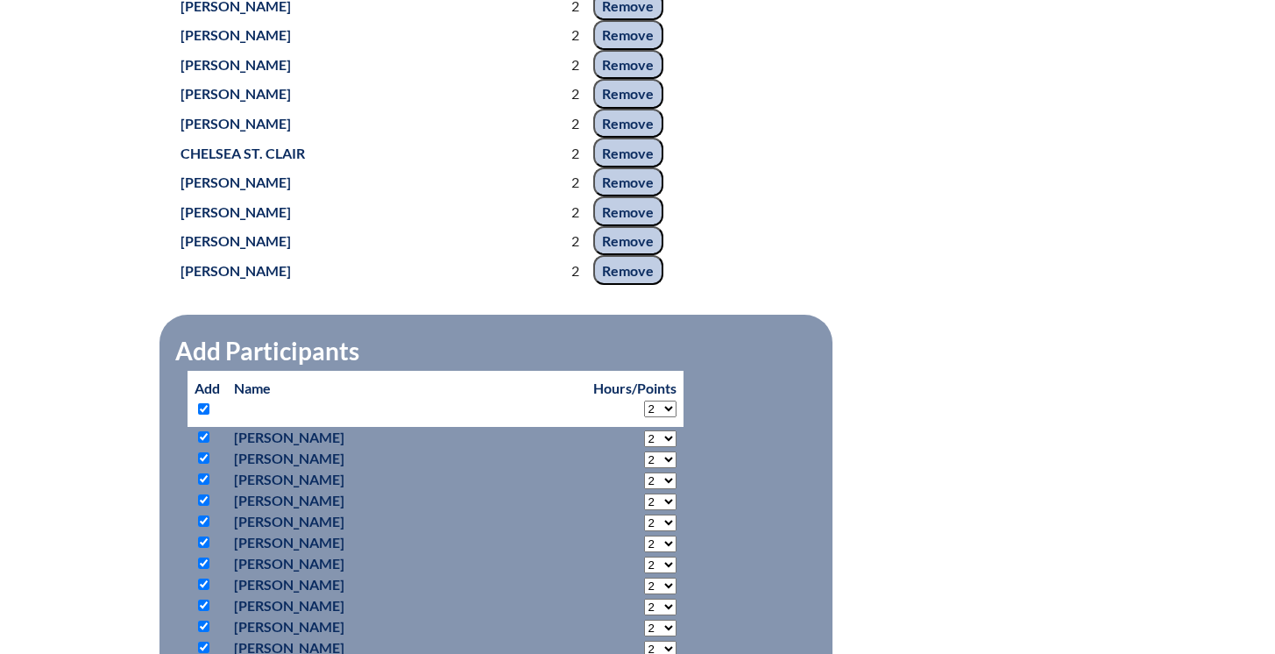
checkbox input "true"
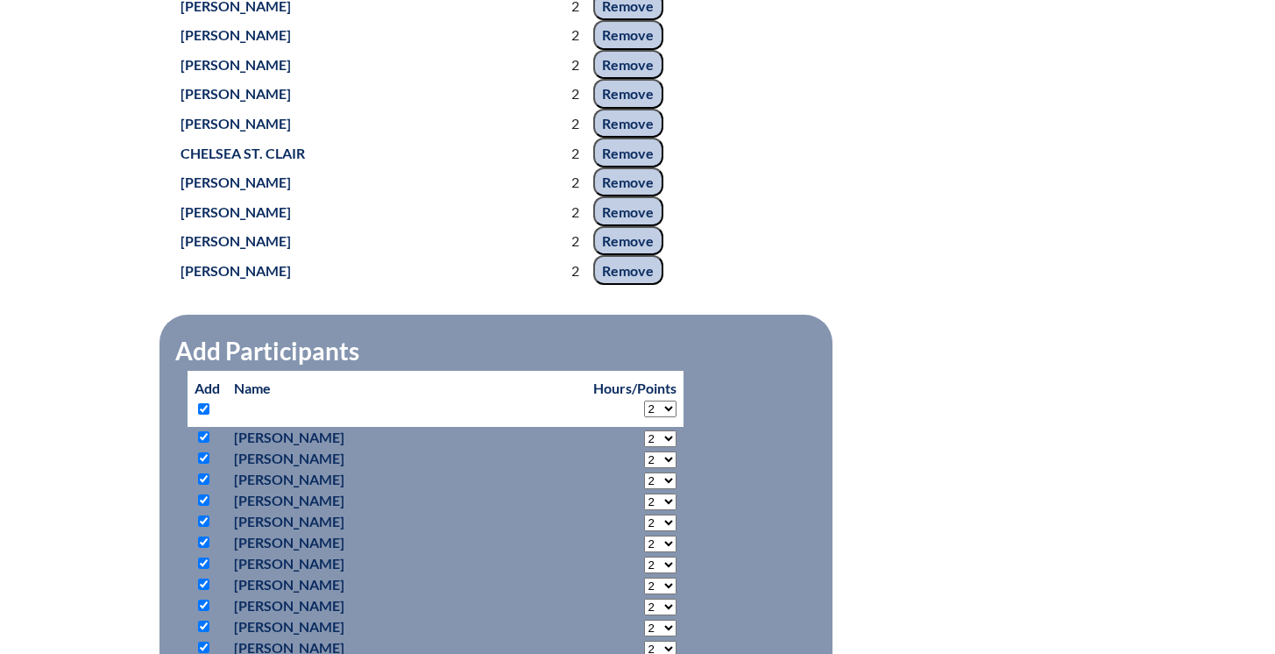
checkbox input "true"
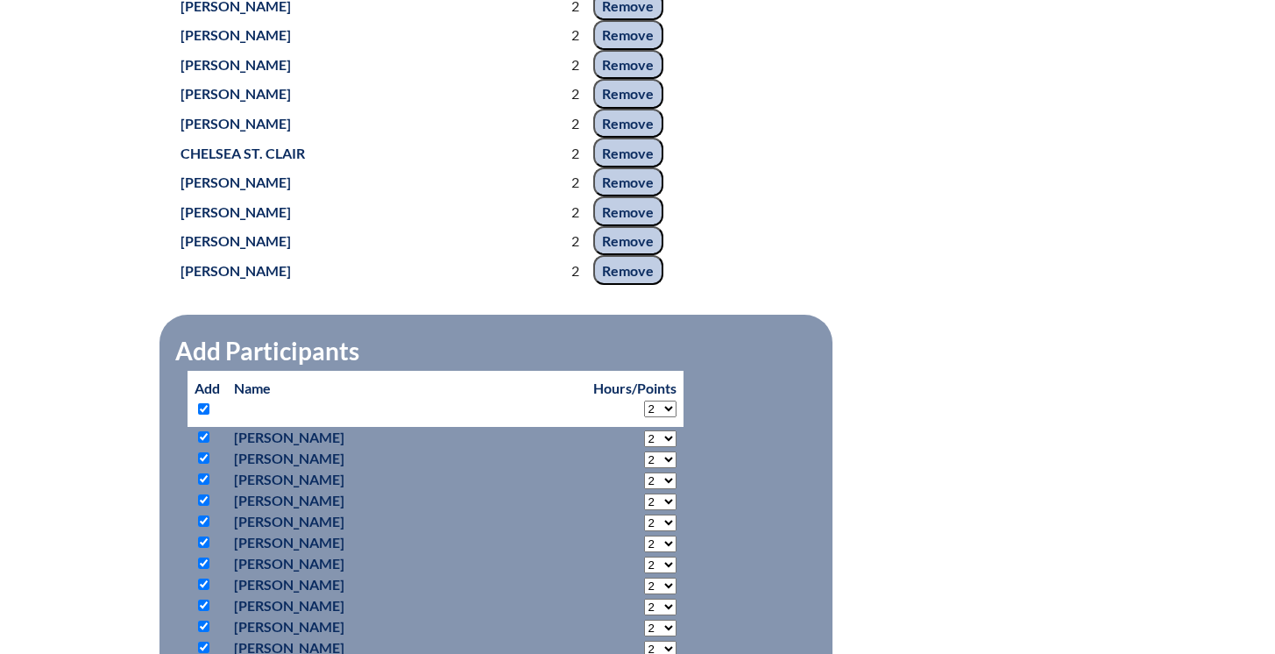
checkbox input "true"
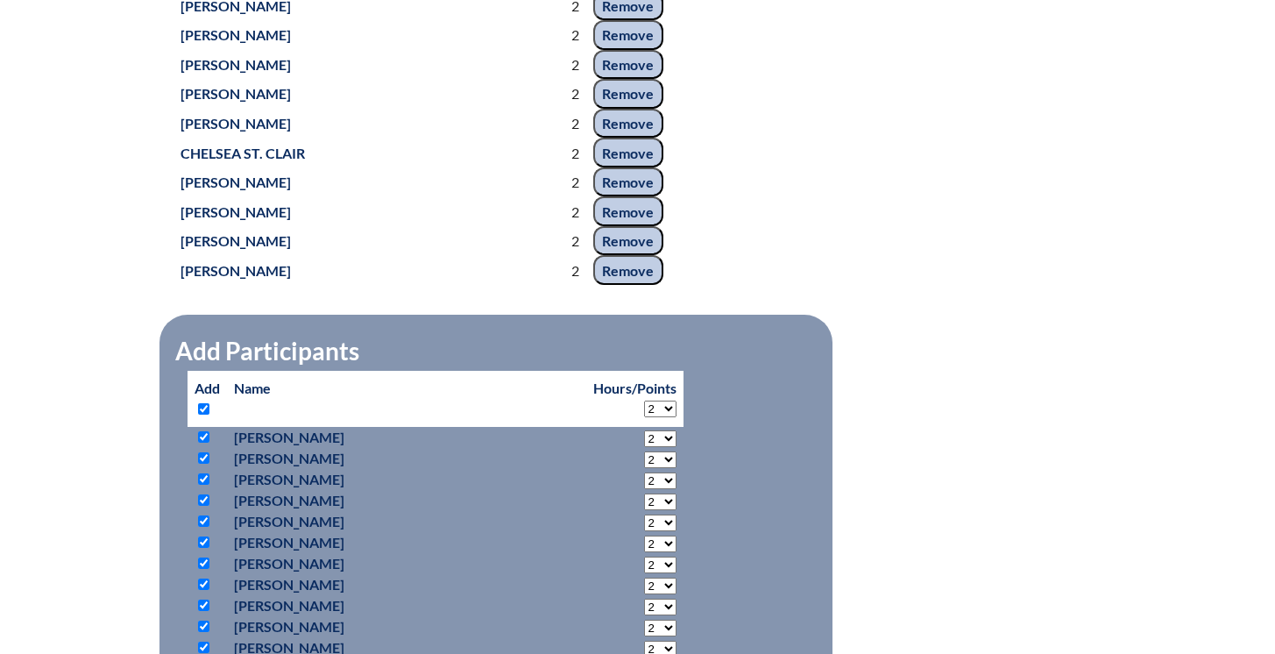
checkbox input "true"
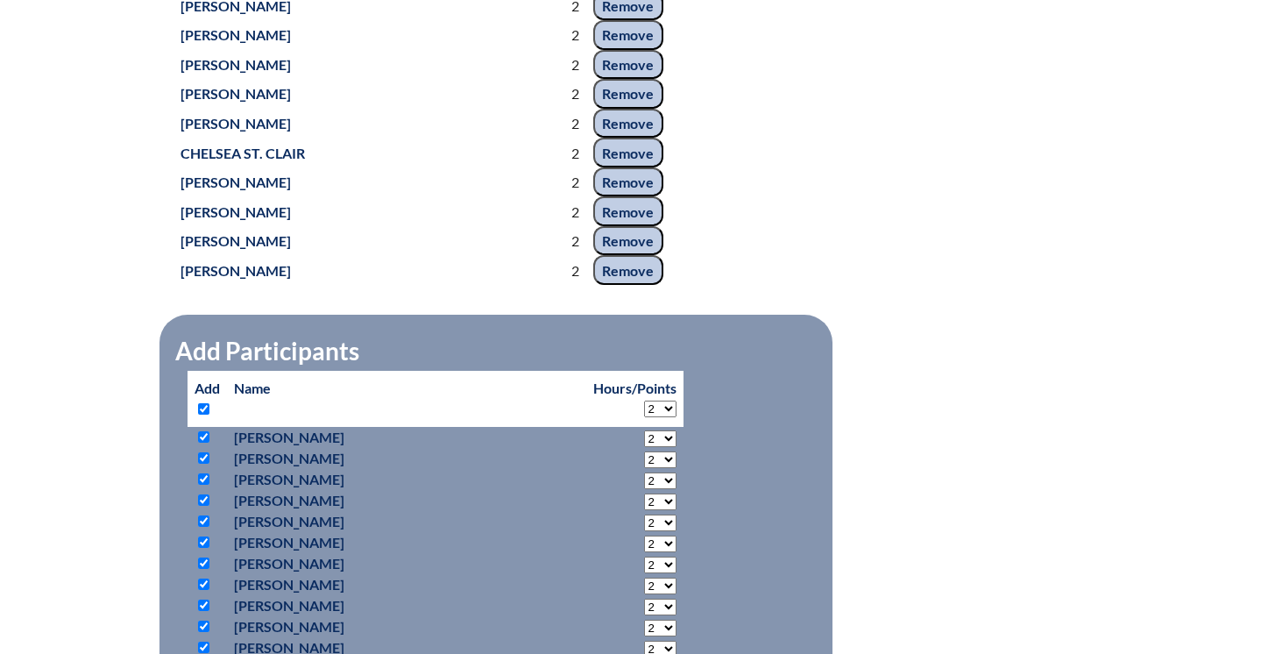
checkbox input "true"
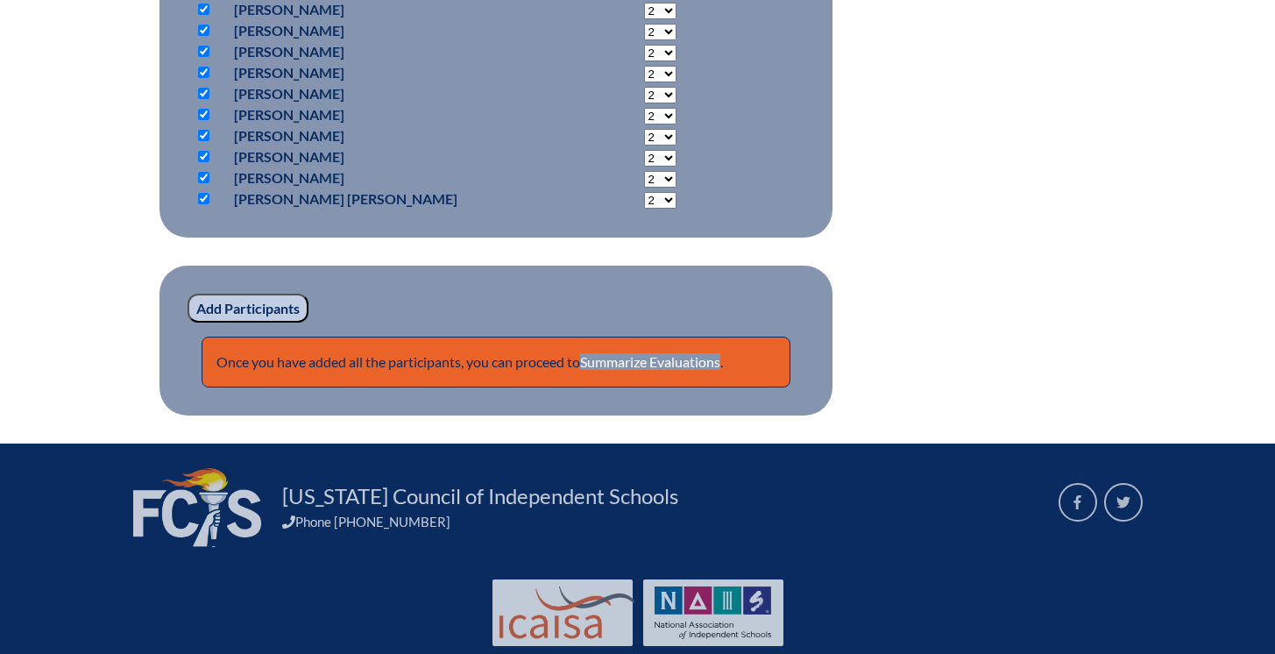
scroll to position [6339, 0]
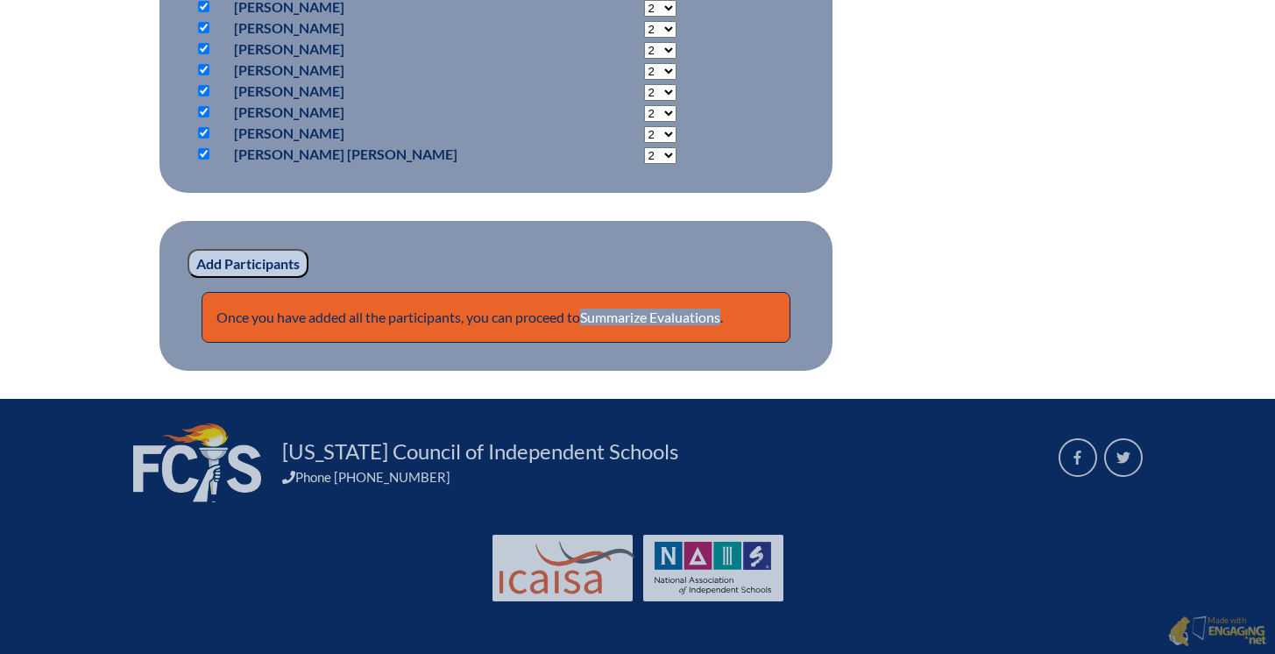
click at [230, 272] on input "Add Participants" at bounding box center [247, 264] width 121 height 30
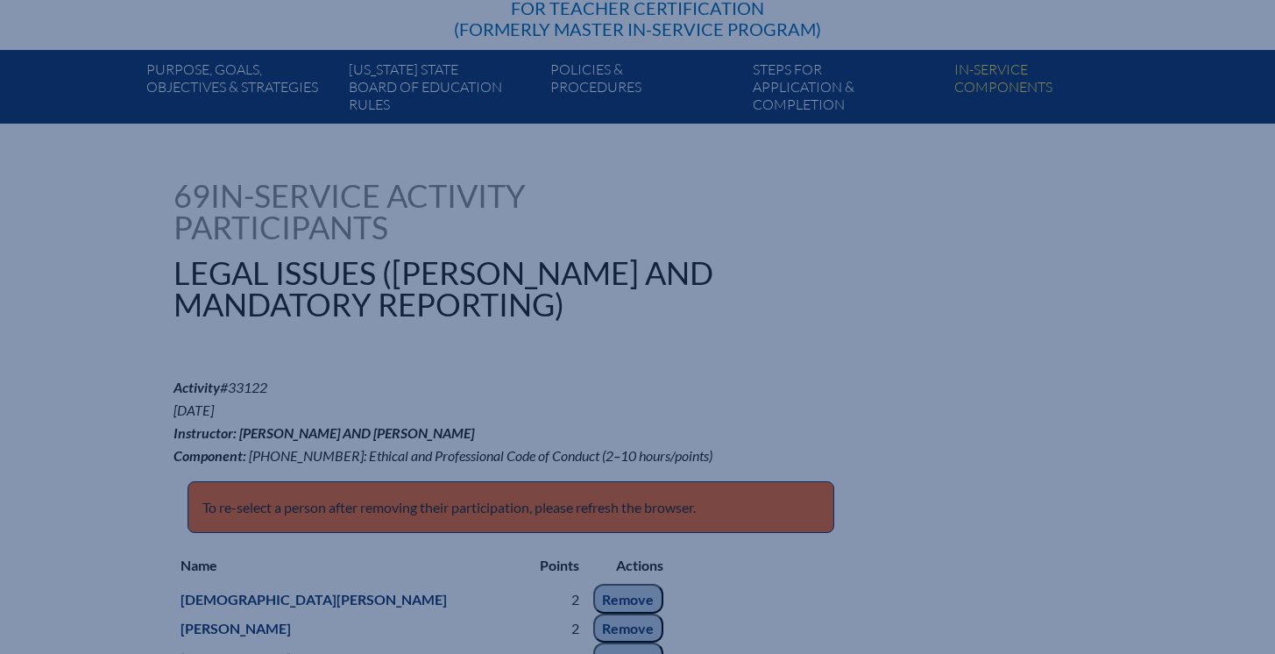
scroll to position [0, 0]
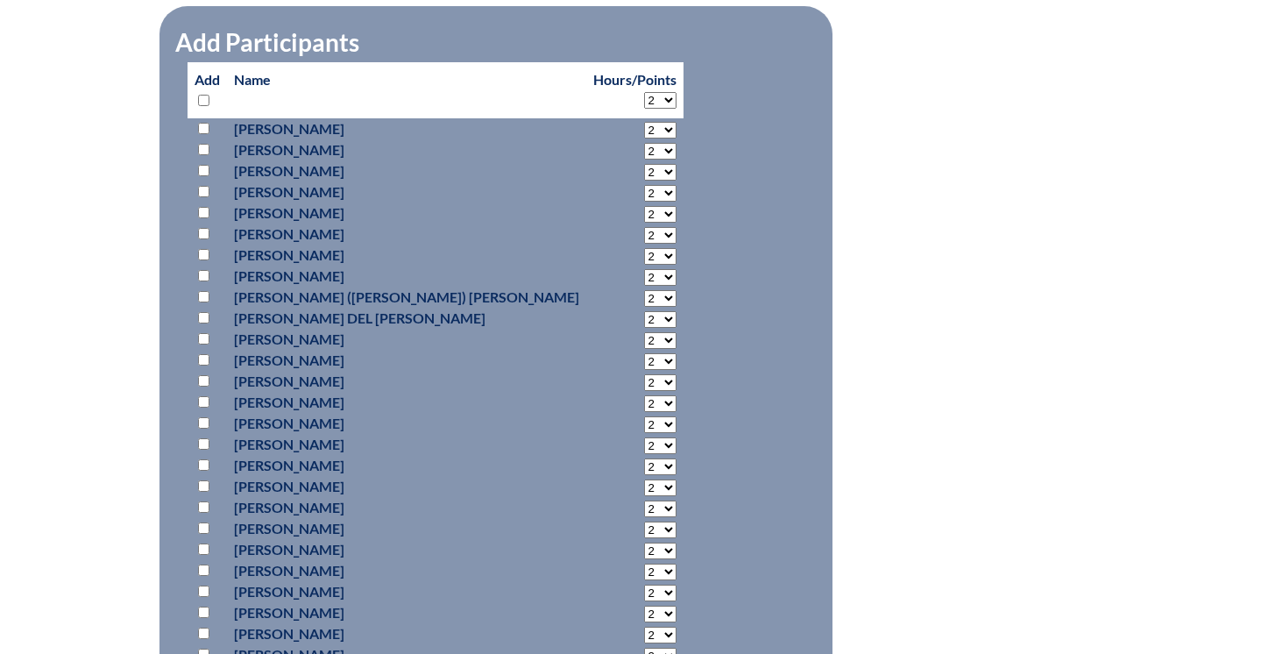
scroll to position [4545, 0]
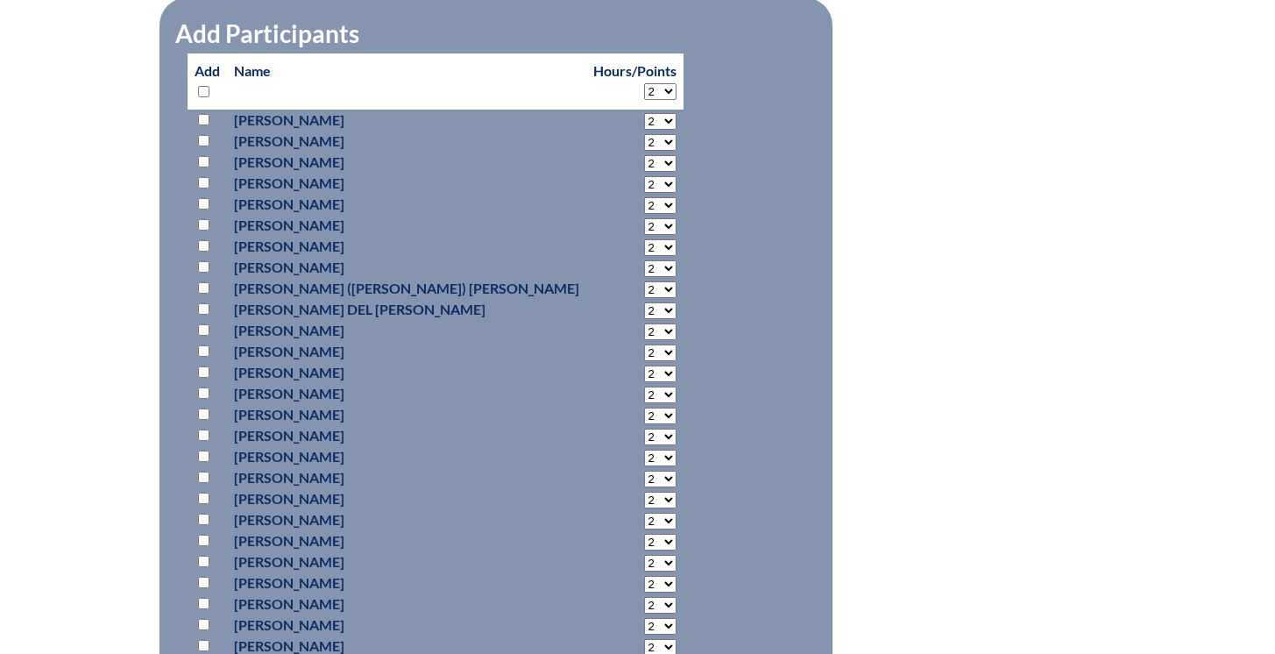
click at [207, 97] on input "checkbox" at bounding box center [203, 91] width 11 height 11
checkbox input "true"
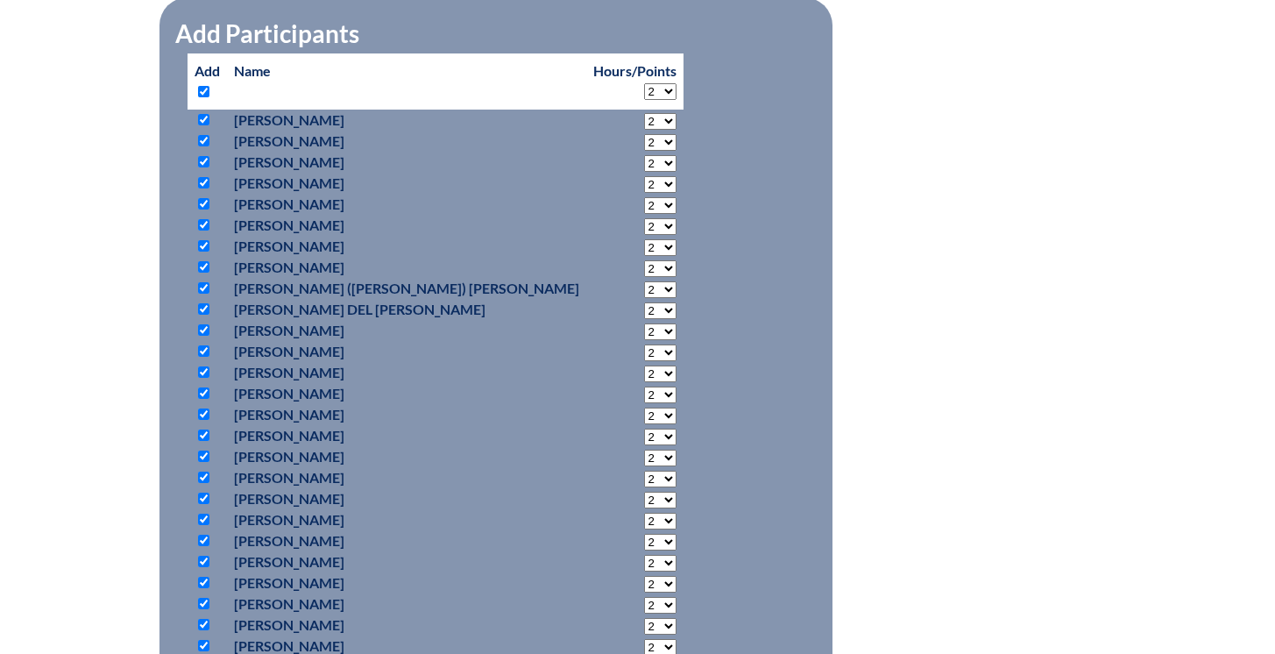
checkbox input "true"
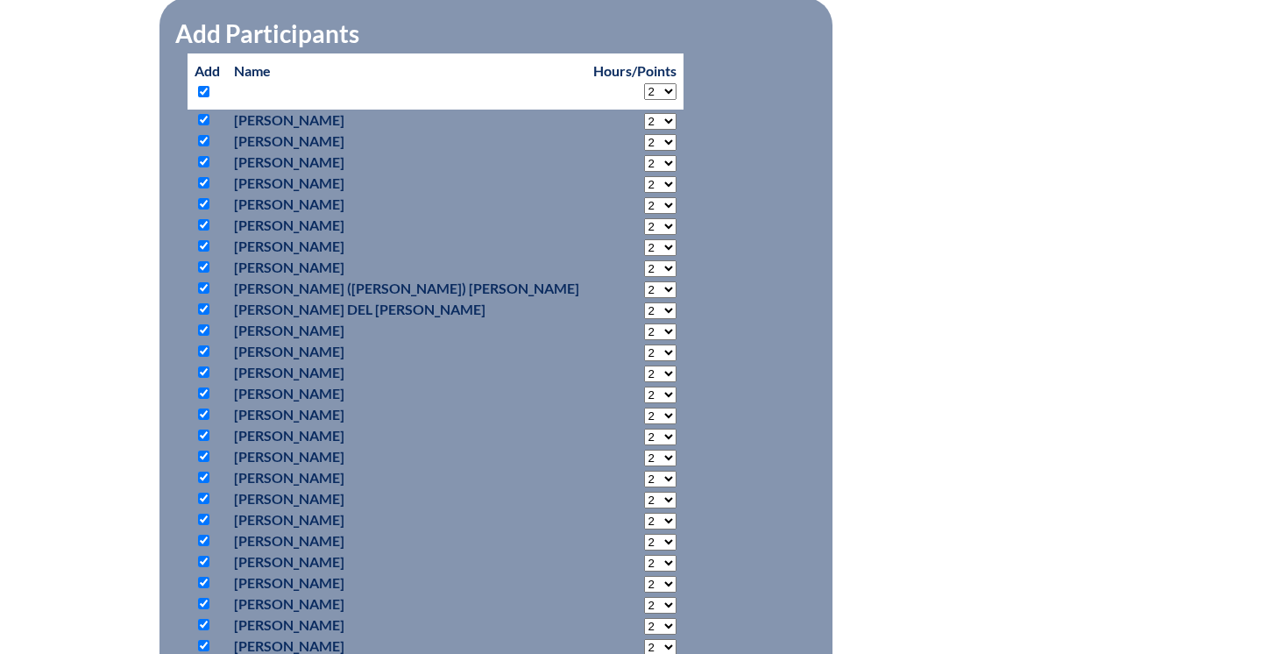
checkbox input "true"
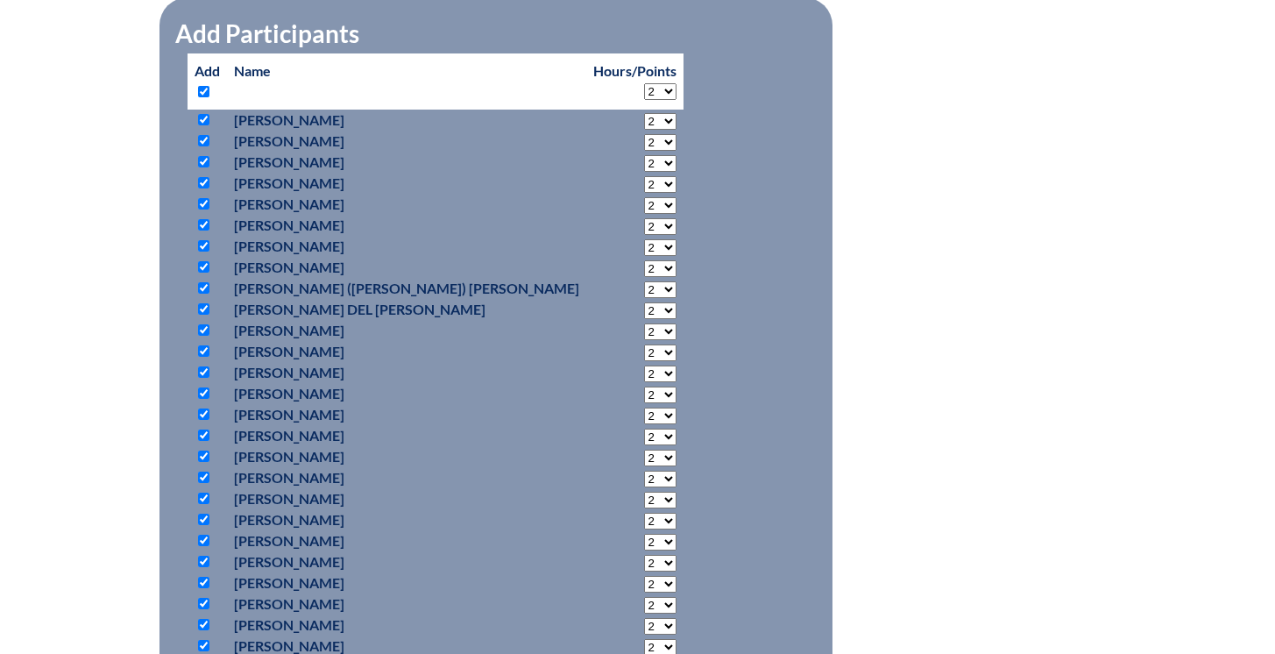
checkbox input "true"
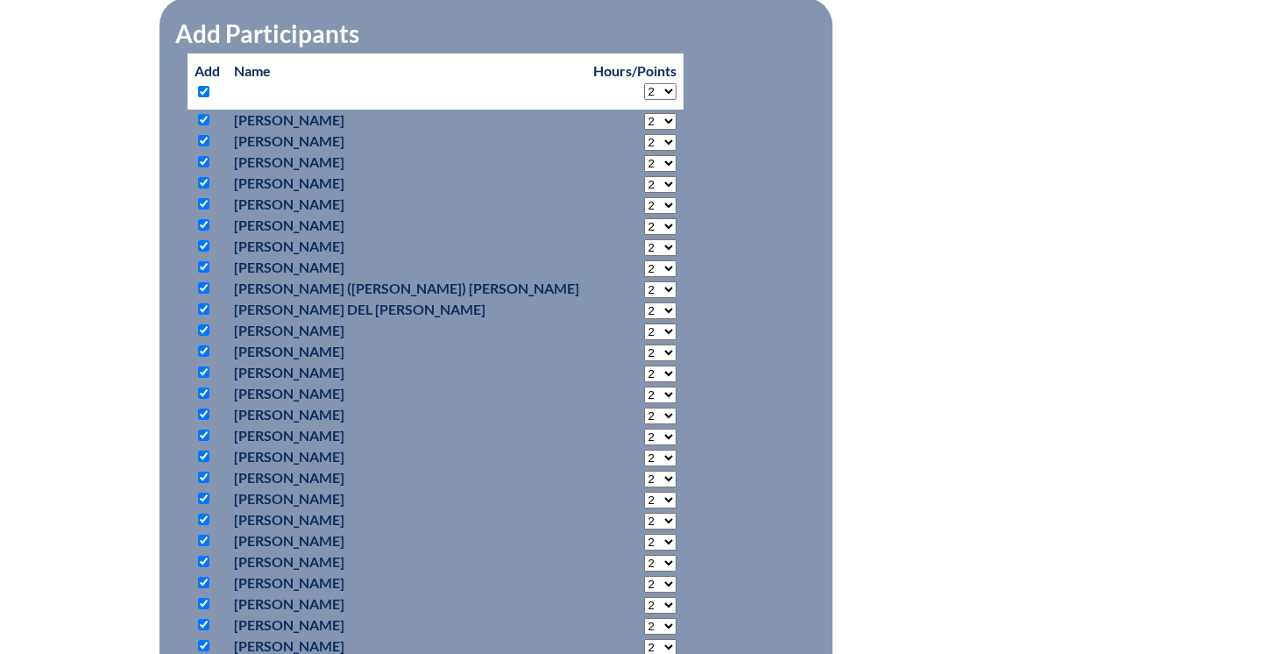
checkbox input "true"
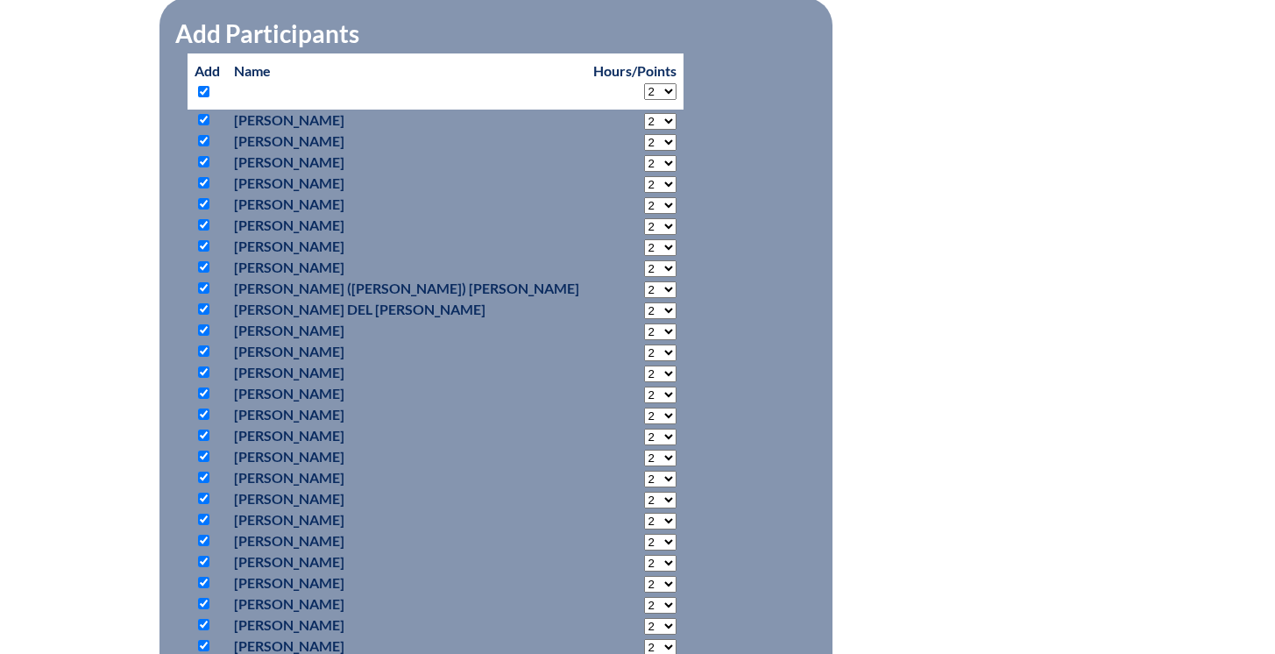
checkbox input "true"
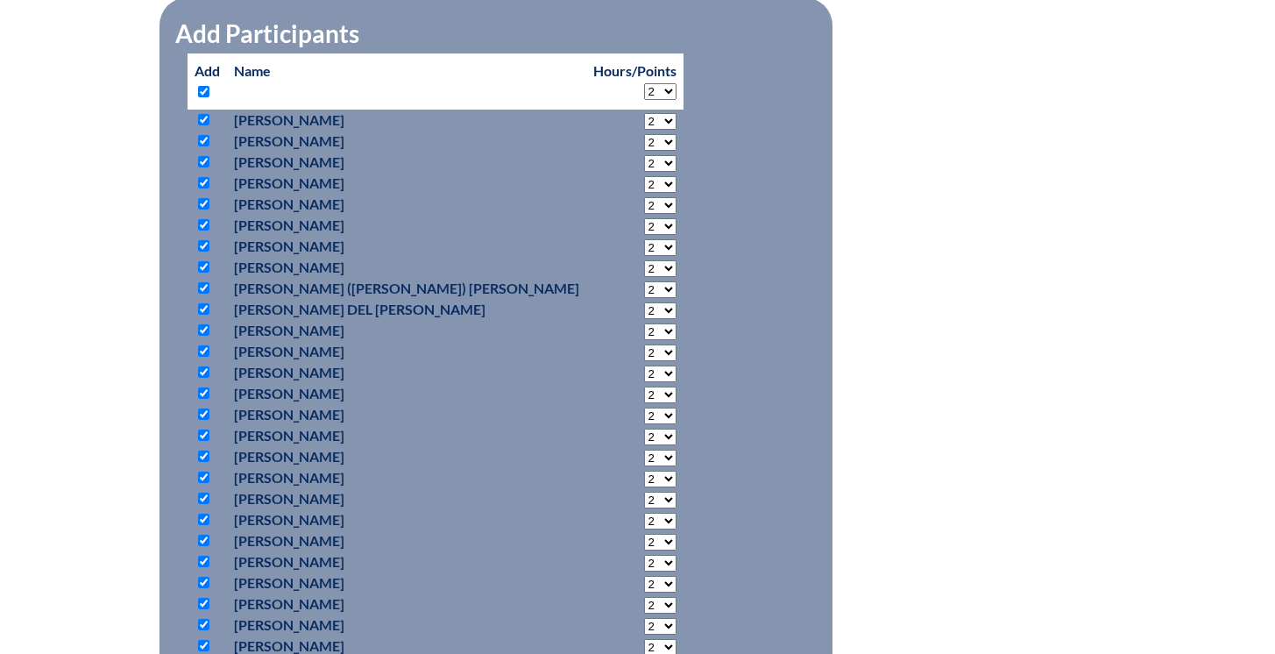
checkbox input "true"
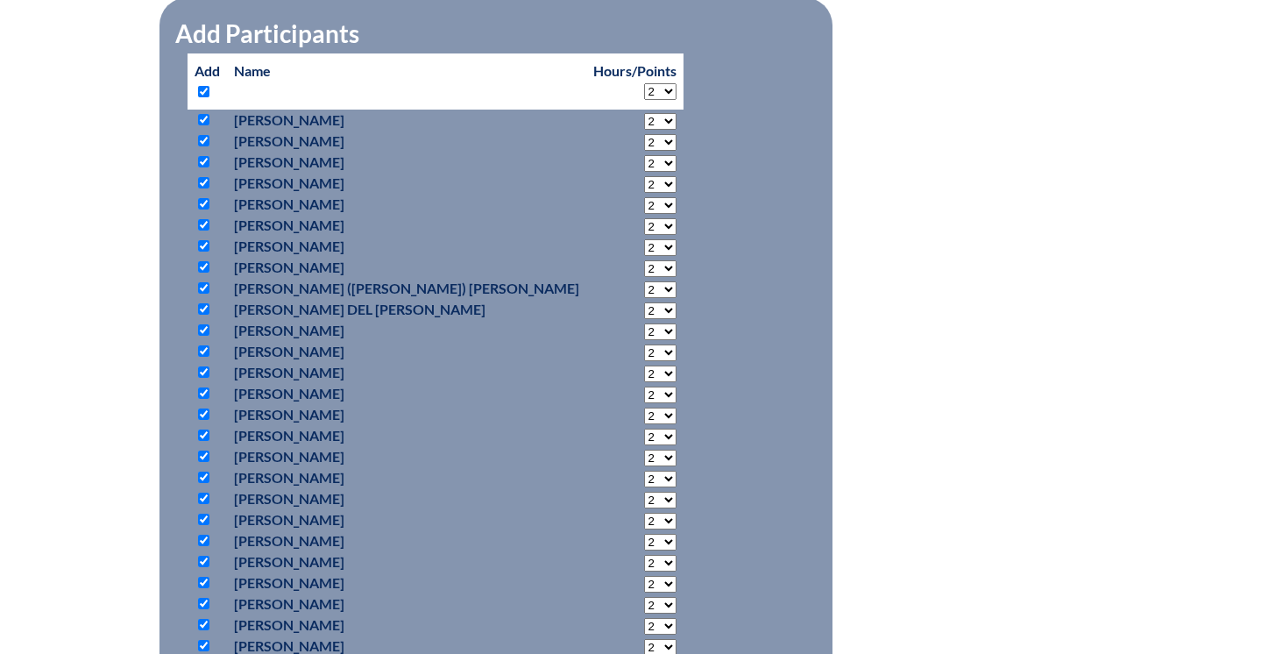
checkbox input "true"
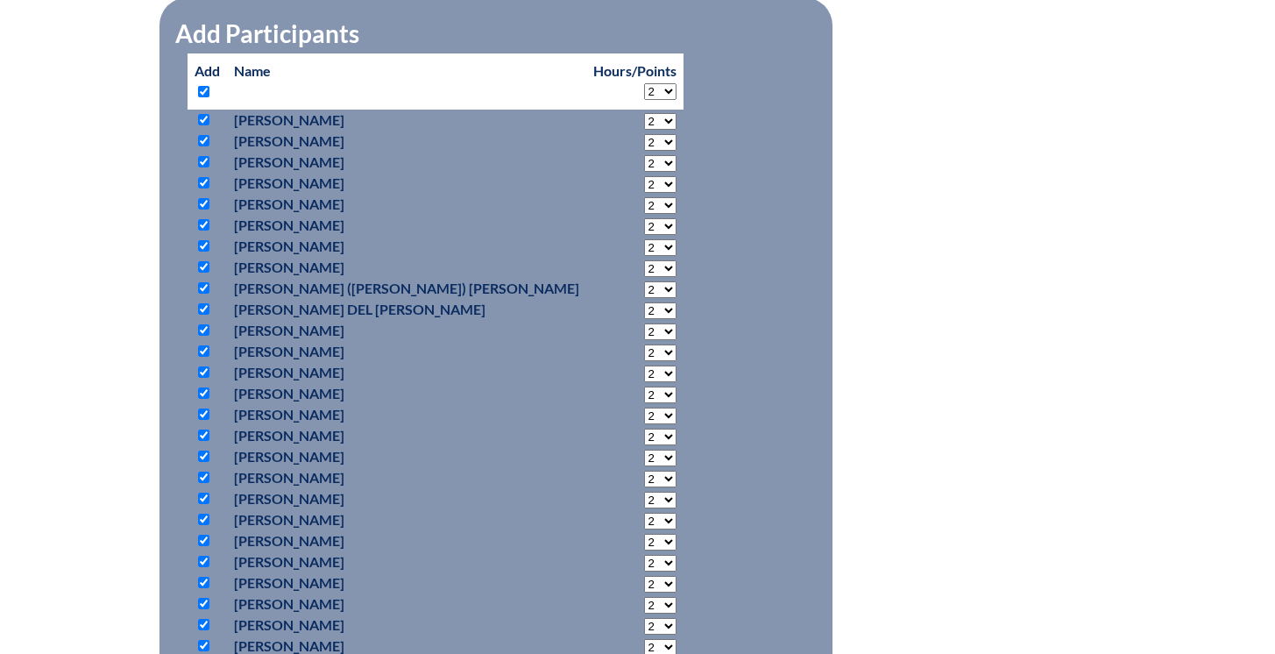
checkbox input "true"
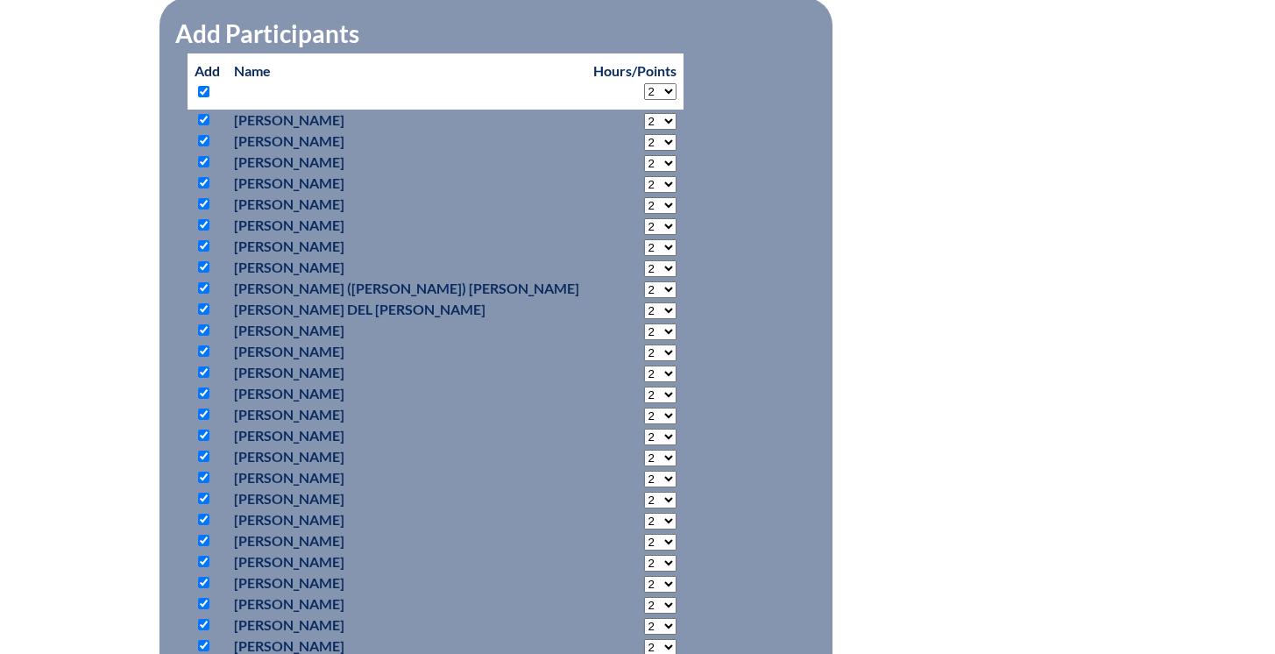
checkbox input "true"
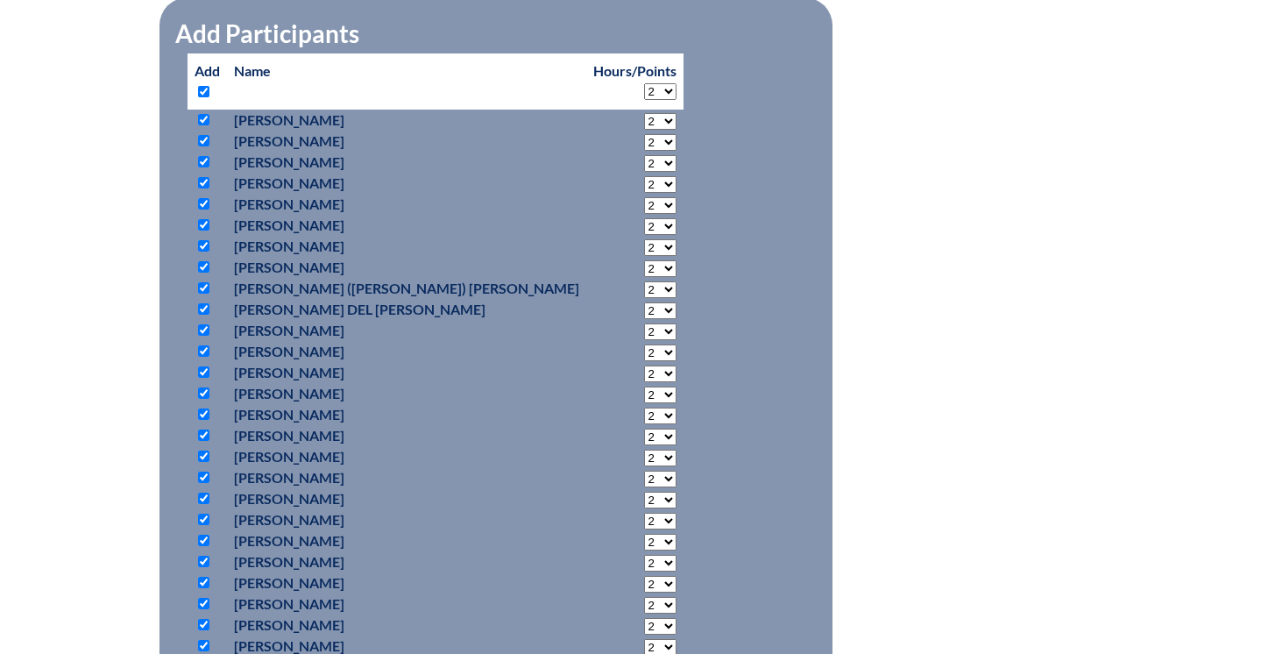
checkbox input "true"
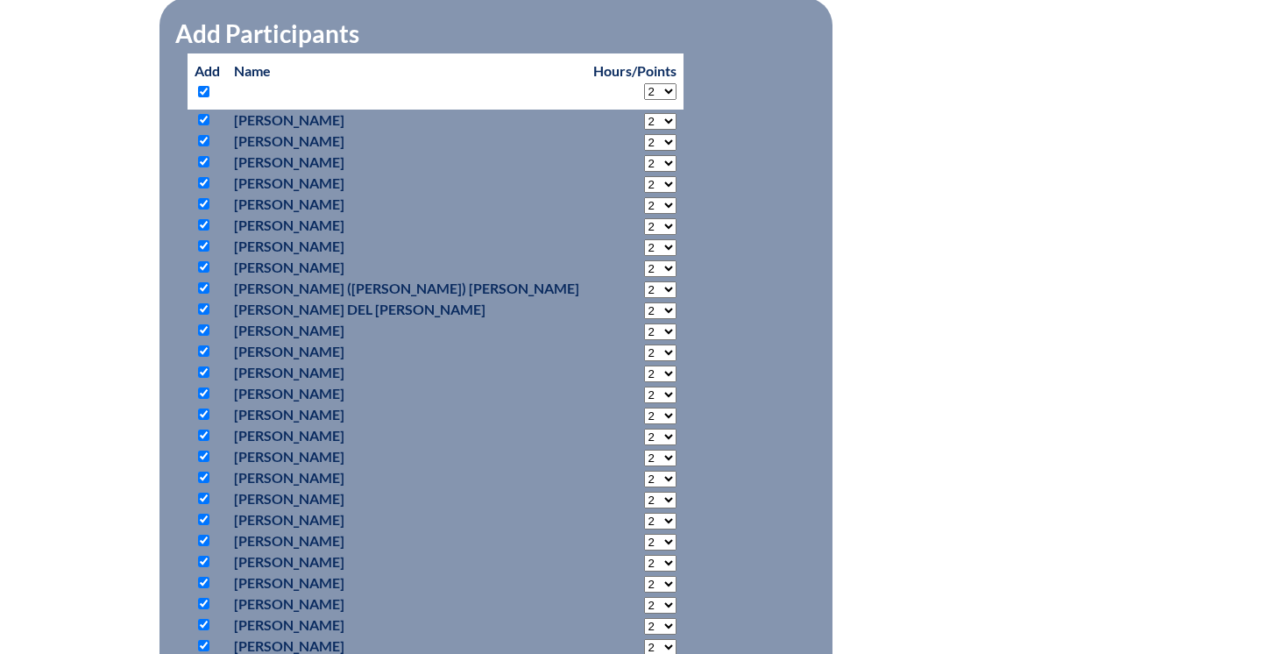
checkbox input "true"
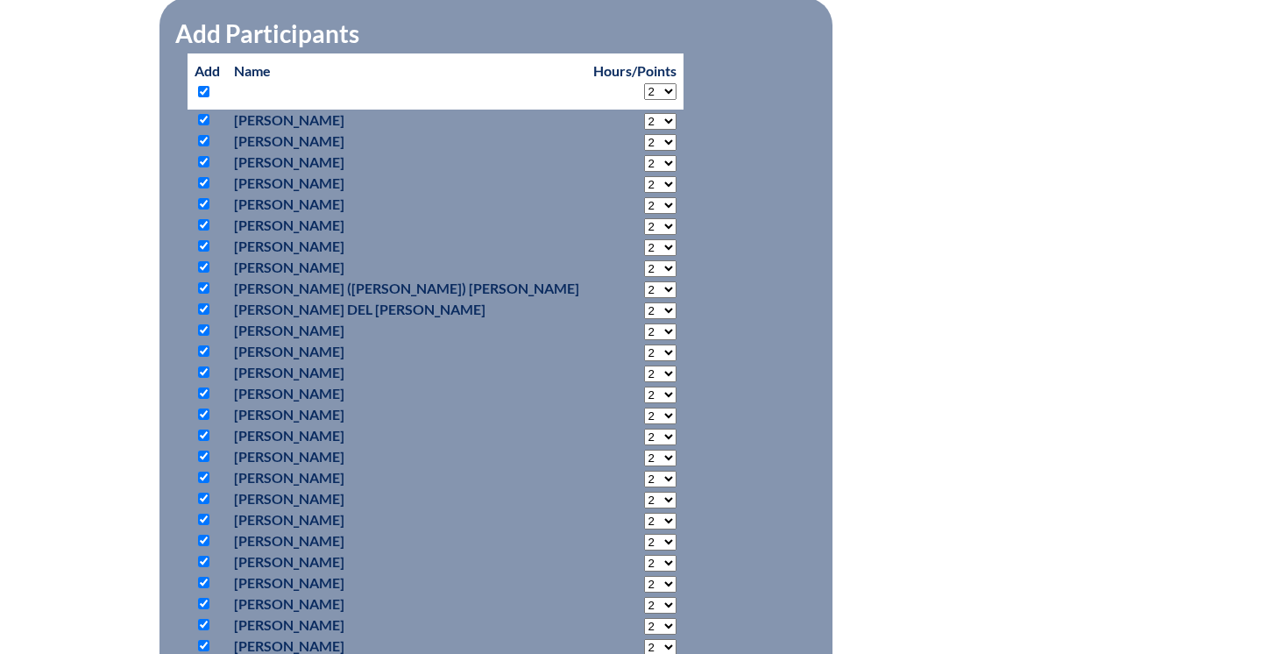
checkbox input "true"
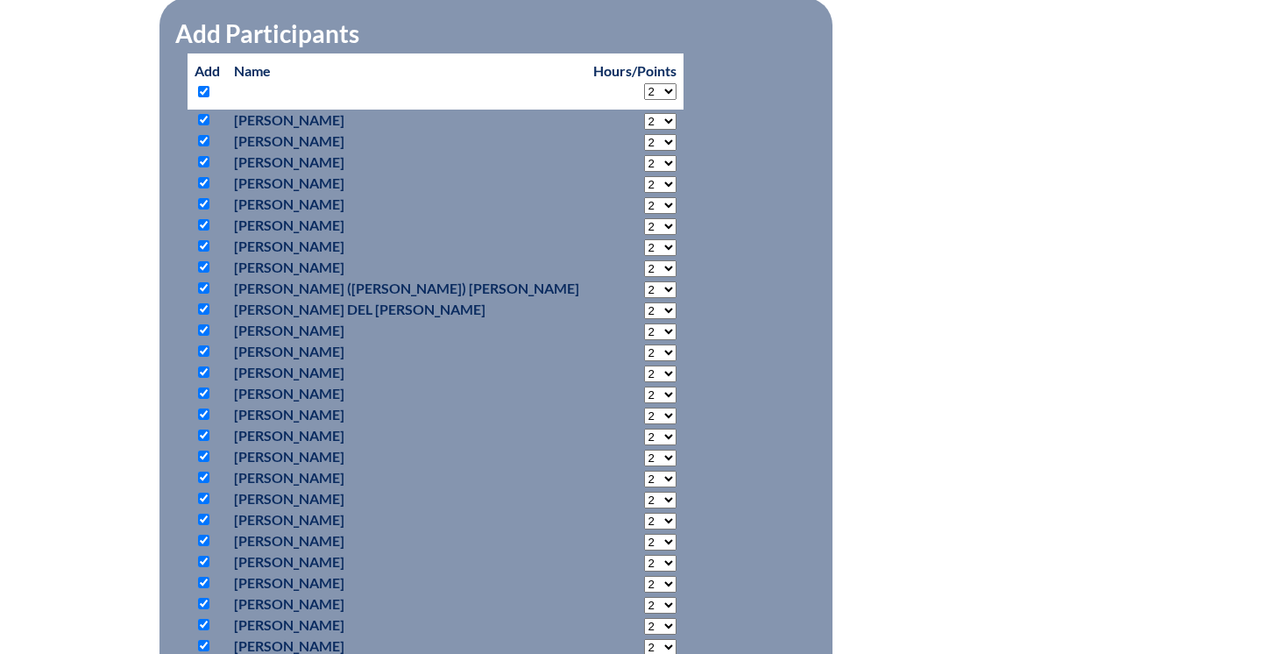
checkbox input "true"
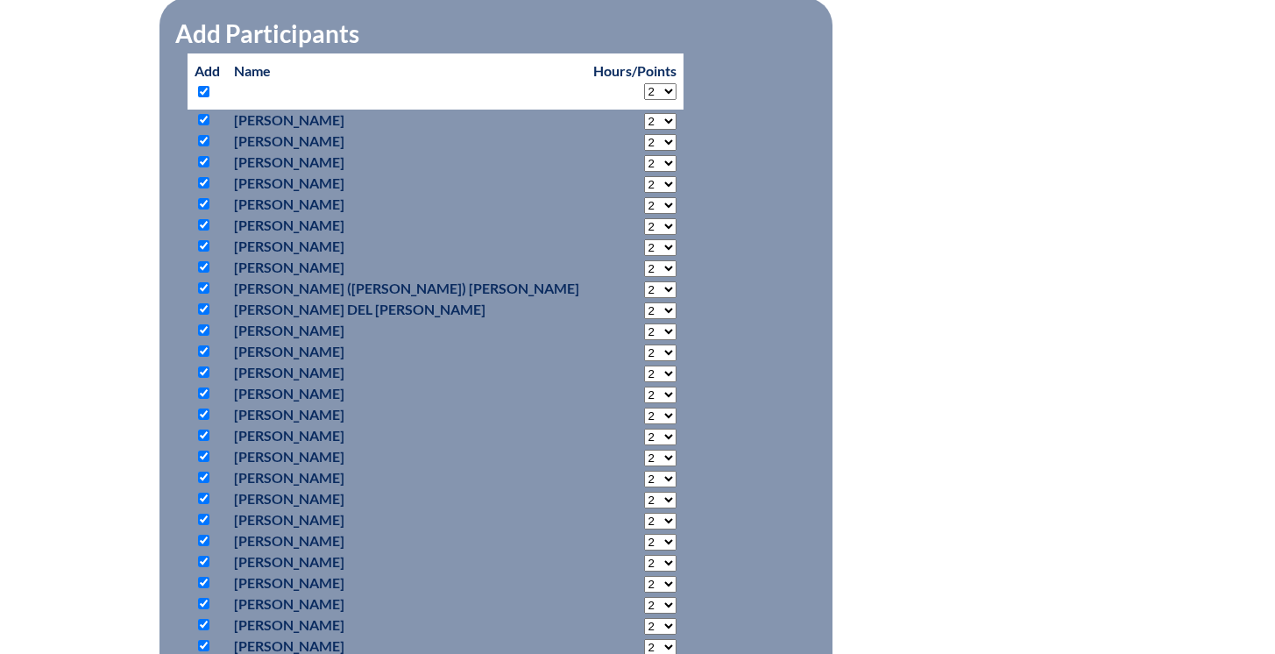
checkbox input "true"
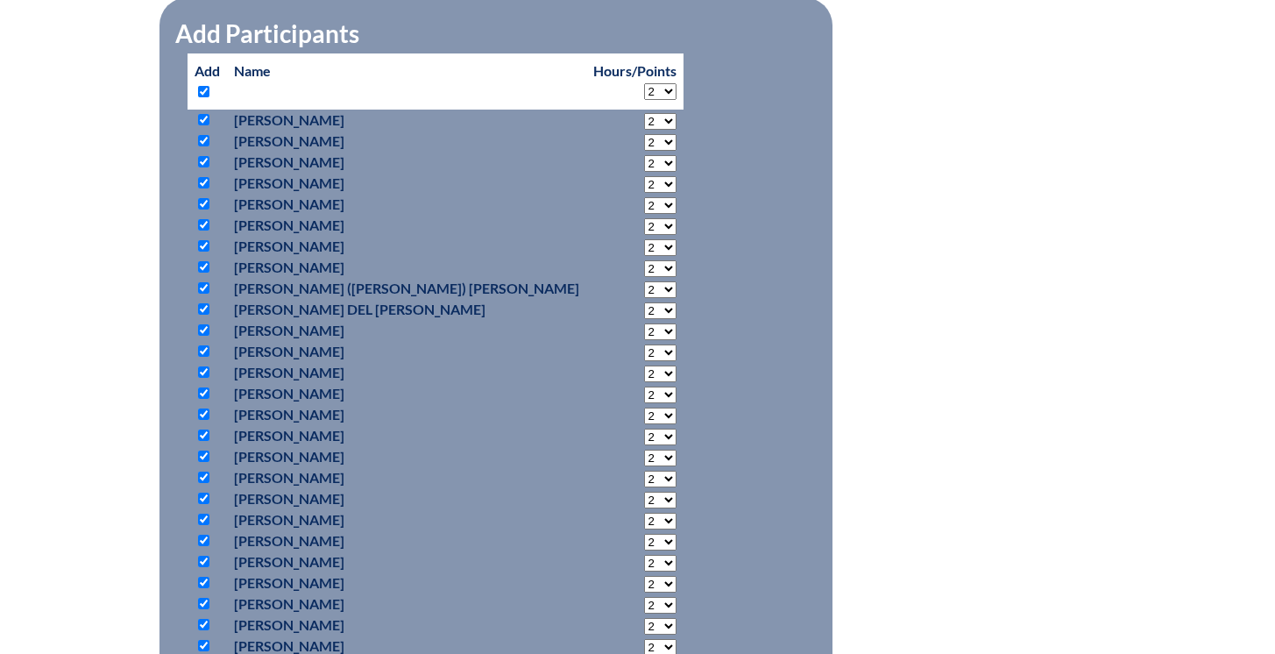
checkbox input "true"
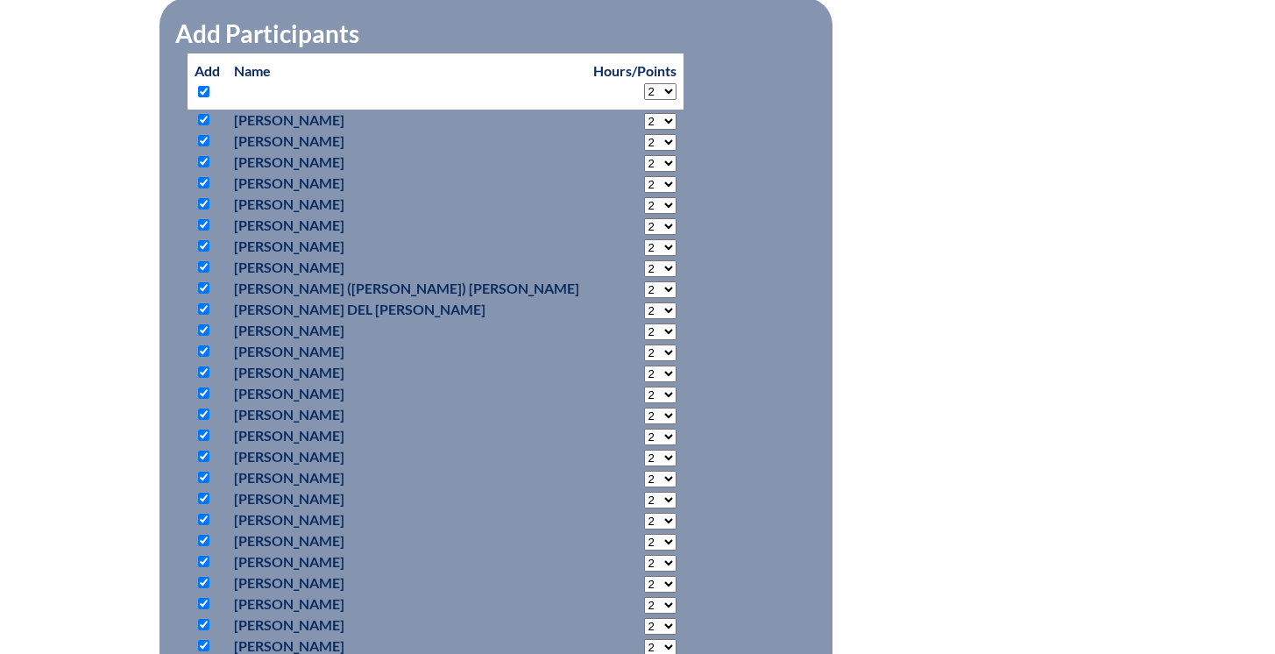
checkbox input "true"
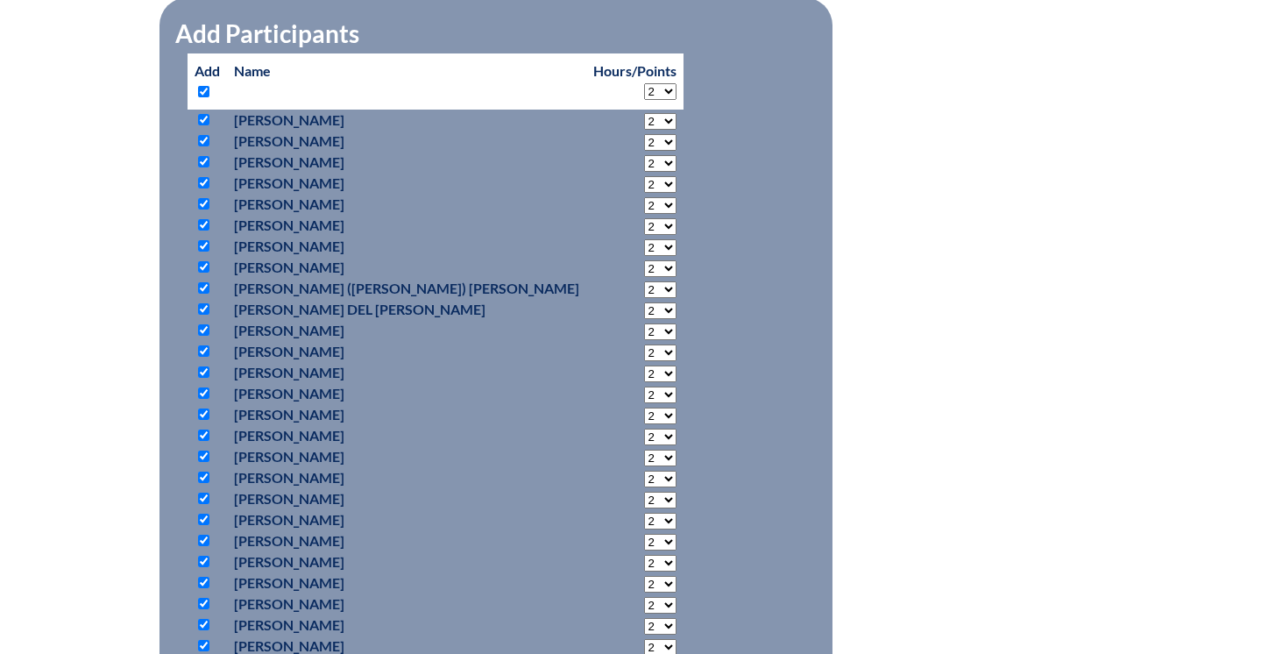
checkbox input "true"
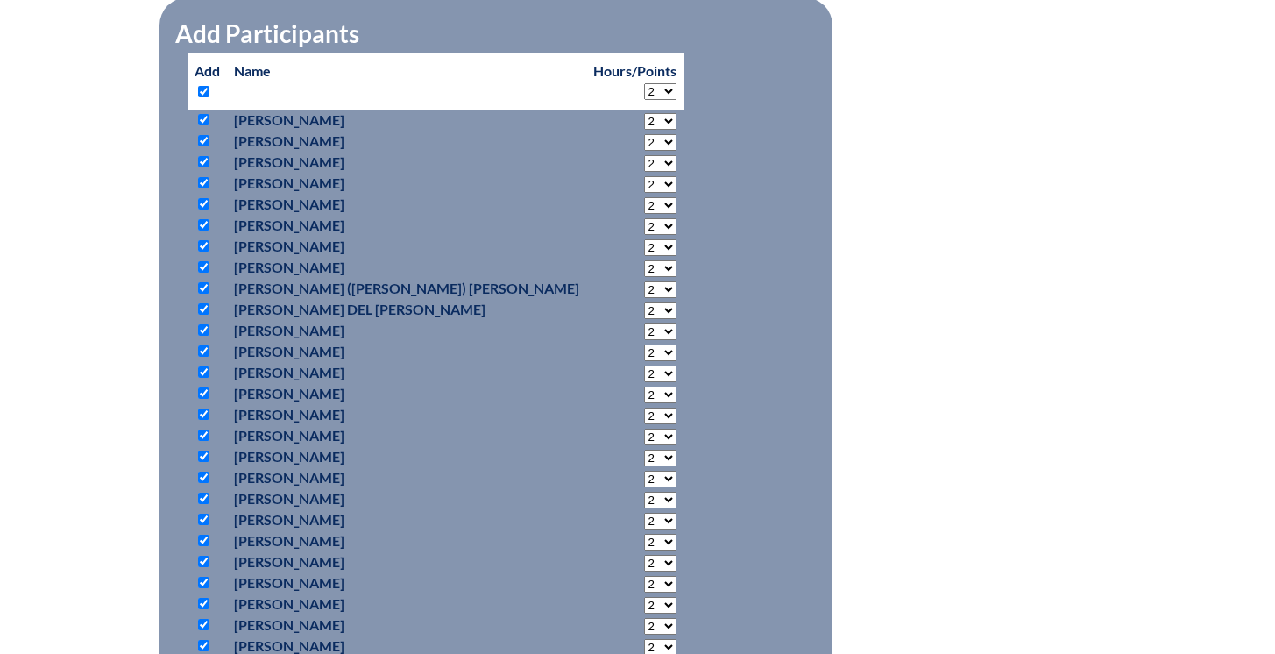
checkbox input "true"
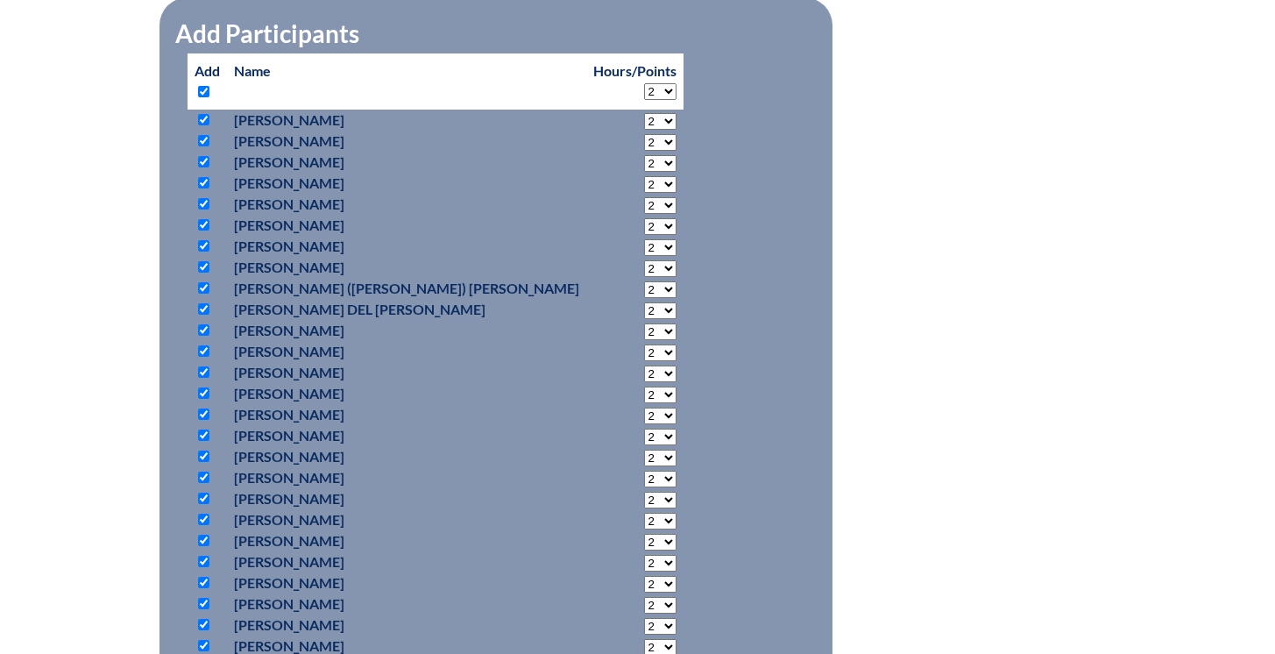
checkbox input "true"
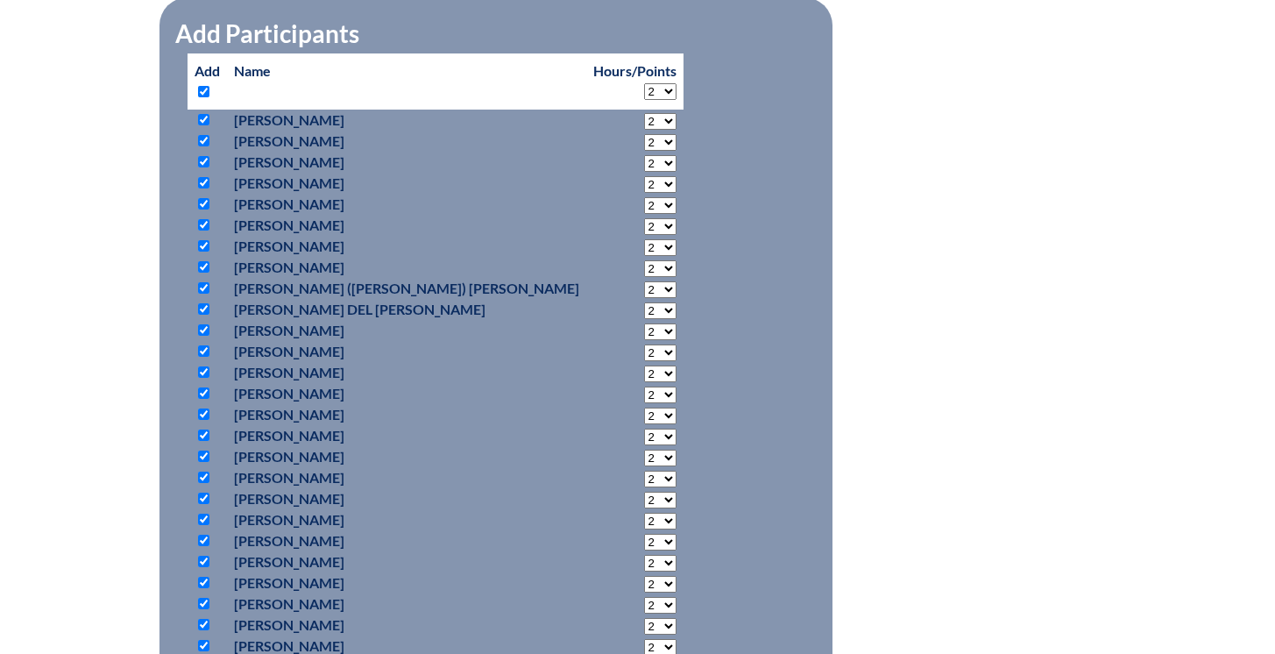
checkbox input "true"
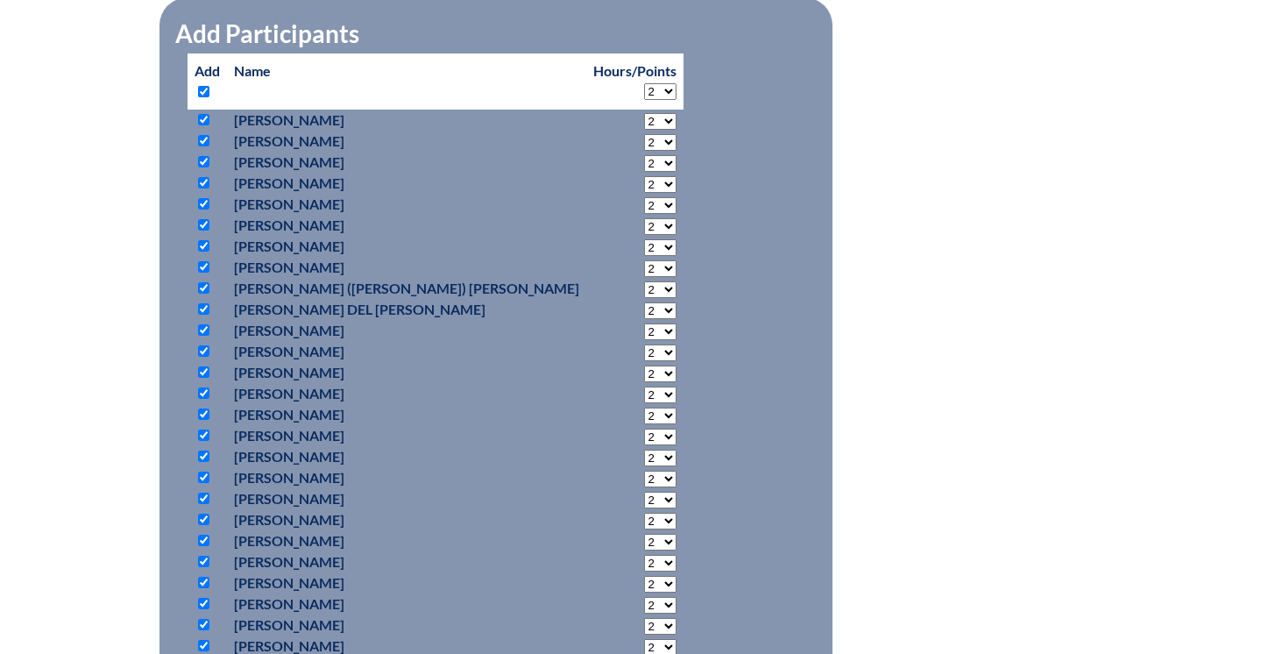
checkbox input "true"
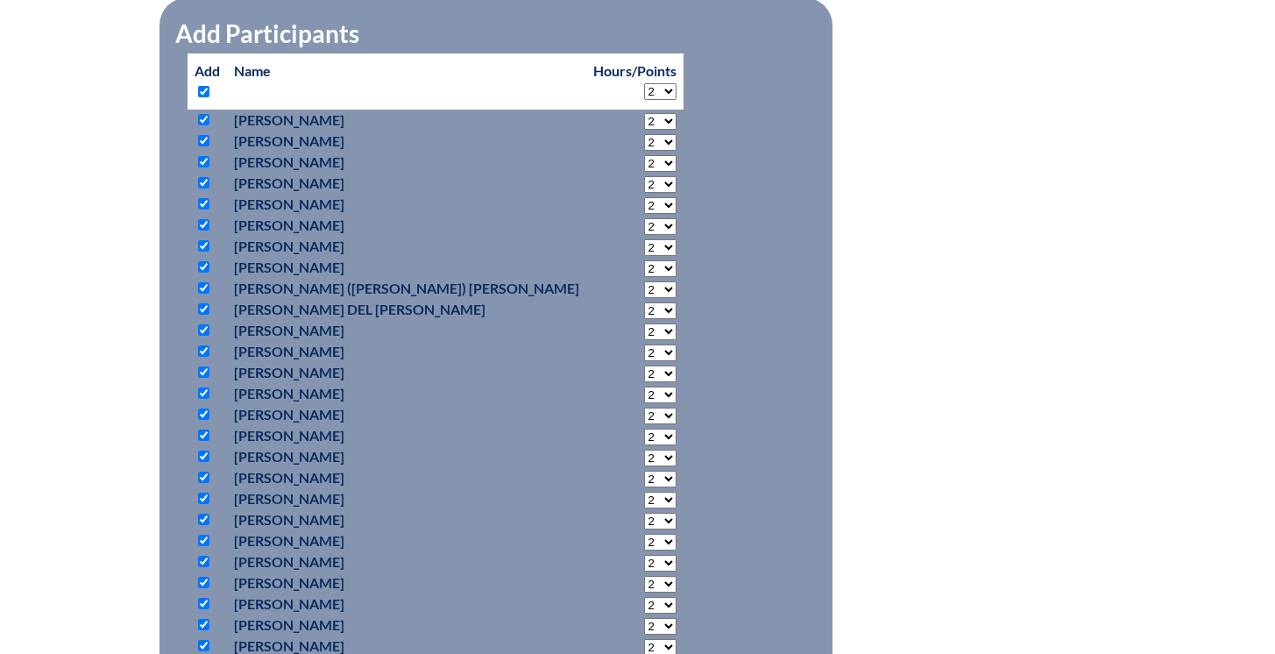
checkbox input "true"
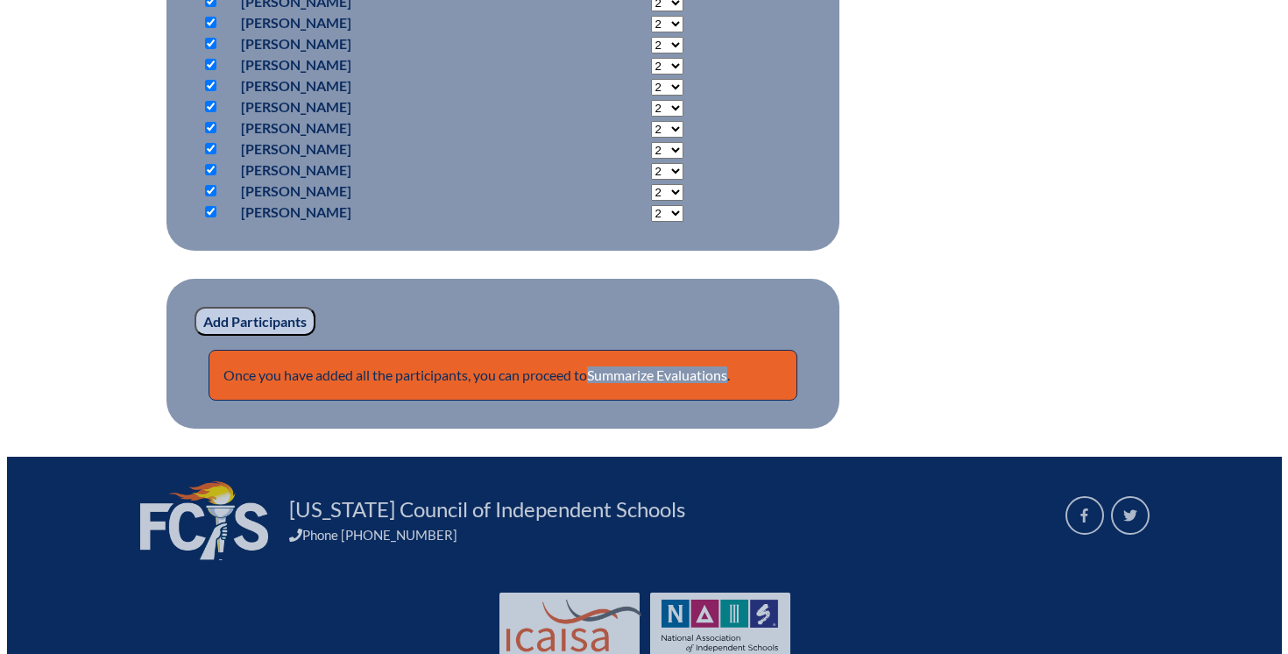
scroll to position [6720, 0]
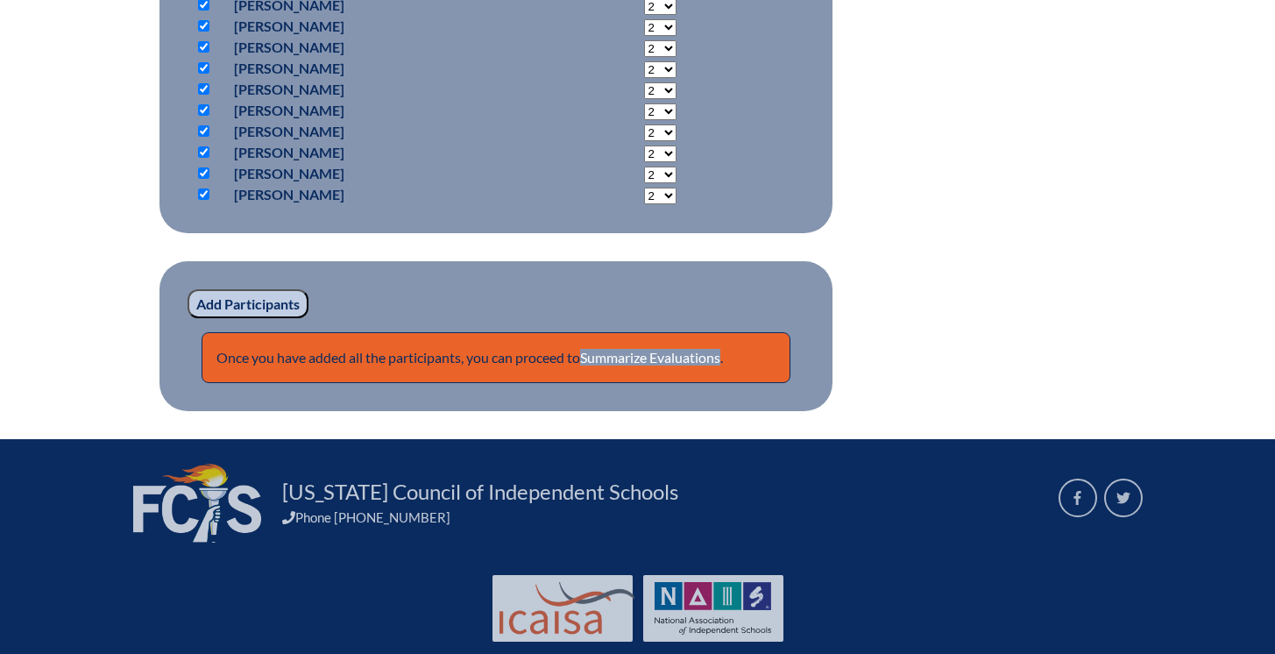
click at [219, 319] on input "Add Participants" at bounding box center [247, 304] width 121 height 30
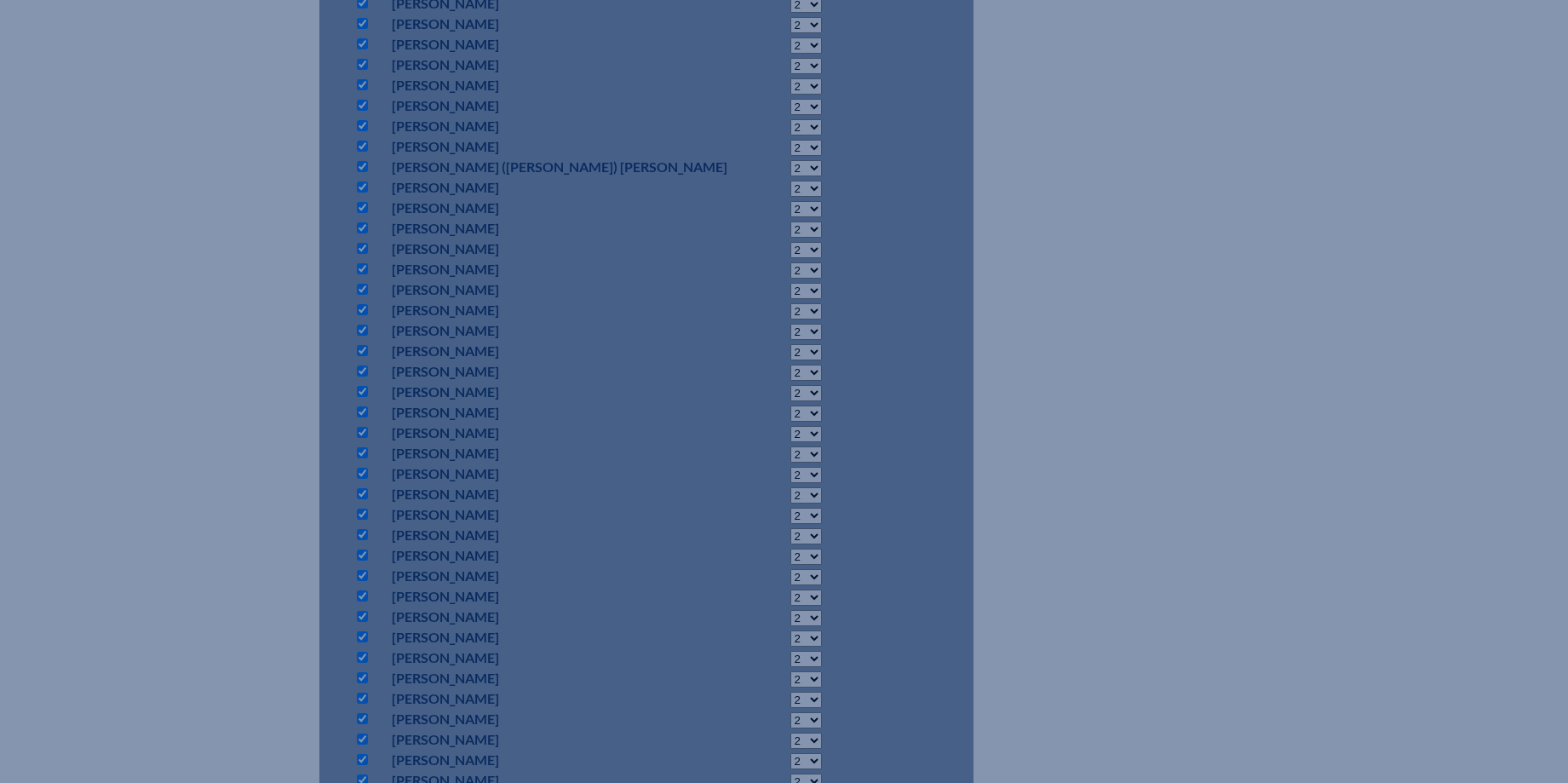
scroll to position [6424, 0]
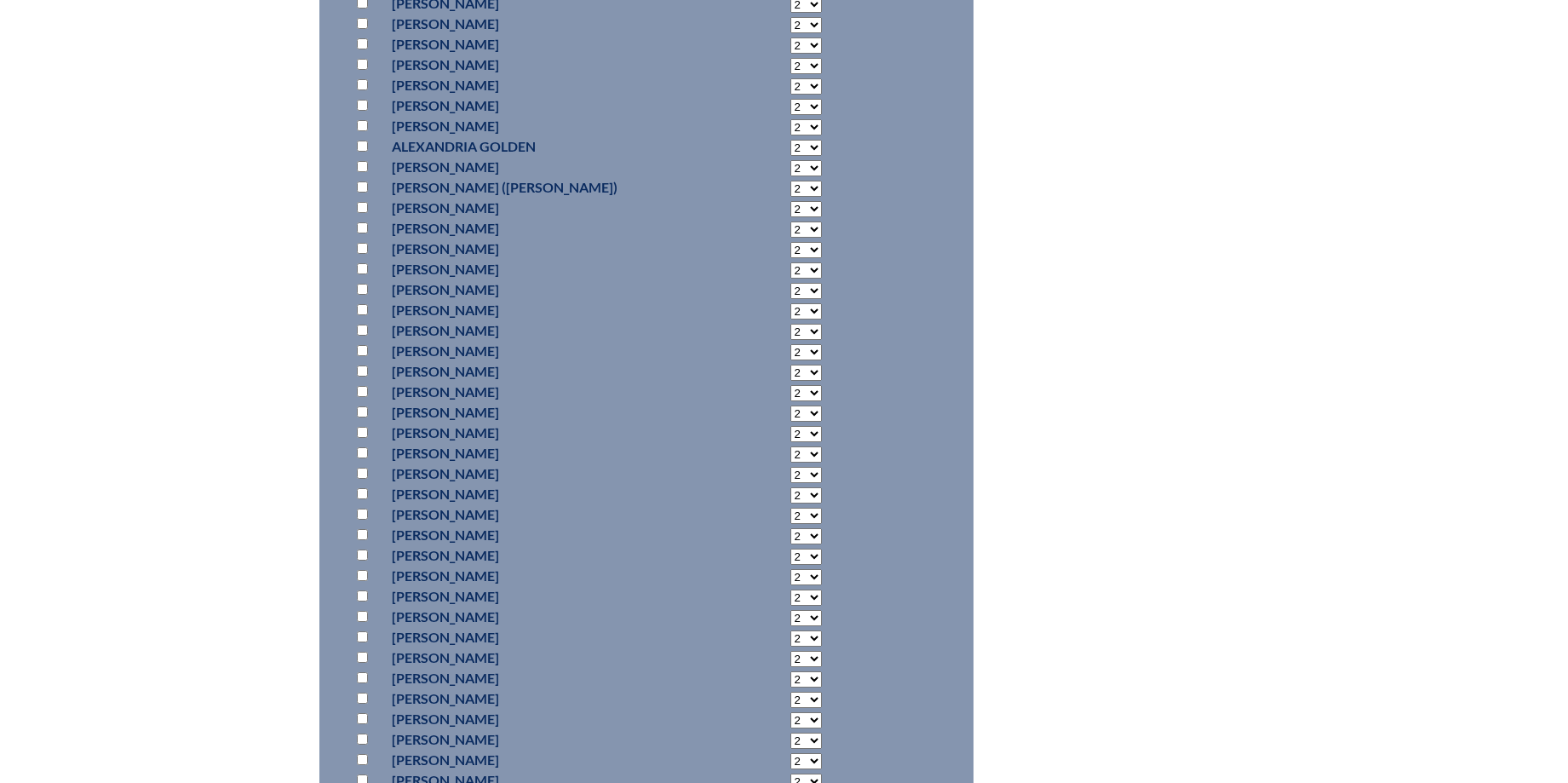
scroll to position [5054, 0]
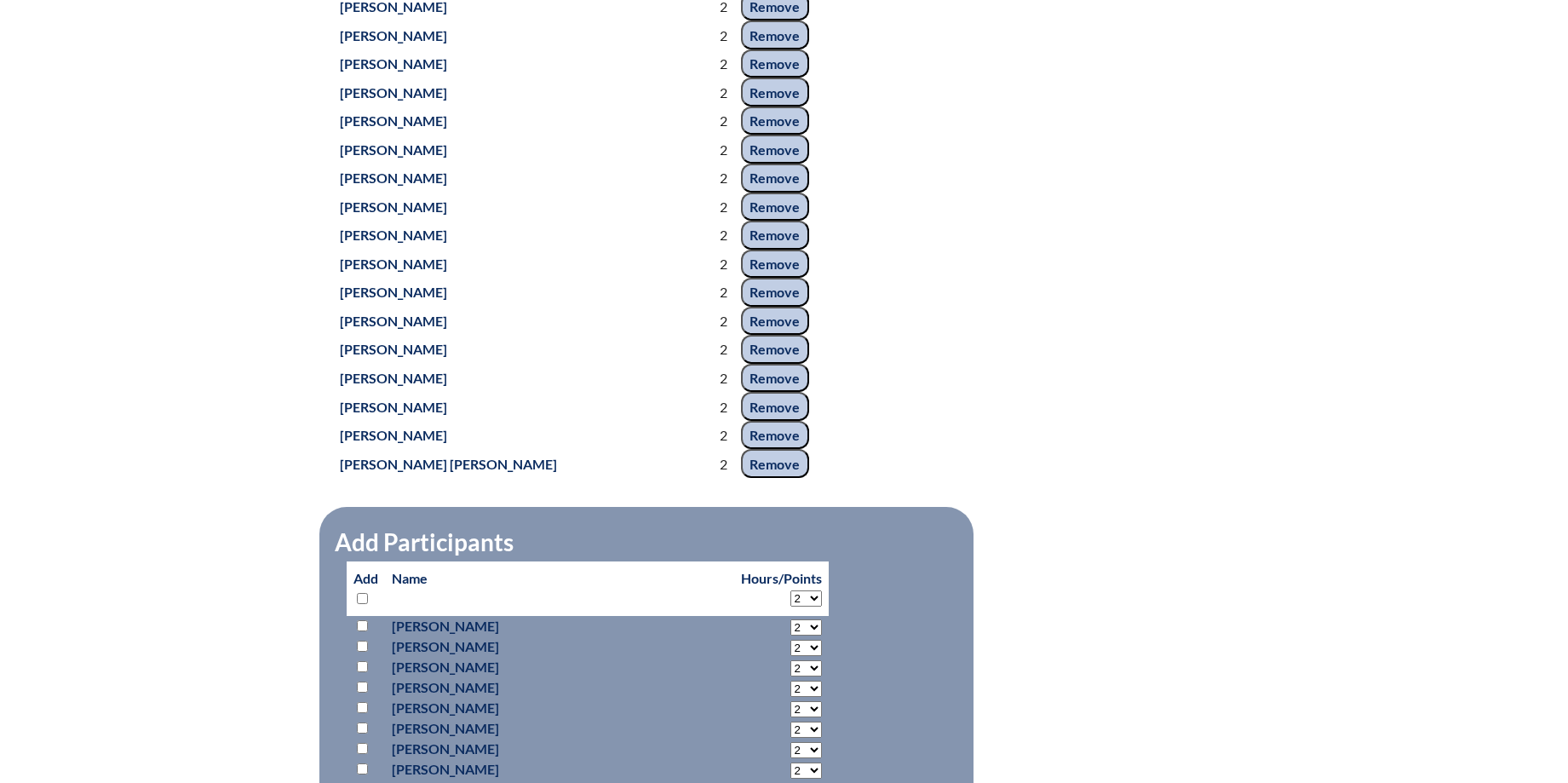
click at [362, 593] on input "checkbox" at bounding box center [362, 598] width 11 height 11
checkbox input "true"
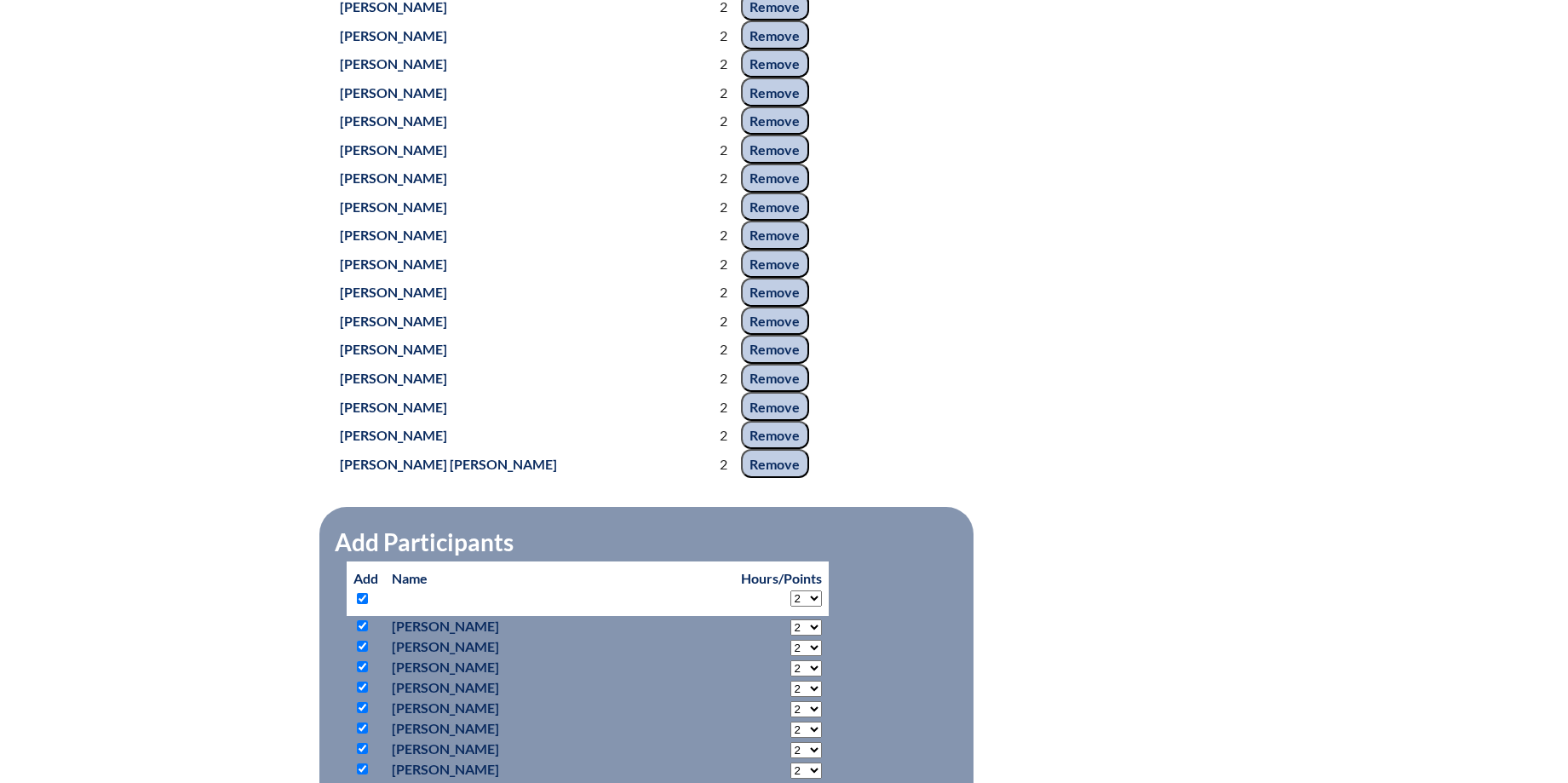
checkbox input "true"
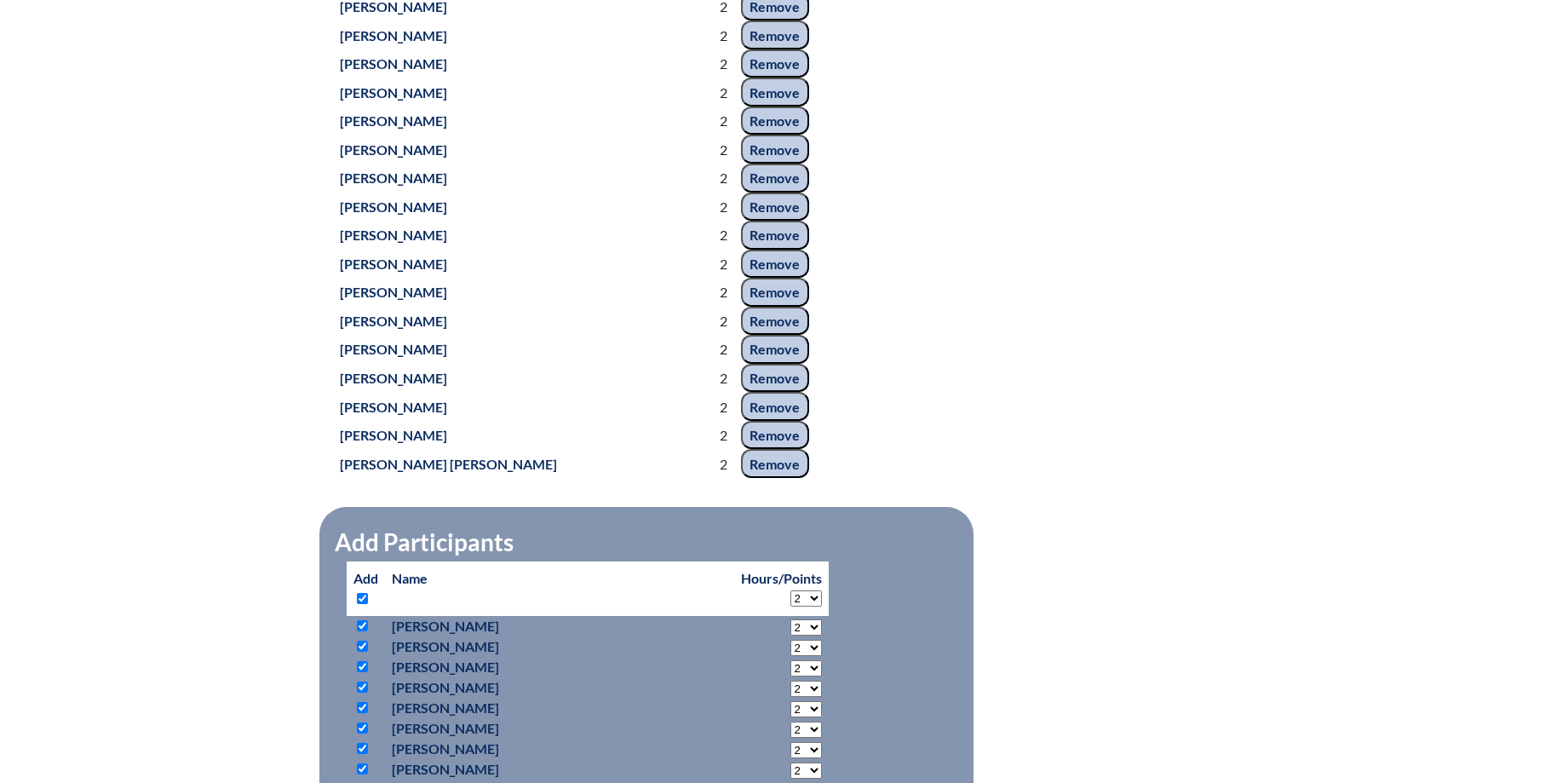
checkbox input "true"
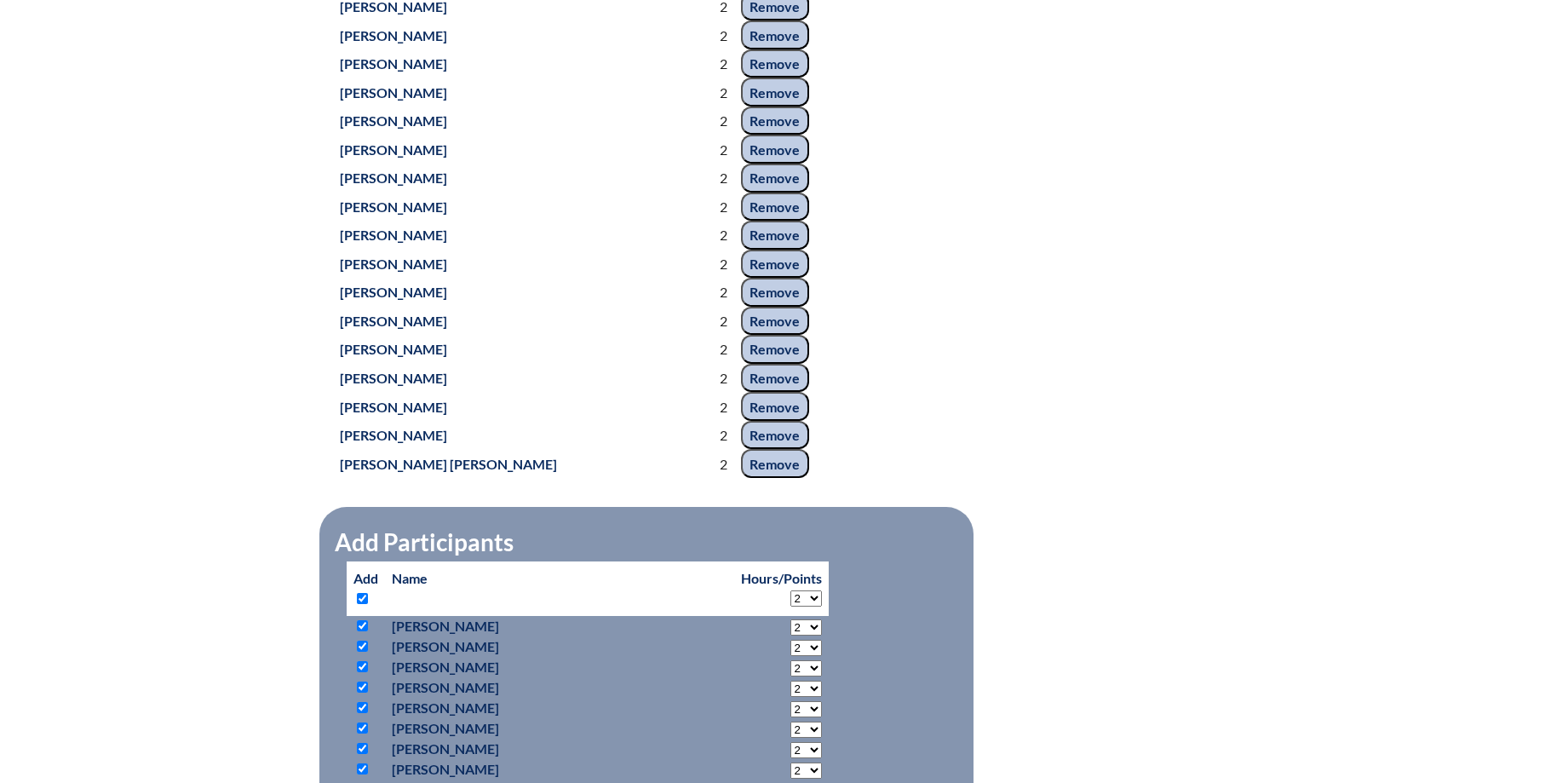
checkbox input "true"
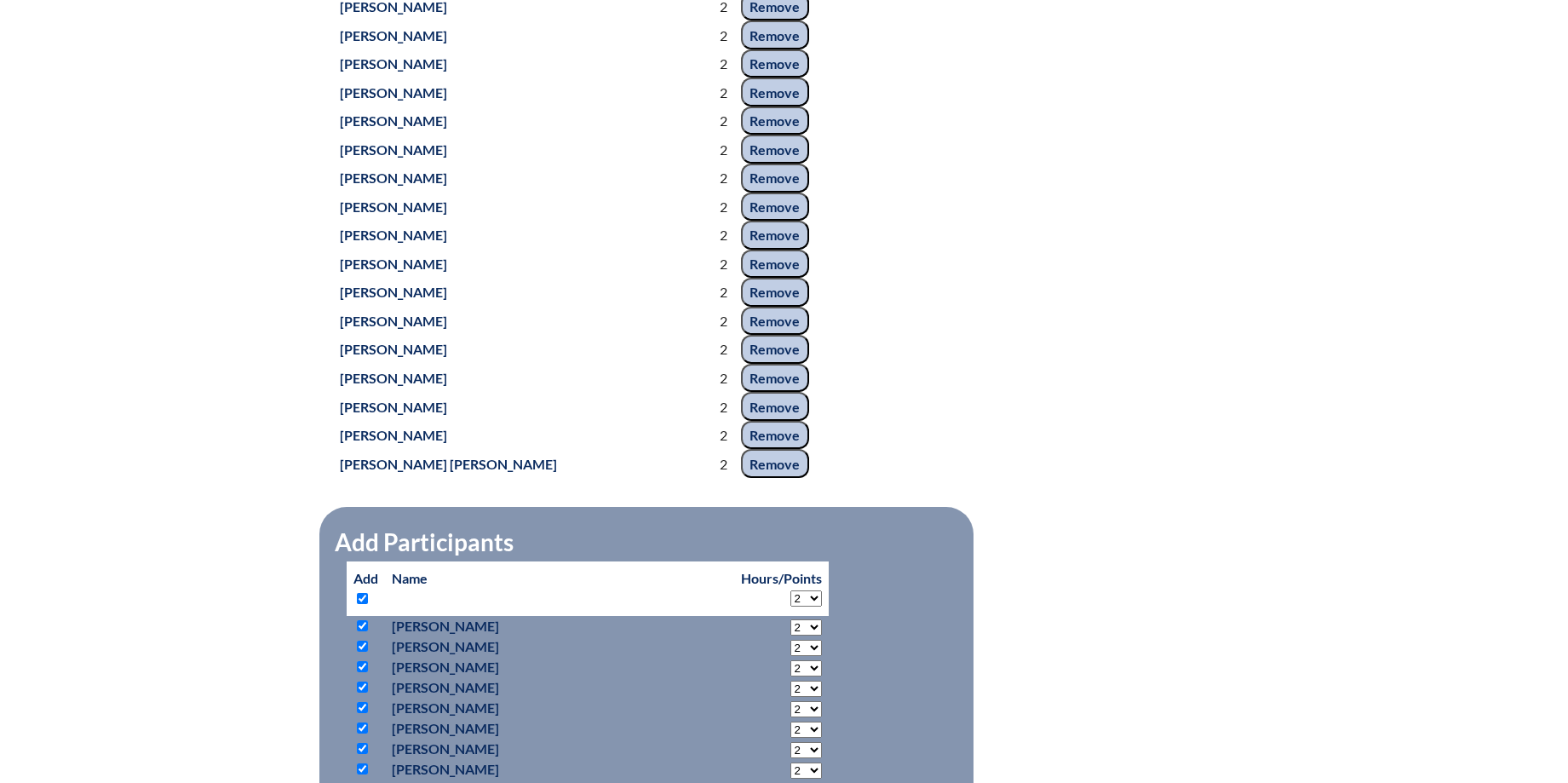
checkbox input "true"
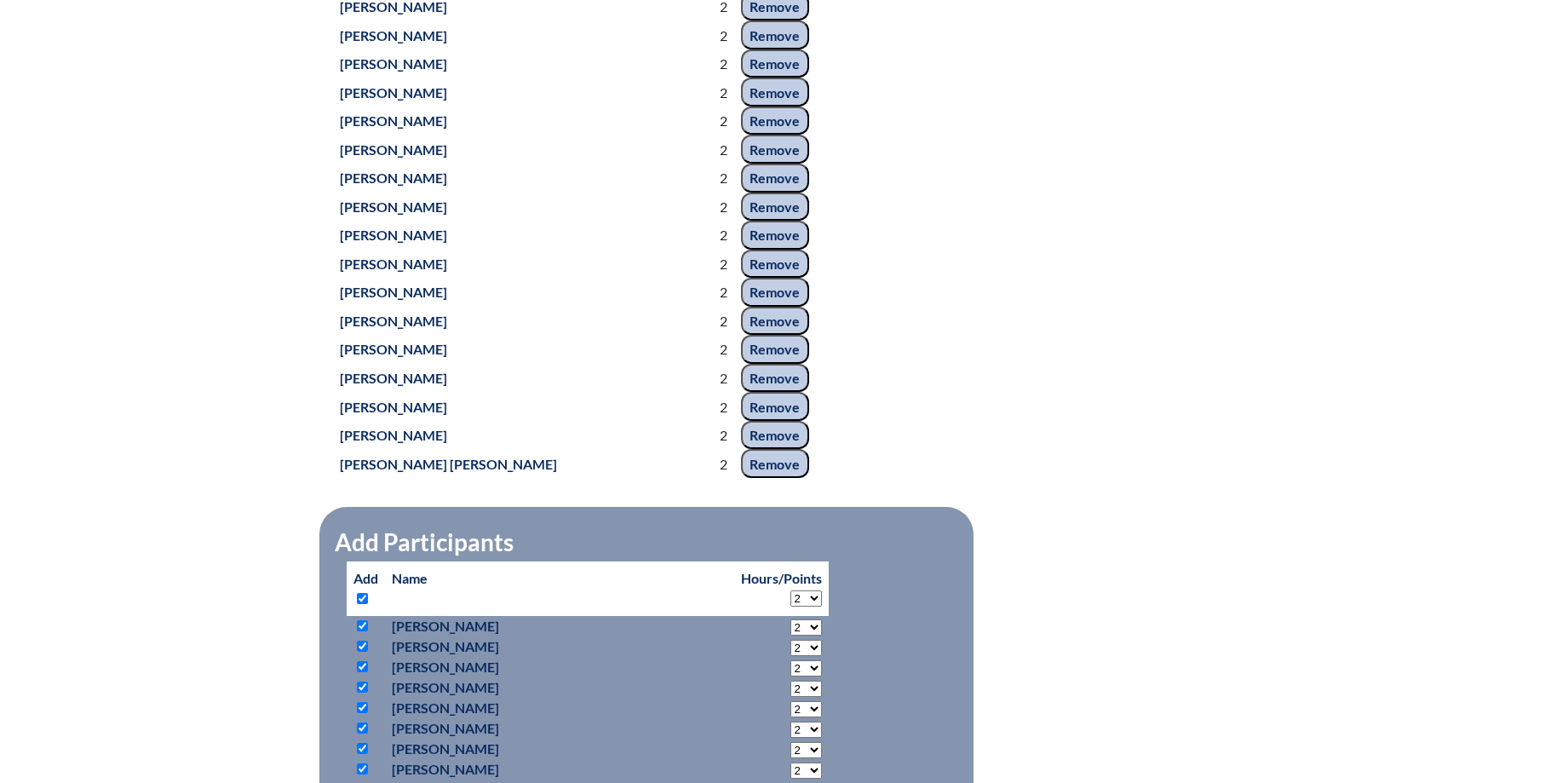
checkbox input "true"
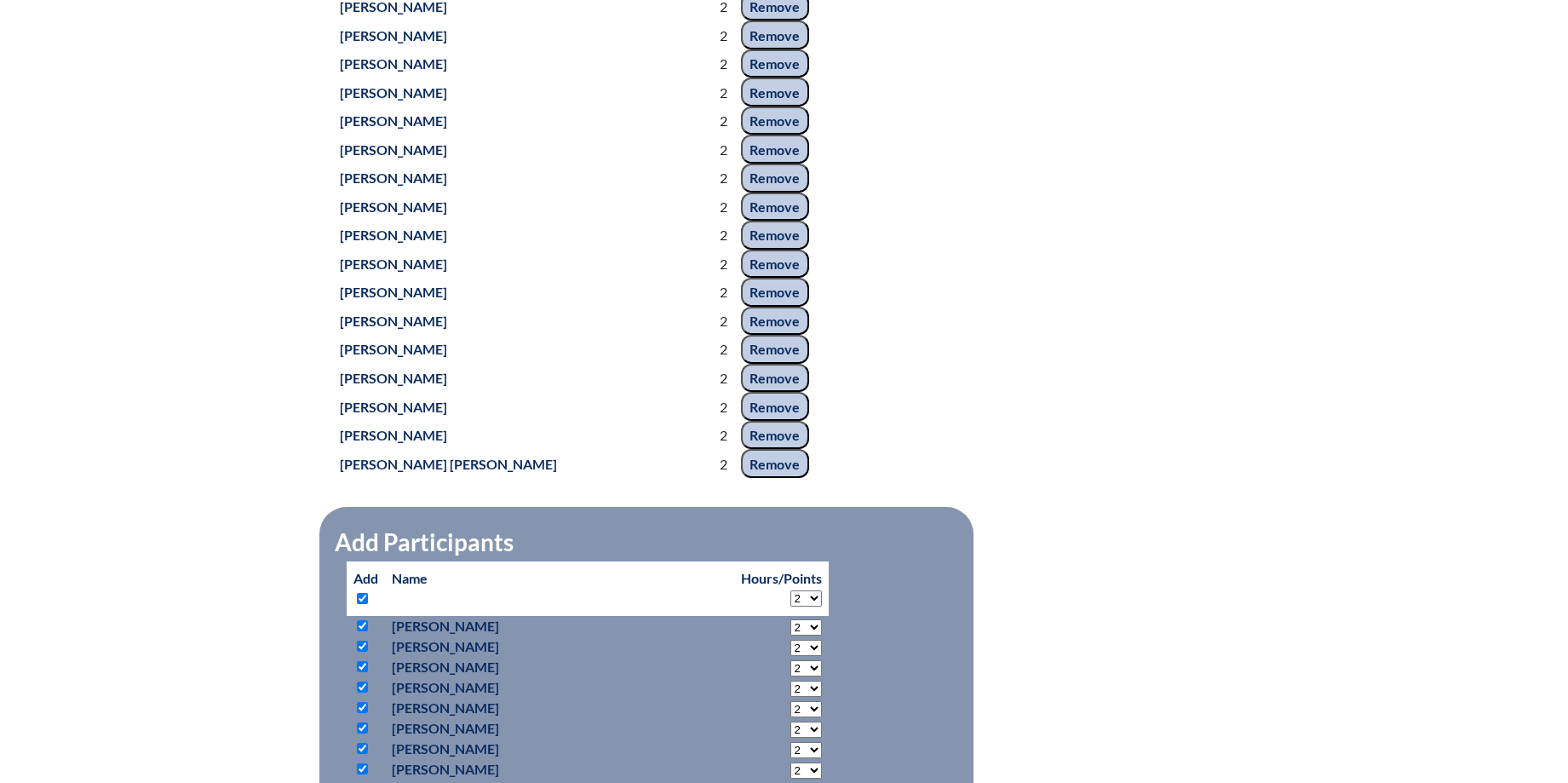
checkbox input "true"
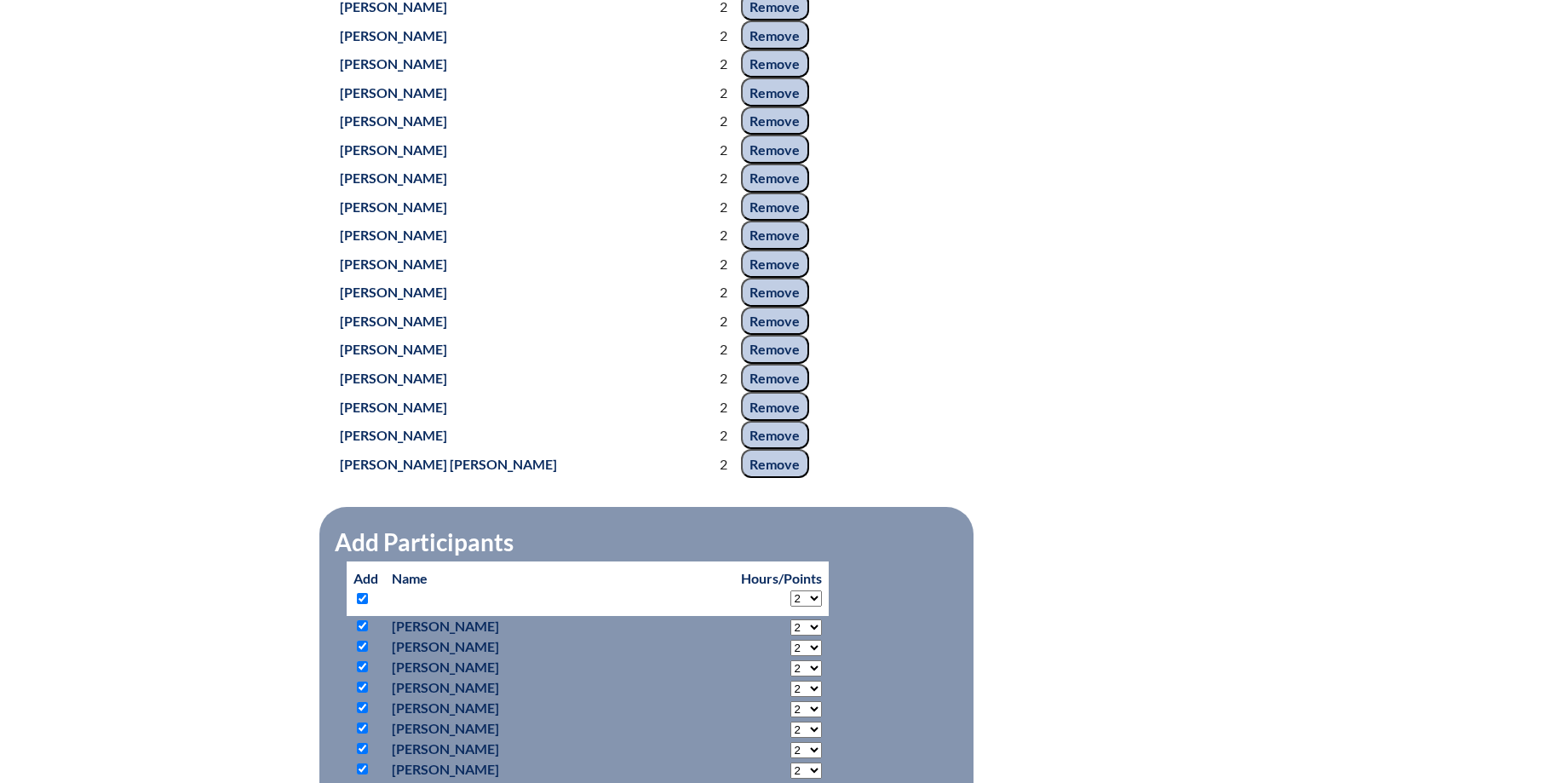
checkbox input "true"
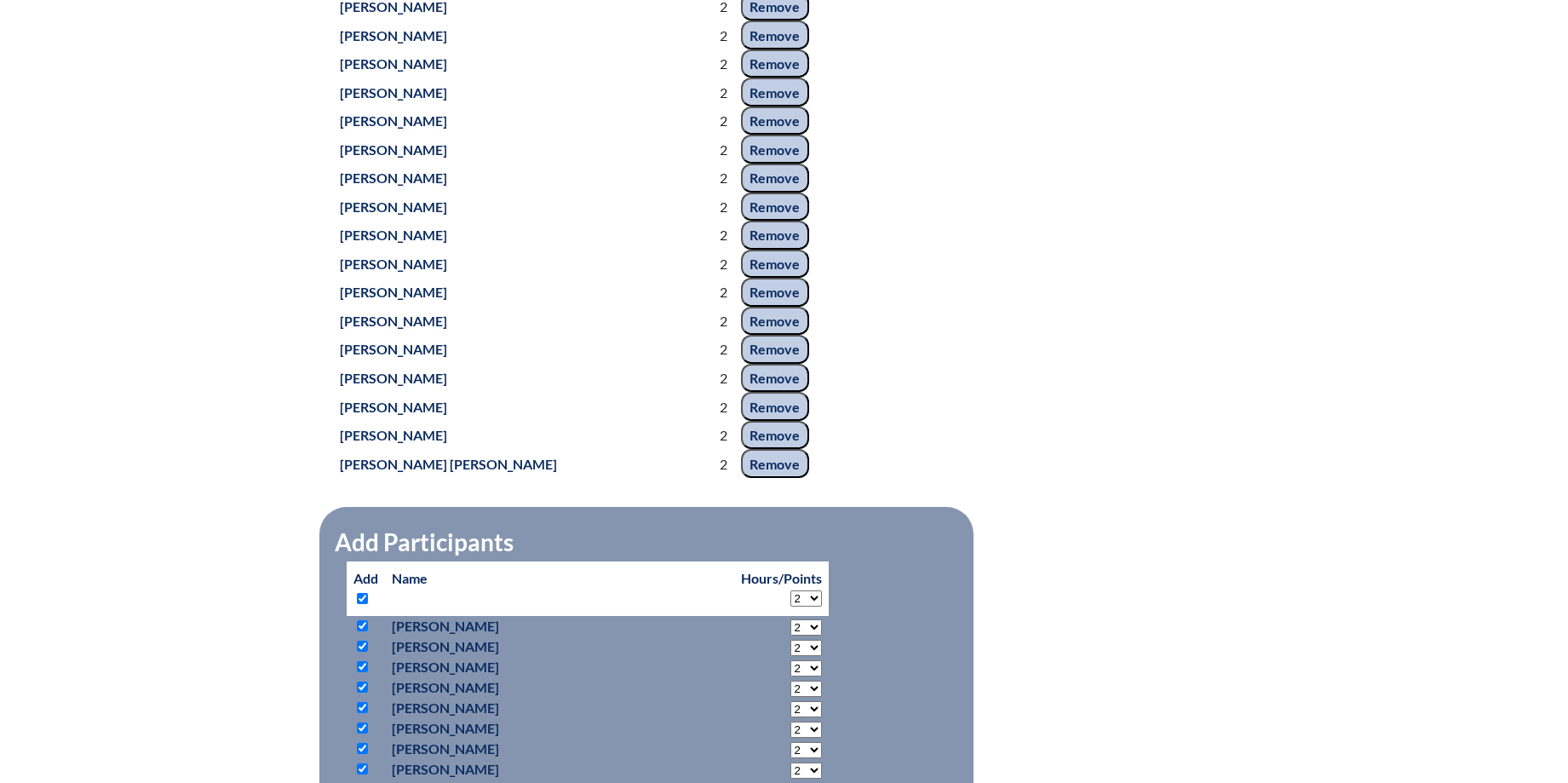
checkbox input "true"
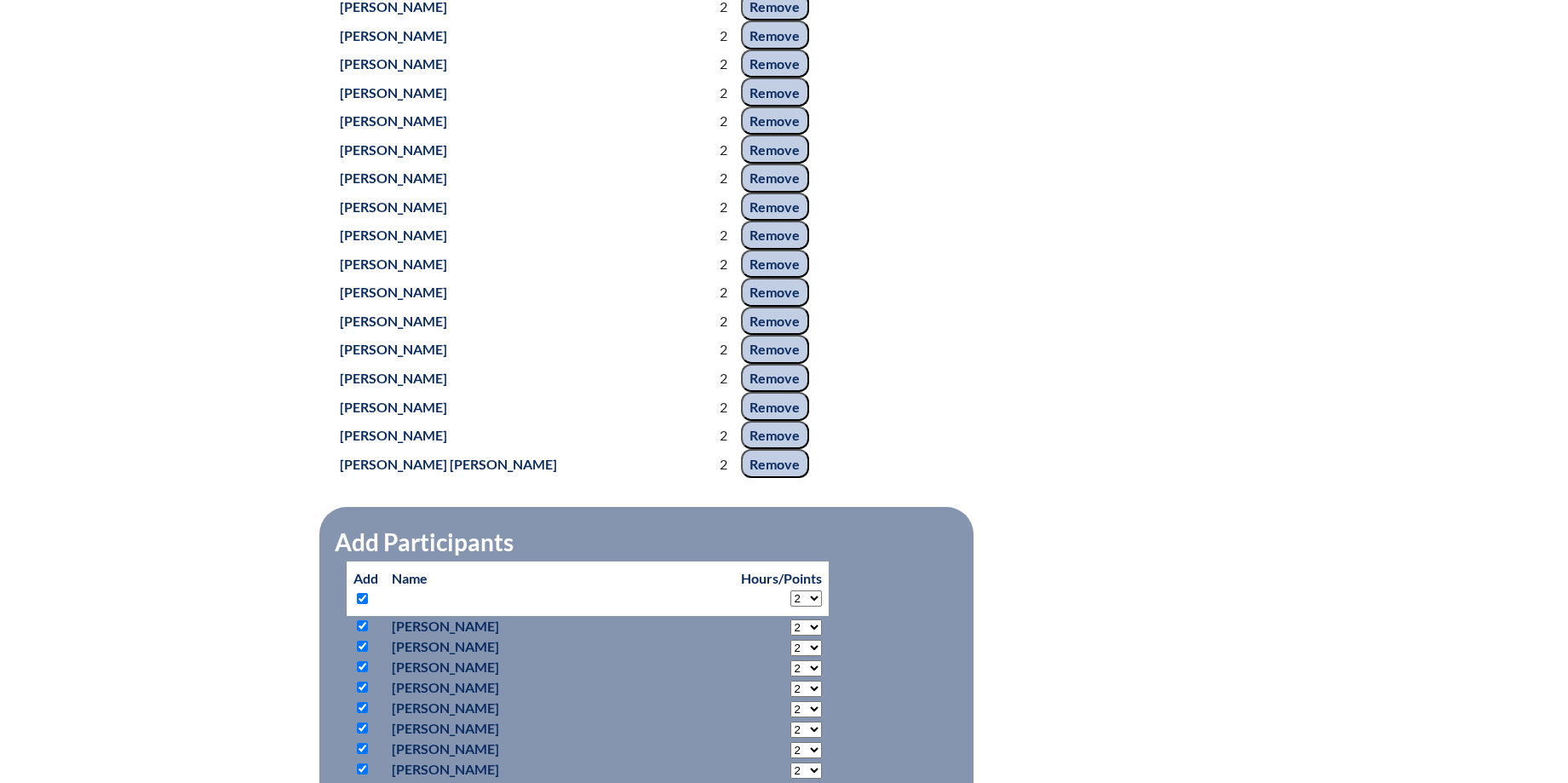
checkbox input "true"
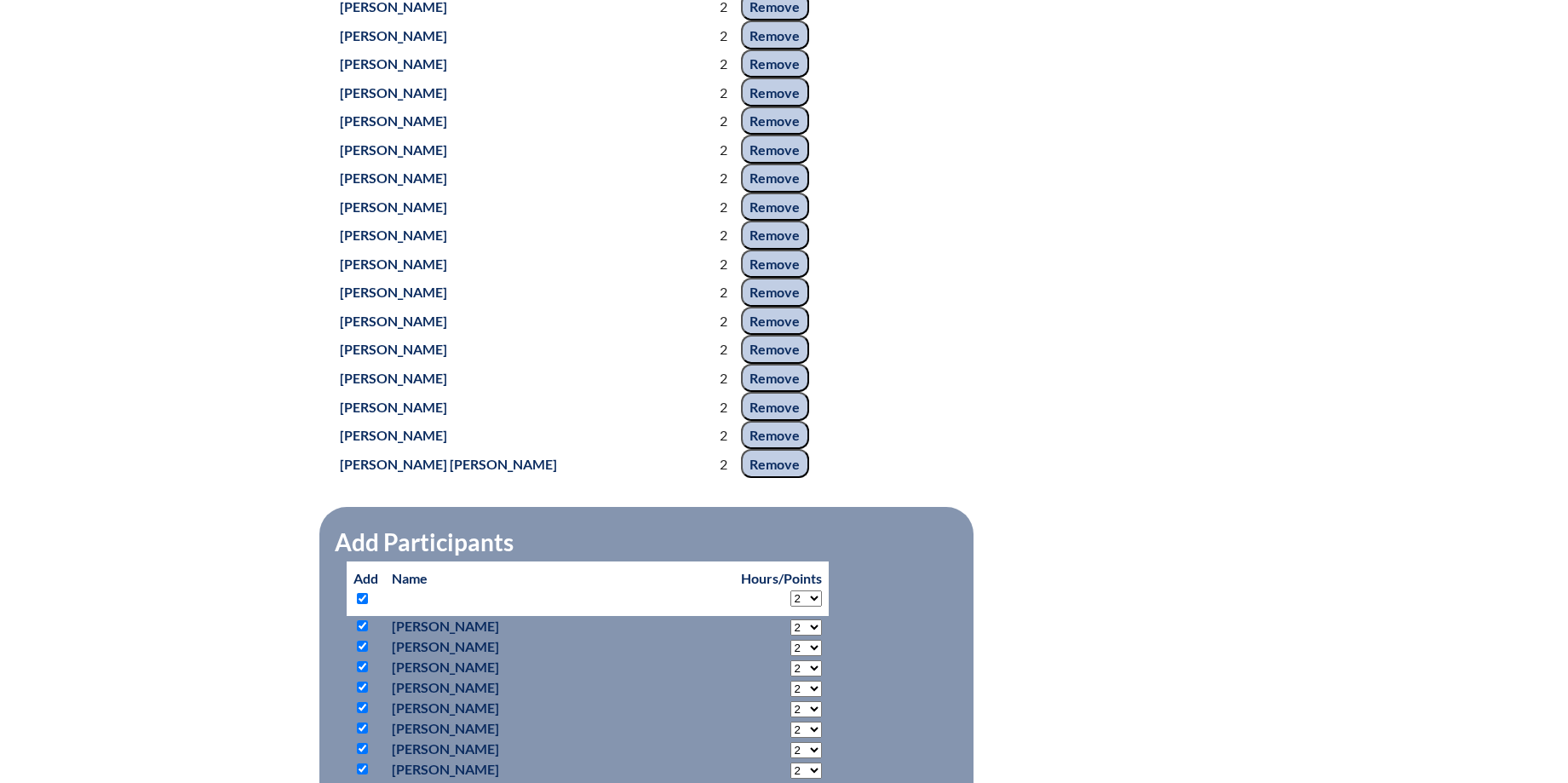
checkbox input "true"
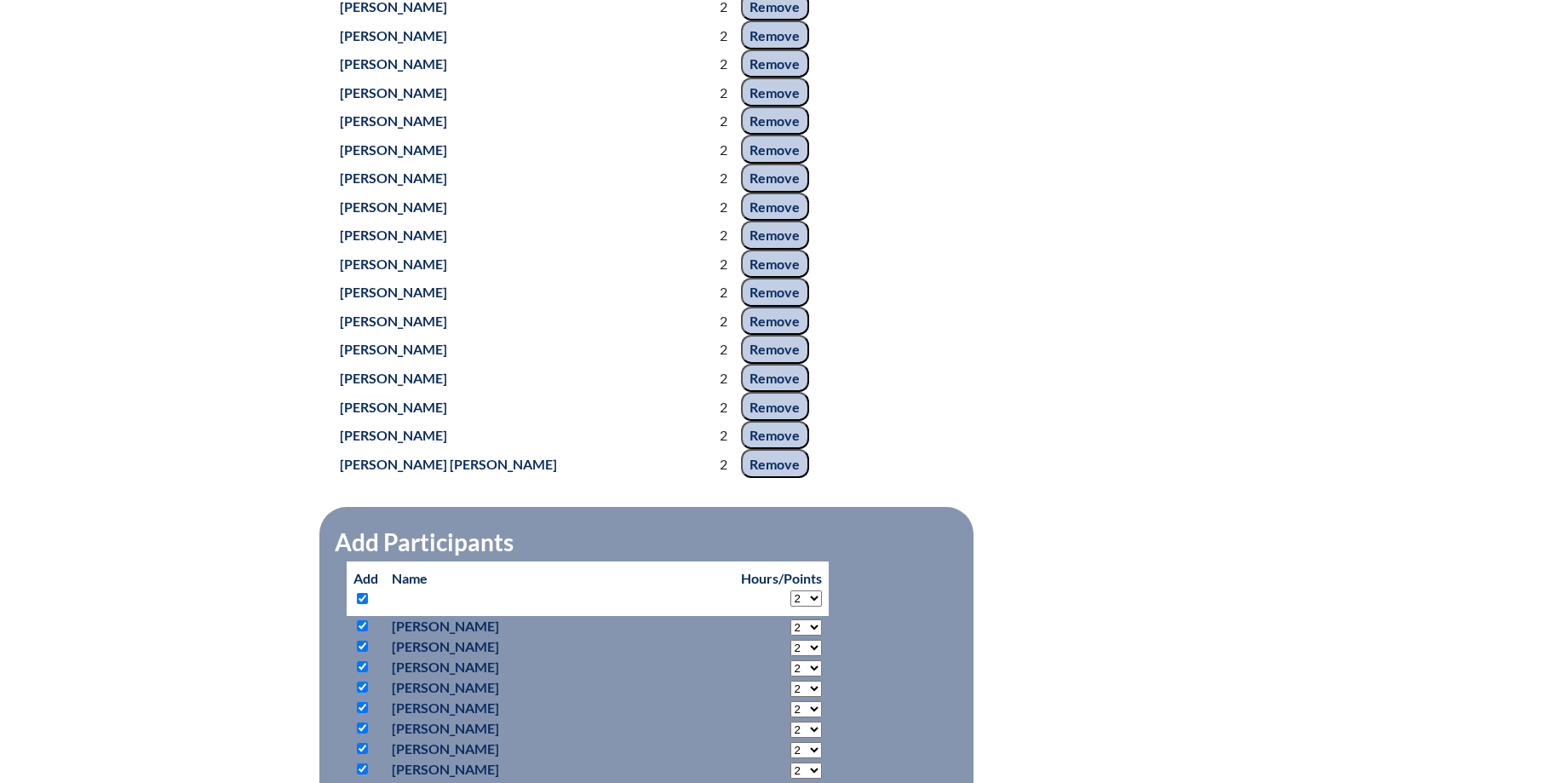
checkbox input "true"
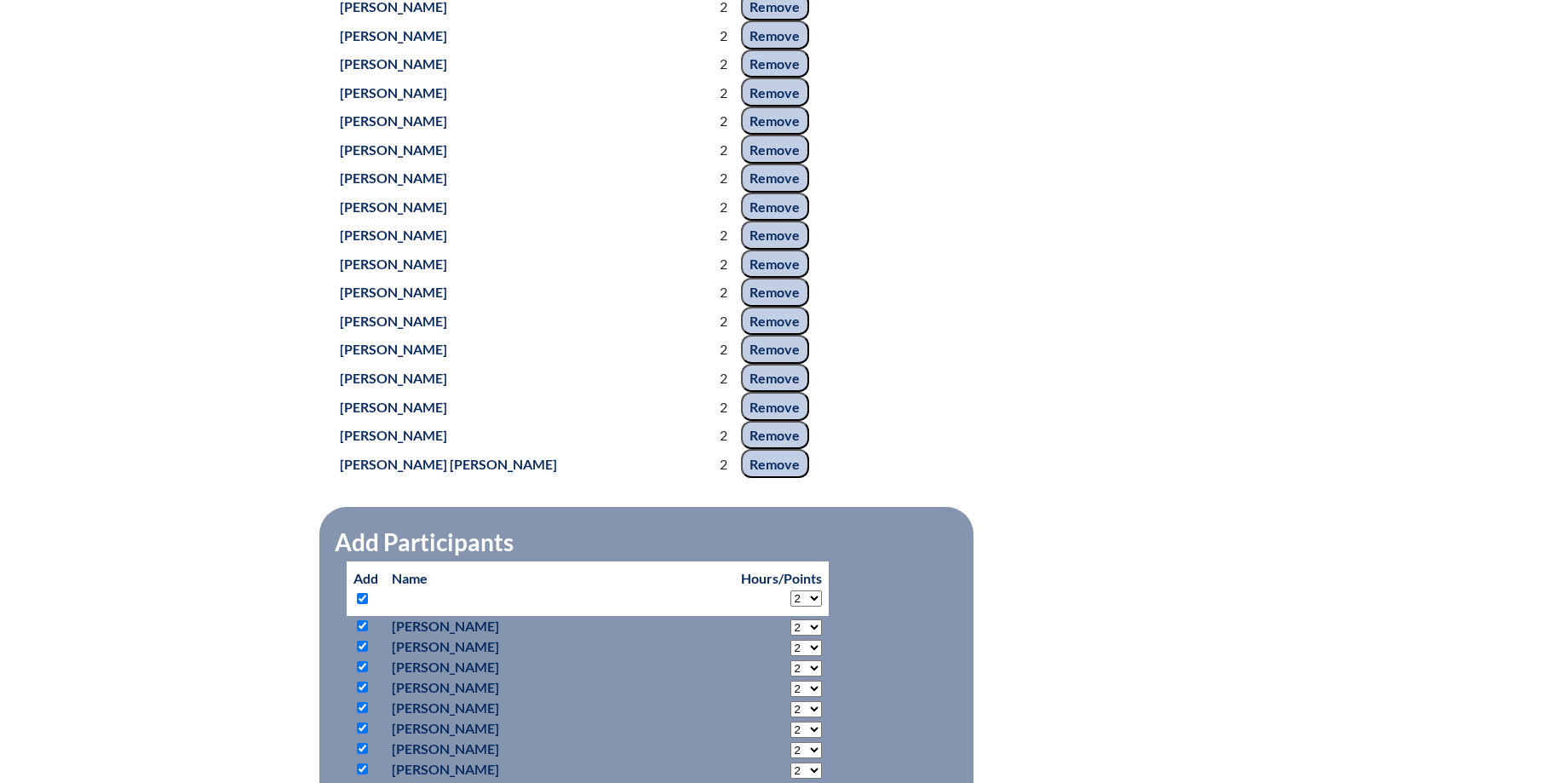
checkbox input "true"
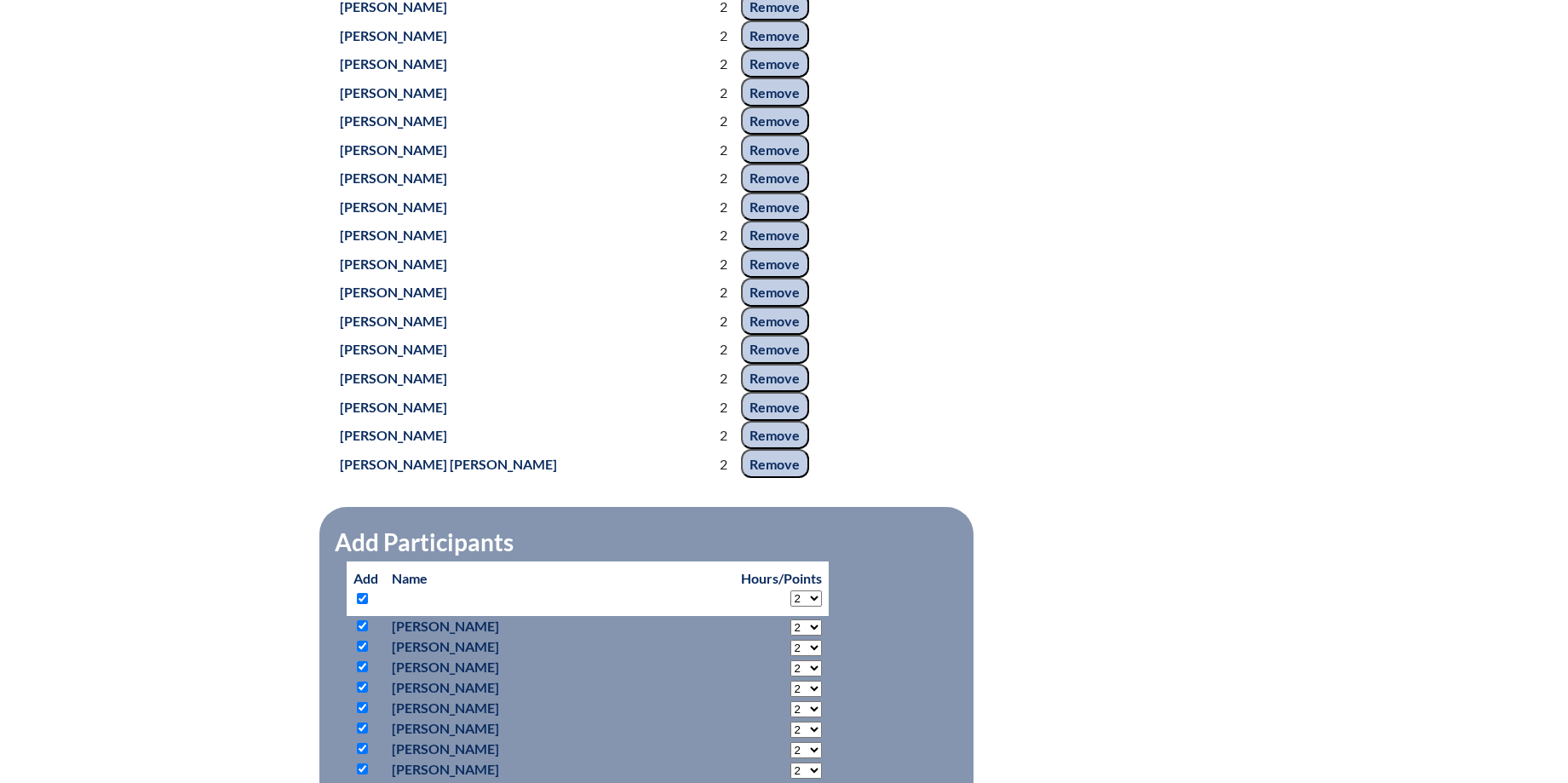
checkbox input "true"
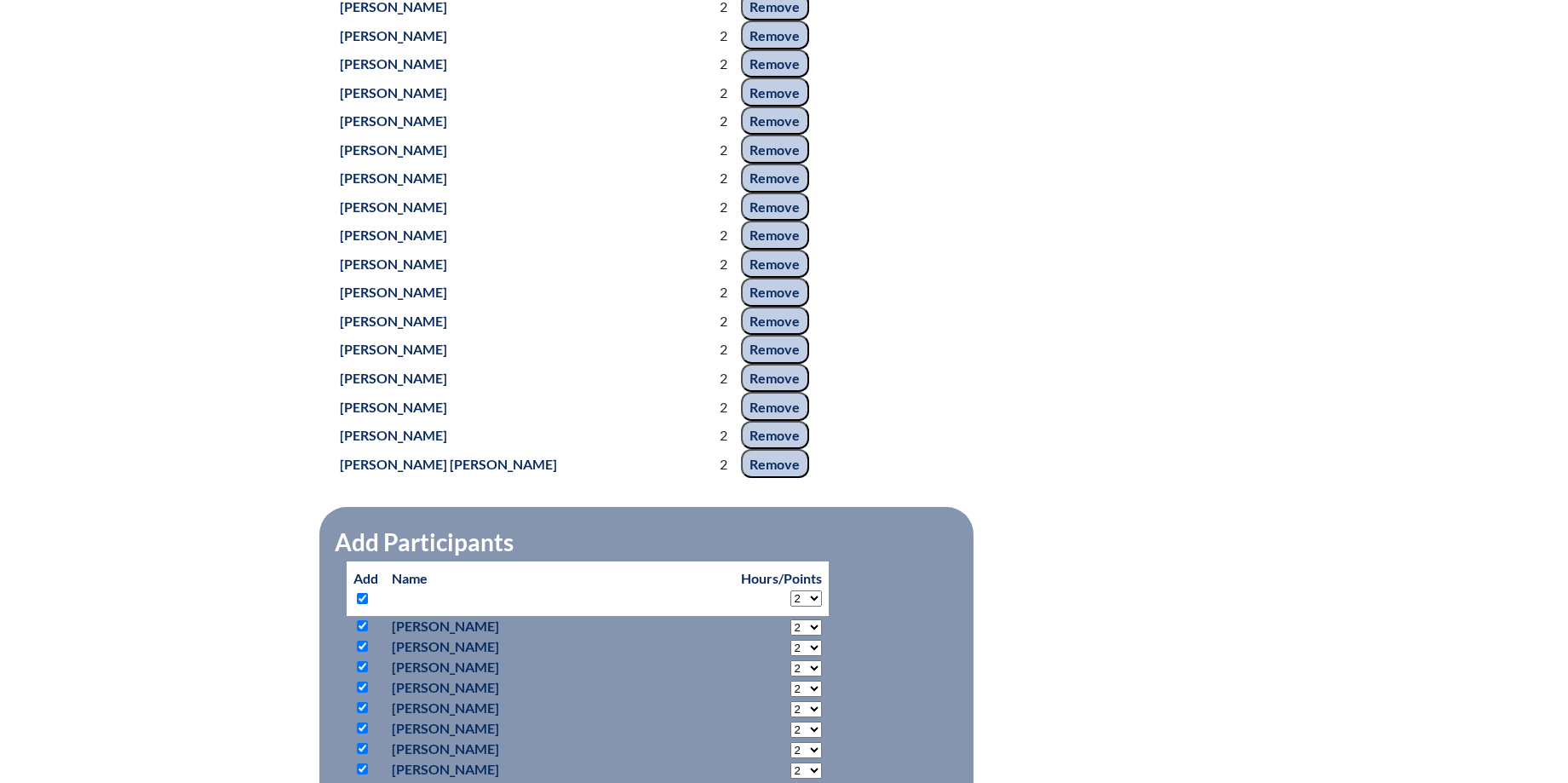
checkbox input "true"
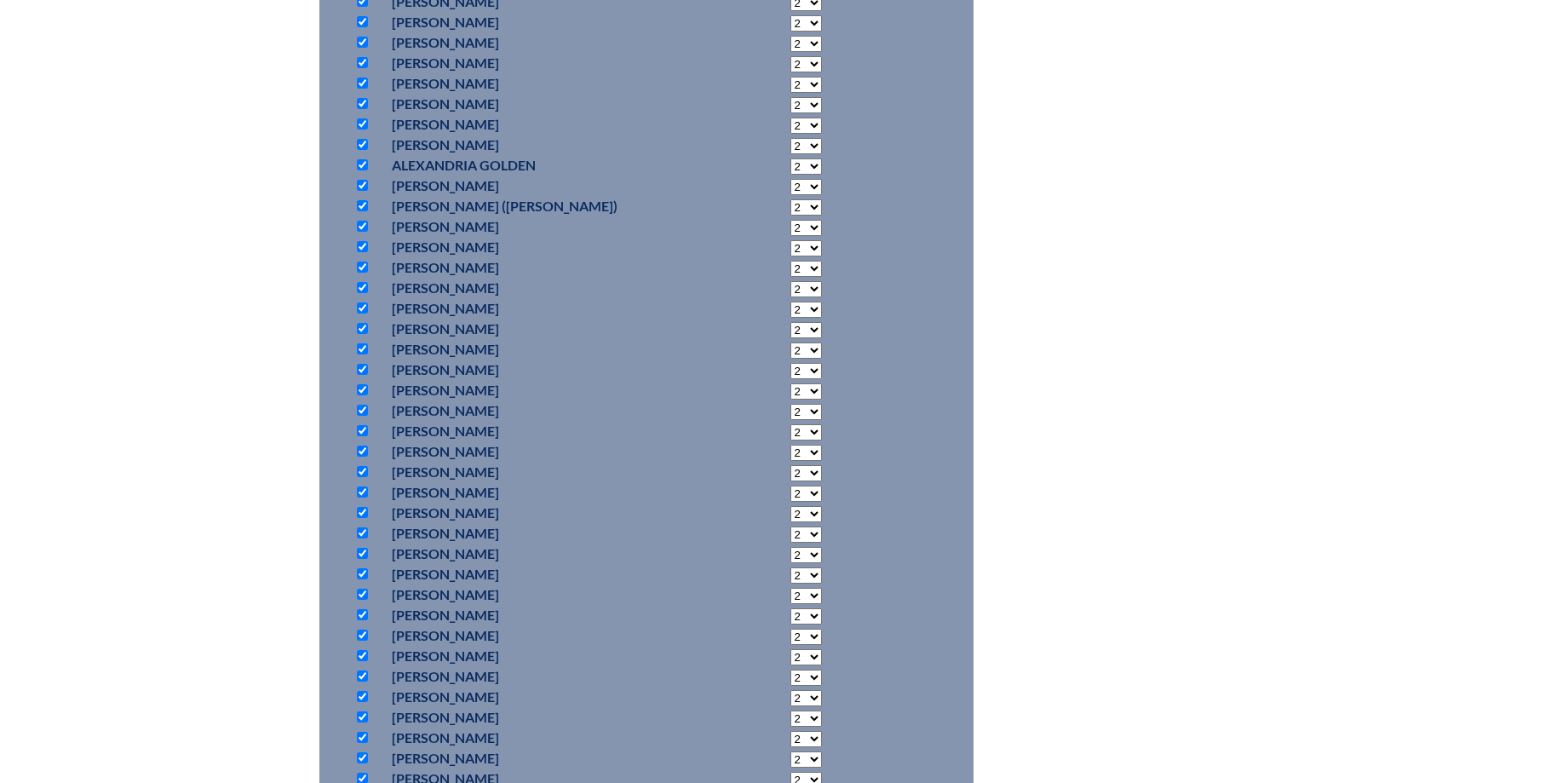
scroll to position [6790, 0]
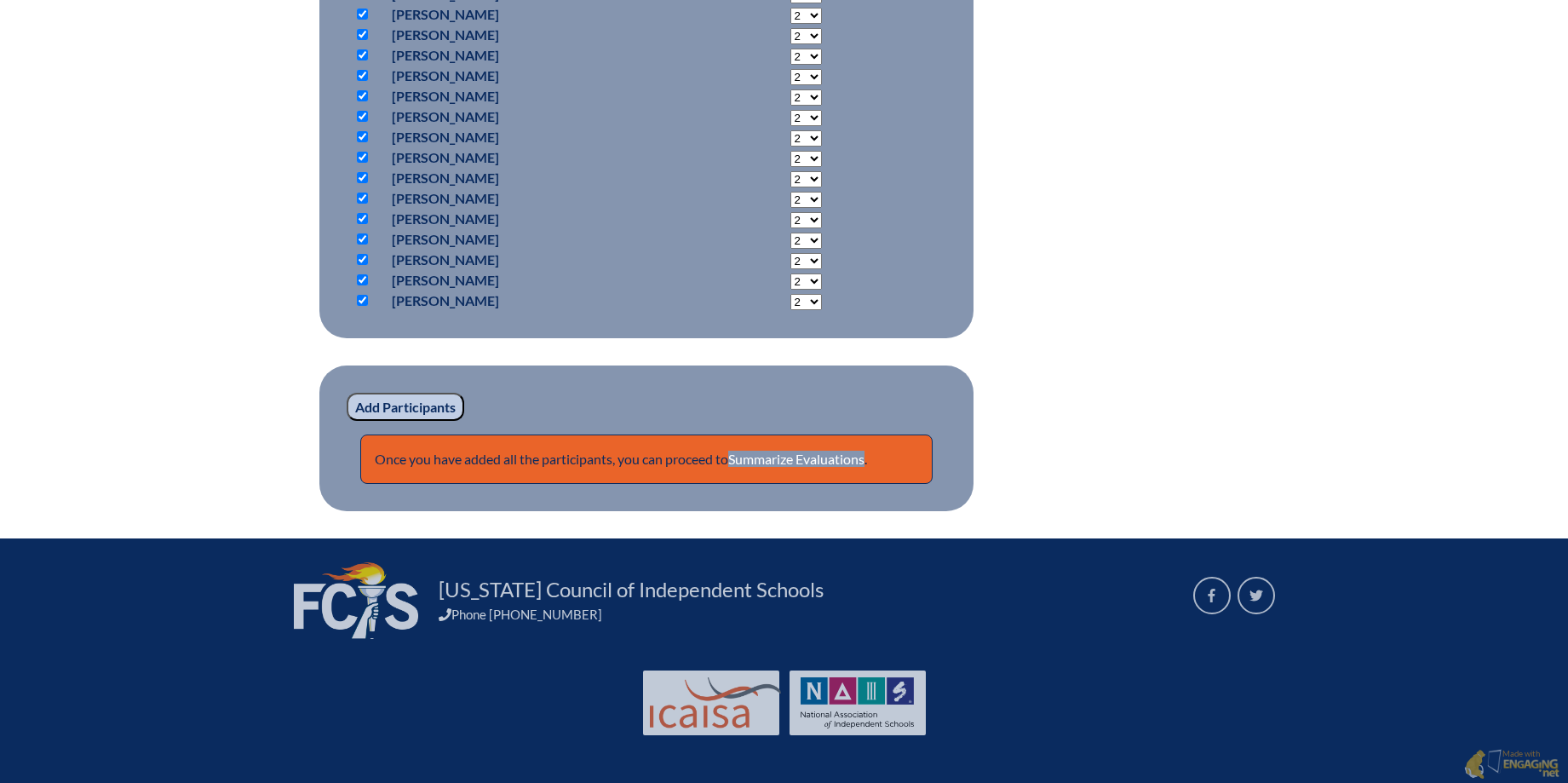
click at [412, 409] on input "Add Participants" at bounding box center [405, 408] width 118 height 29
